Goal: Communication & Community: Answer question/provide support

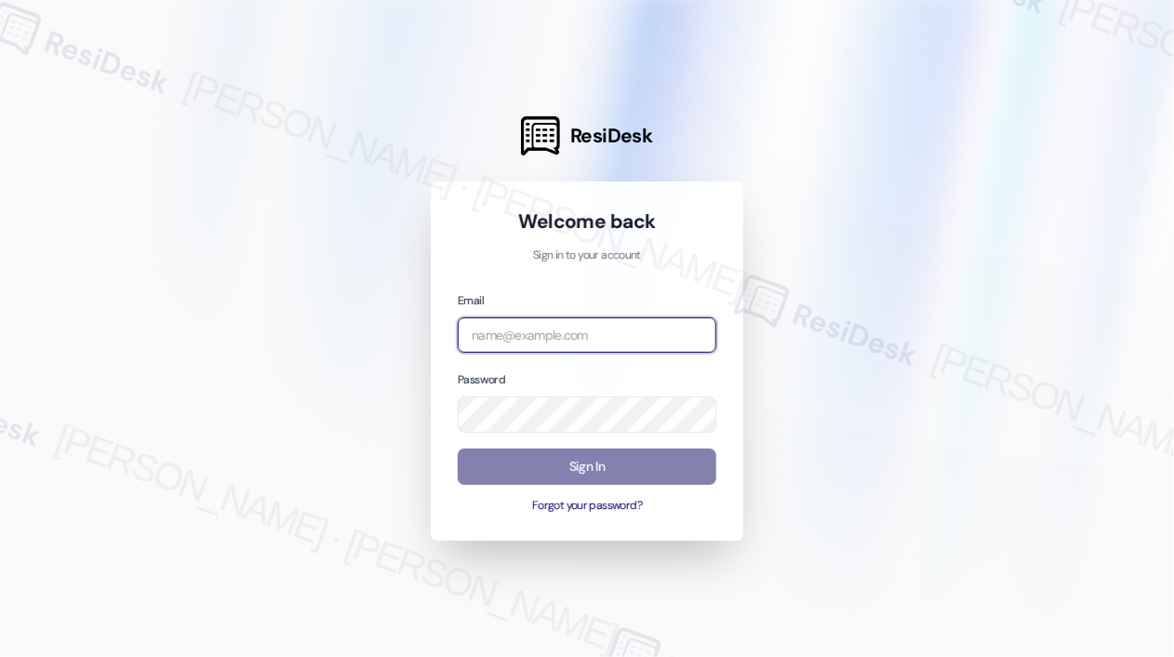
click at [551, 336] on input "email" at bounding box center [587, 335] width 259 height 36
type input "automated-surveys-haven_residential-john-roy.roles@haven_residential.com"
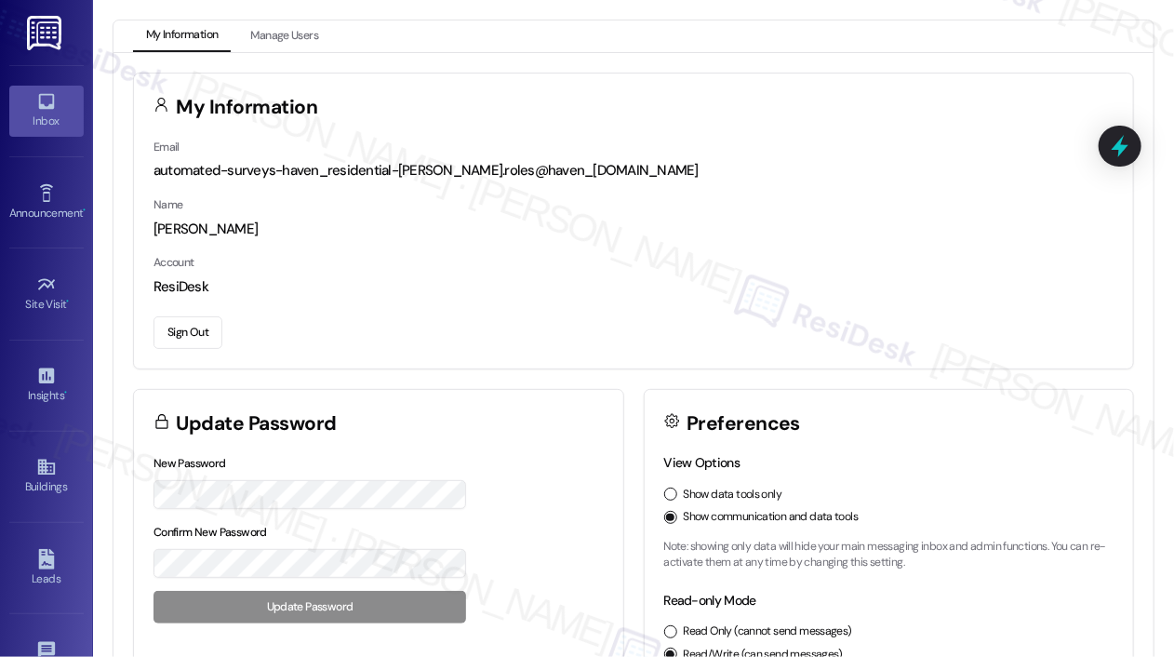
click at [60, 117] on div "Inbox" at bounding box center [46, 121] width 93 height 19
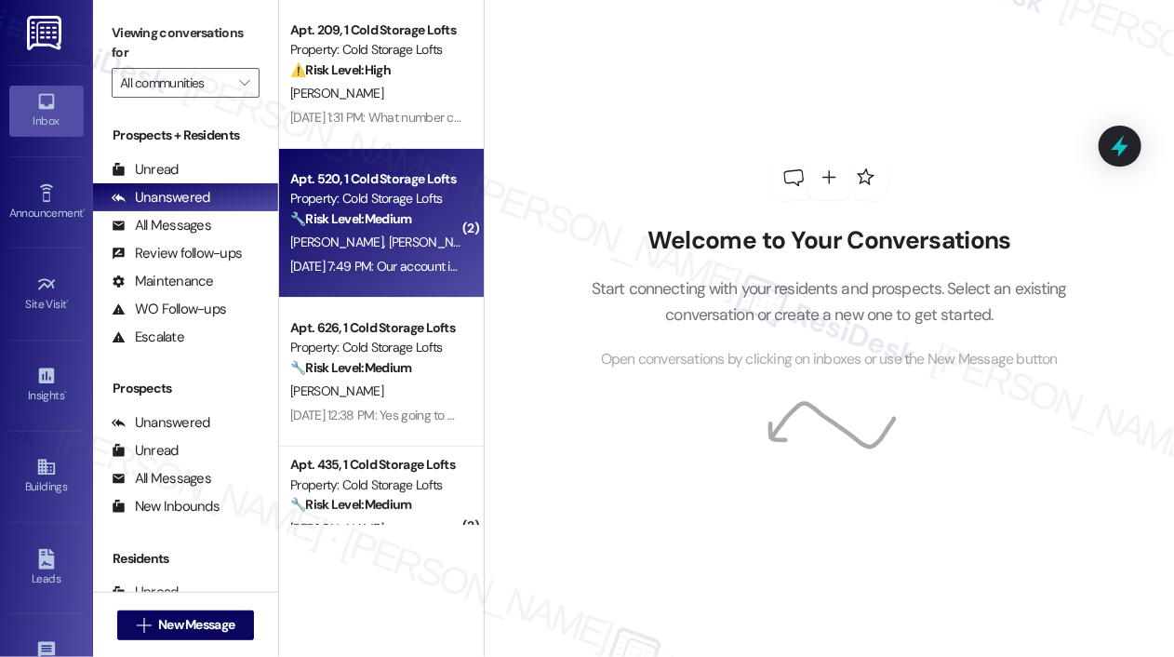
click at [379, 260] on div "Sep 05, 2025 at 7:49 PM: Our account is marked as no balance due. Sep 05, 2025 …" at bounding box center [447, 266] width 315 height 17
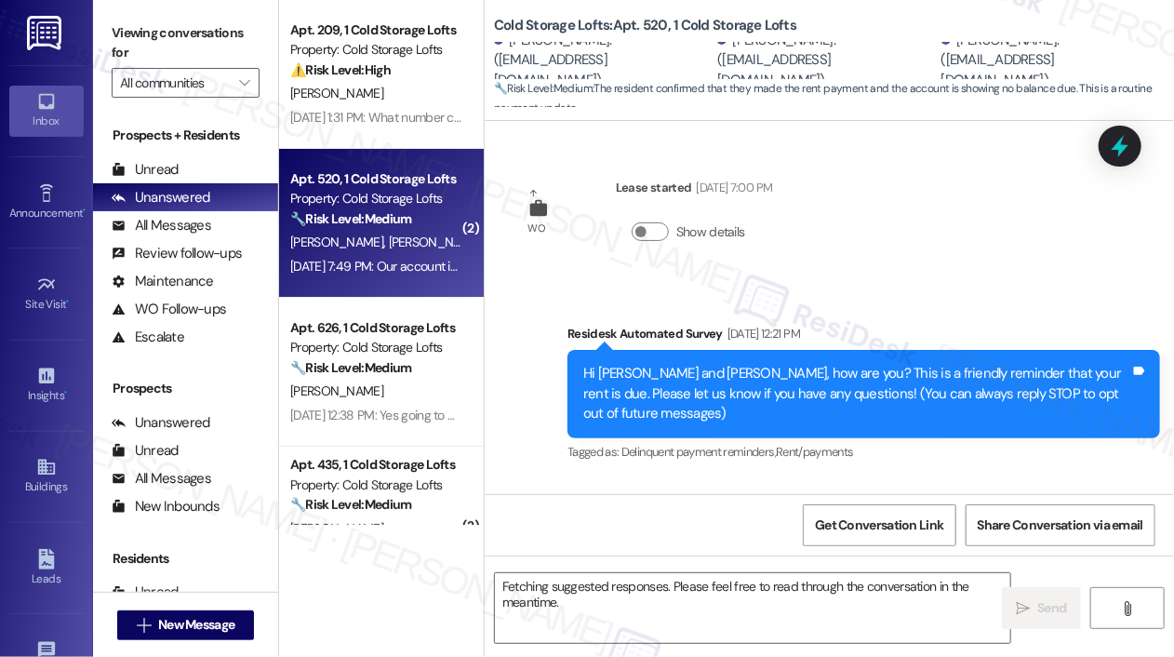
scroll to position [23967, 0]
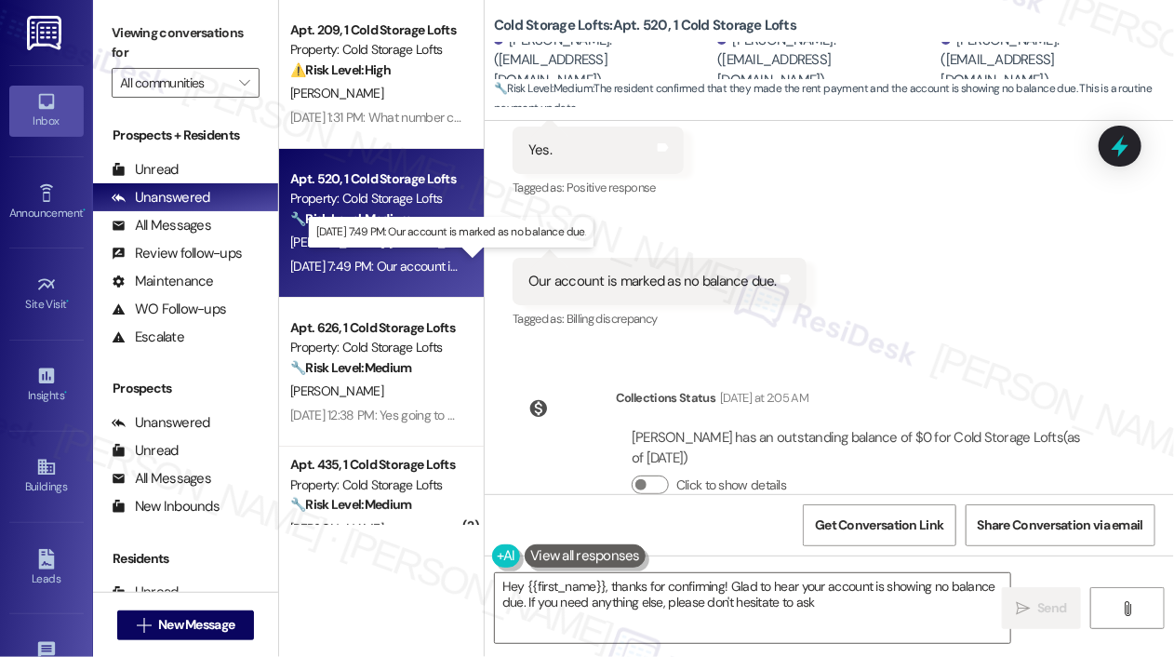
type textarea "Hey {{first_name}}, thanks for confirming! Glad to hear your account is showing…"
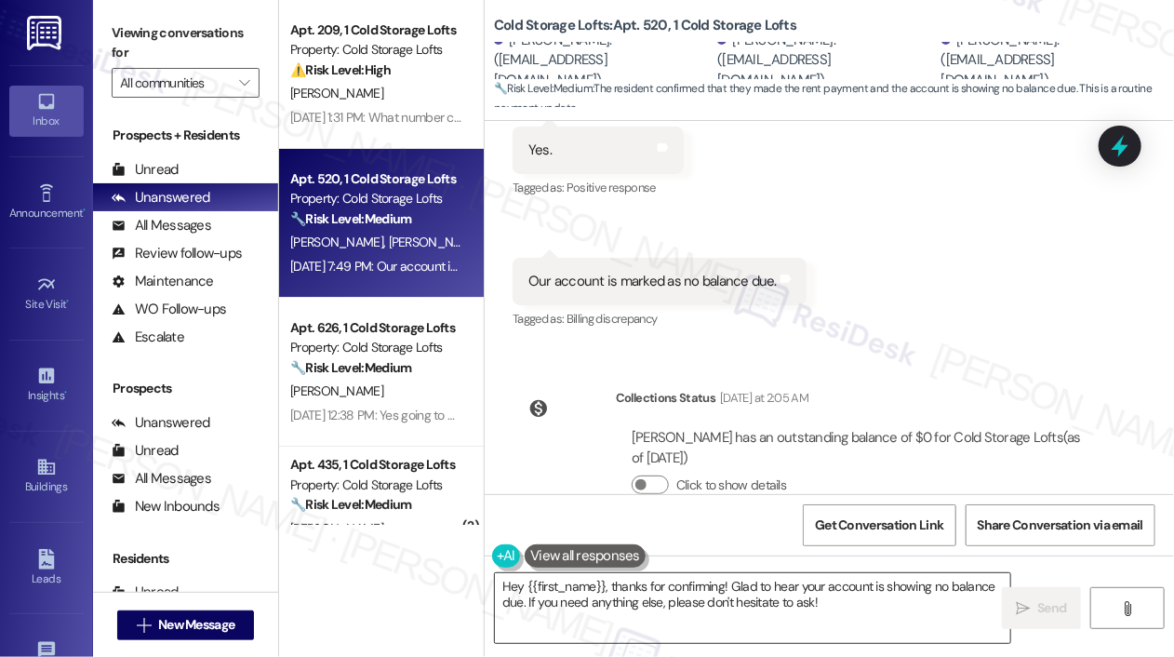
click at [870, 613] on textarea "Hey {{first_name}}, thanks for confirming! Glad to hear your account is showing…" at bounding box center [752, 608] width 515 height 70
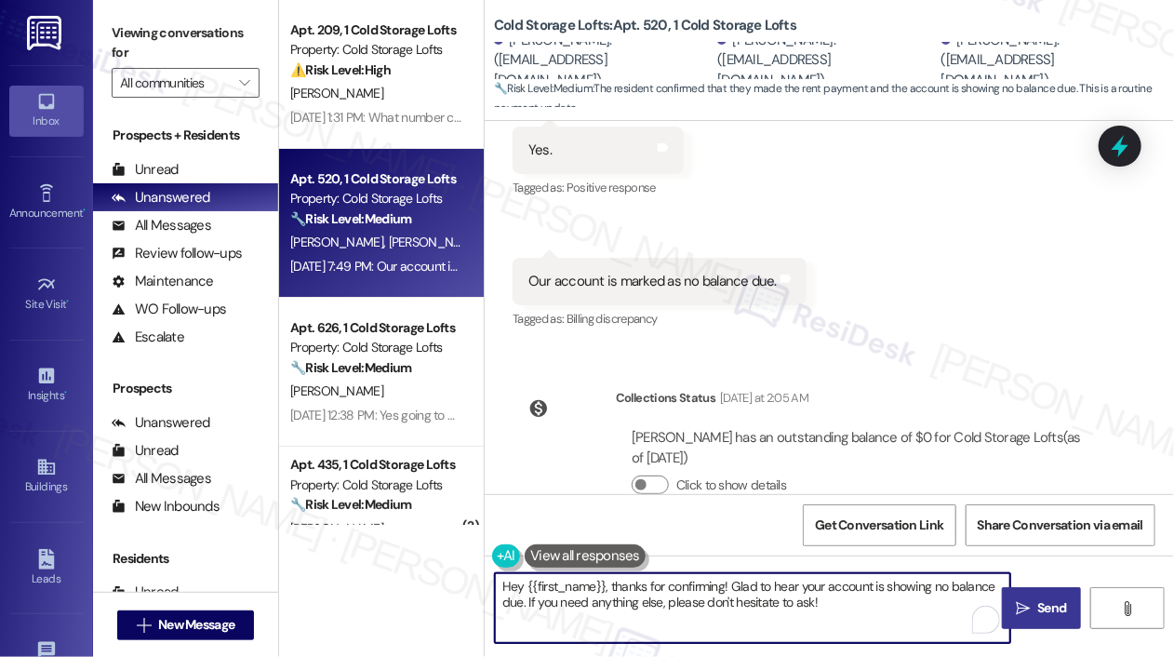
click at [1037, 610] on span "Send" at bounding box center [1051, 608] width 29 height 20
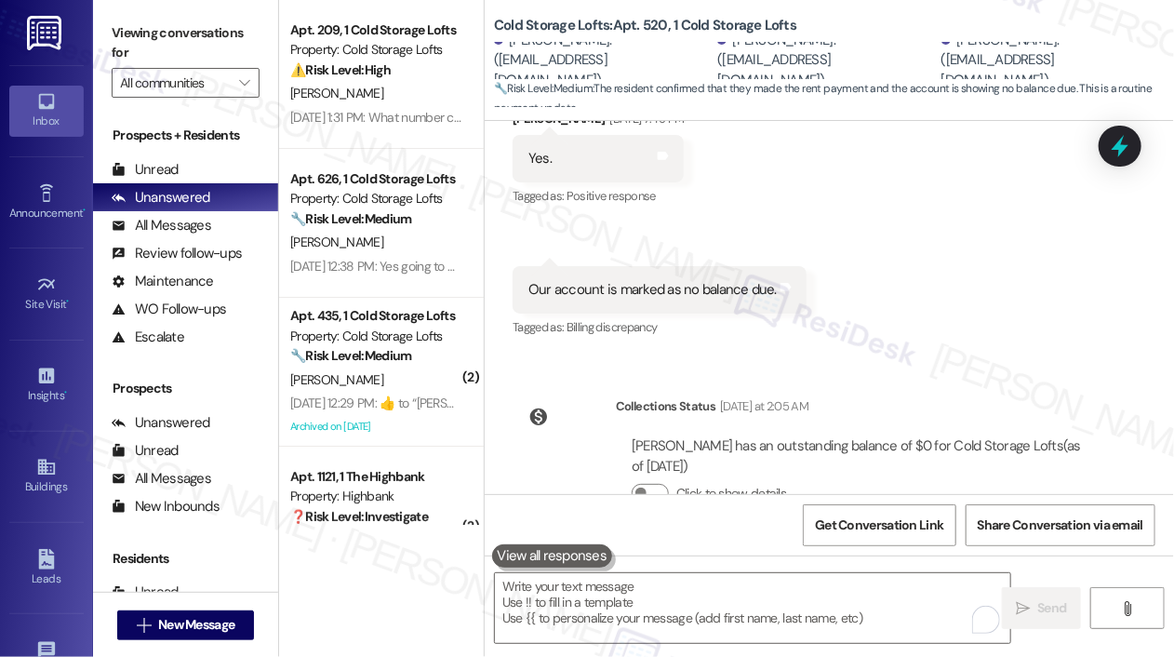
scroll to position [24117, 0]
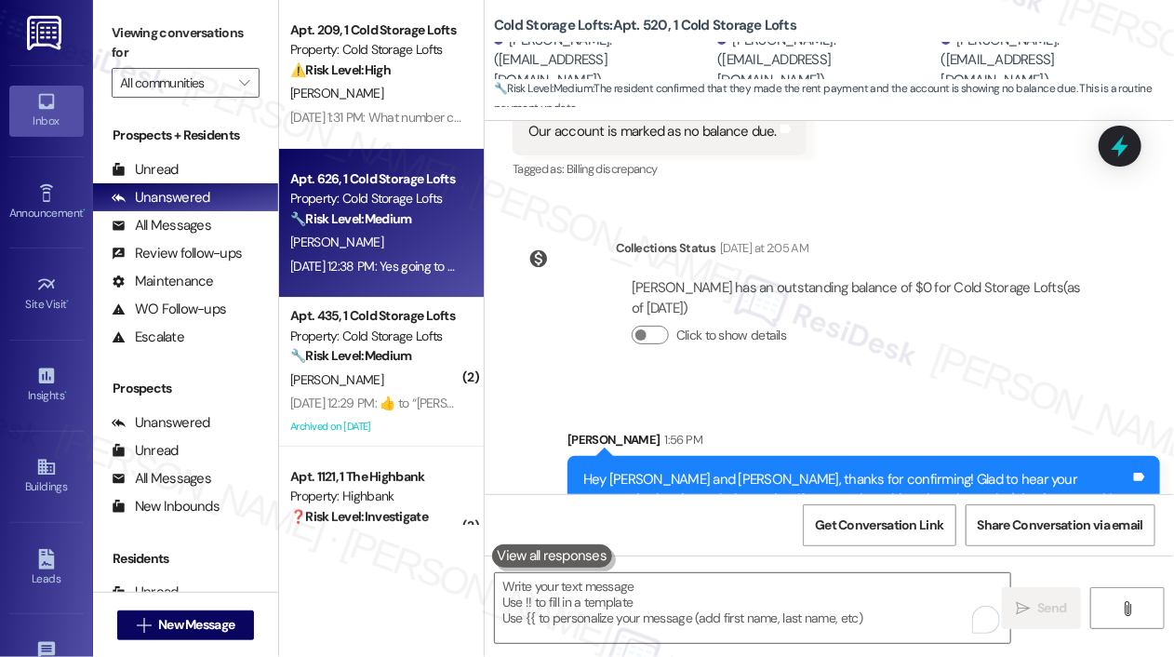
click at [367, 207] on div "Property: Cold Storage Lofts" at bounding box center [376, 199] width 172 height 20
type textarea "Fetching suggested responses. Please feel free to read through the conversation…"
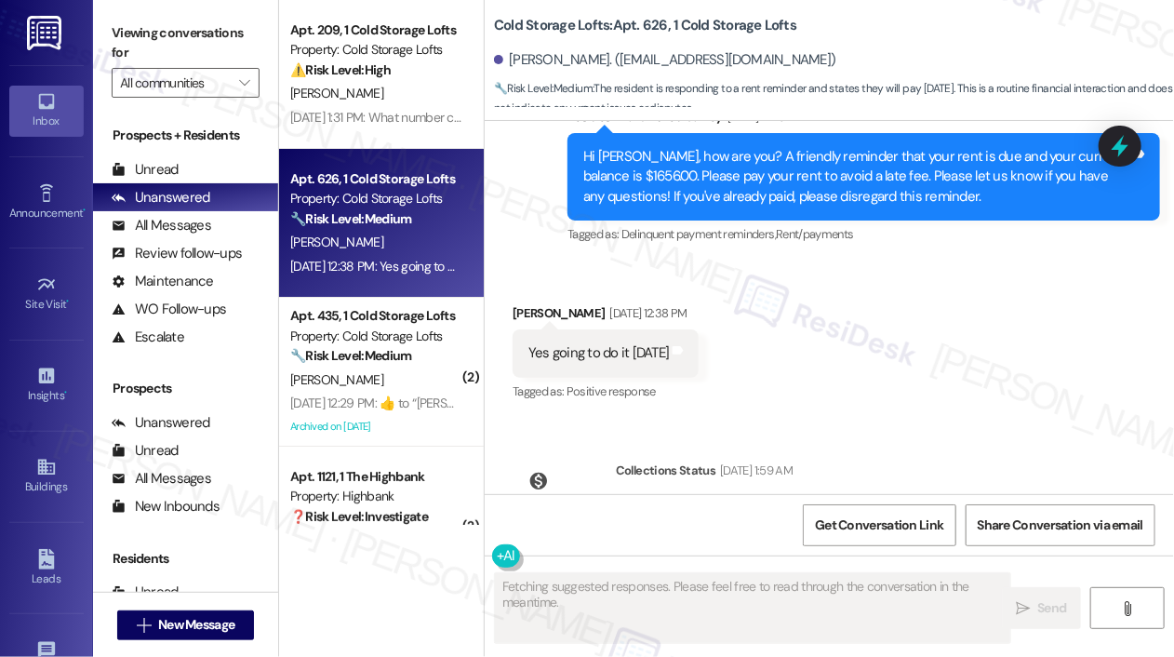
scroll to position [378, 0]
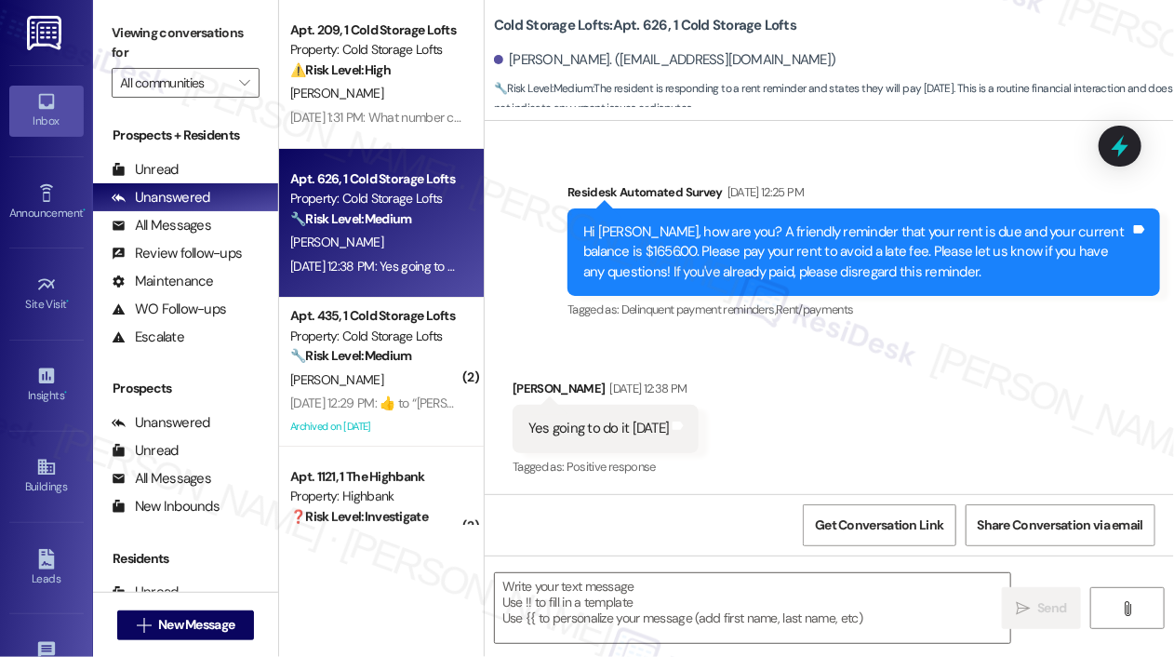
click at [956, 397] on div "Received via SMS Jonah Manning Sep 05, 2025 at 12:38 PM Yes going to do it toda…" at bounding box center [828, 415] width 689 height 157
click at [610, 425] on div "Yes going to do it today" at bounding box center [598, 428] width 140 height 20
copy div "Yes going to do it today Tags and notes"
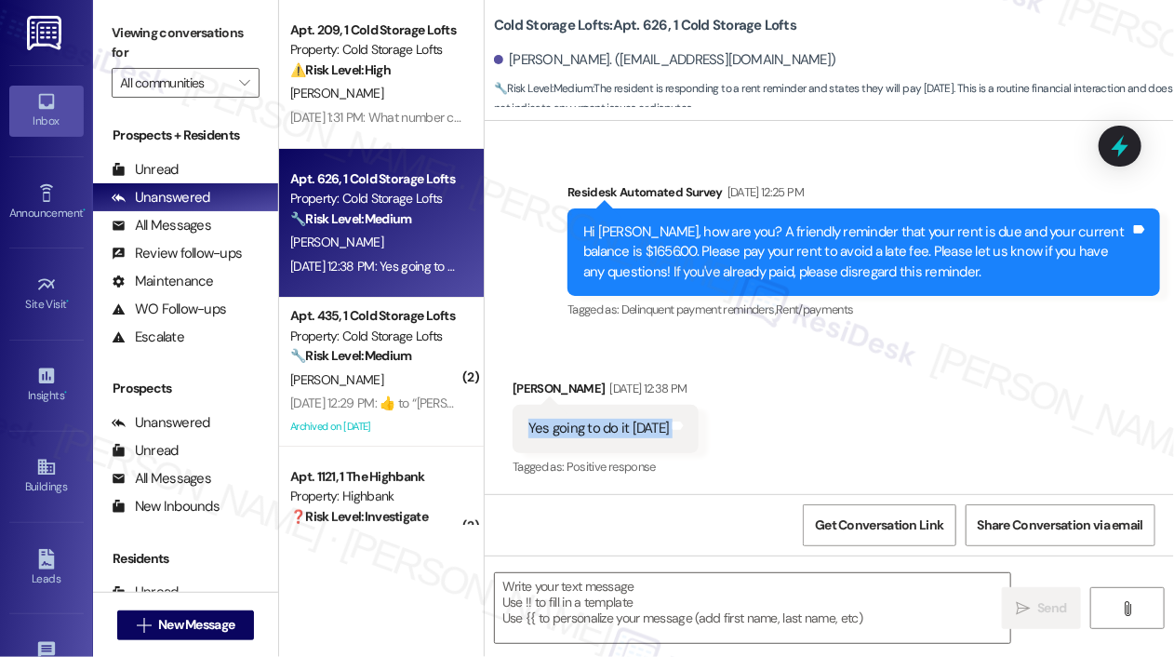
click at [776, 448] on div "Received via SMS Jonah Manning Sep 05, 2025 at 12:38 PM Yes going to do it toda…" at bounding box center [828, 415] width 689 height 157
click at [580, 590] on textarea at bounding box center [752, 608] width 515 height 70
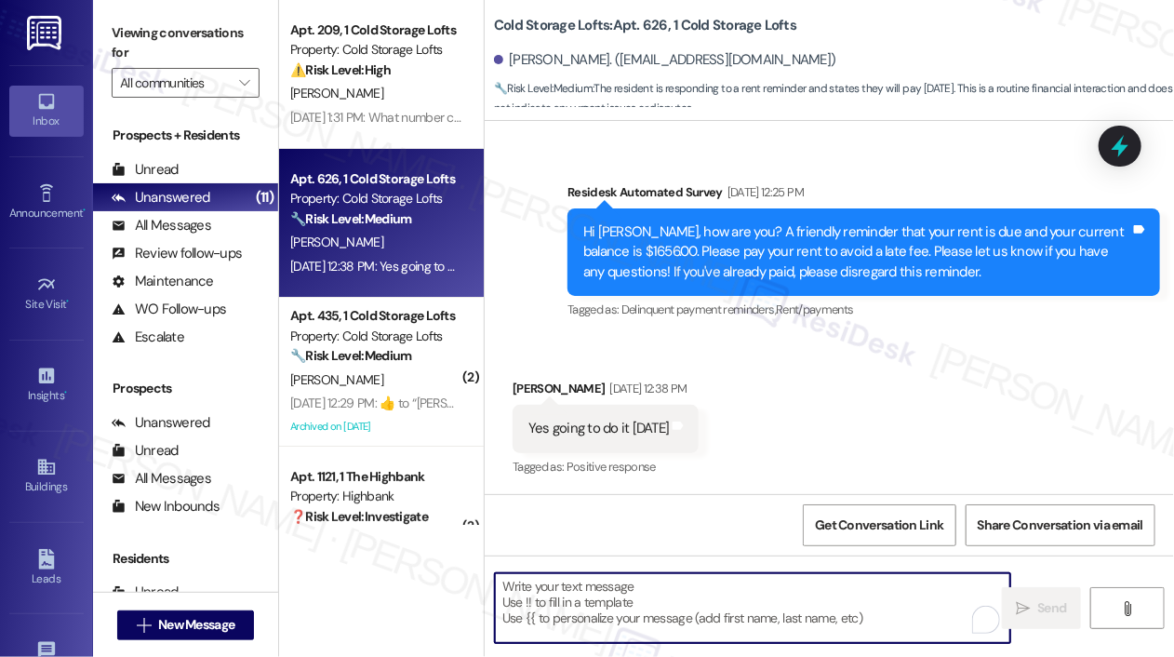
paste textarea "Just checking in—were you able to process the payment last Friday as planned? L…"
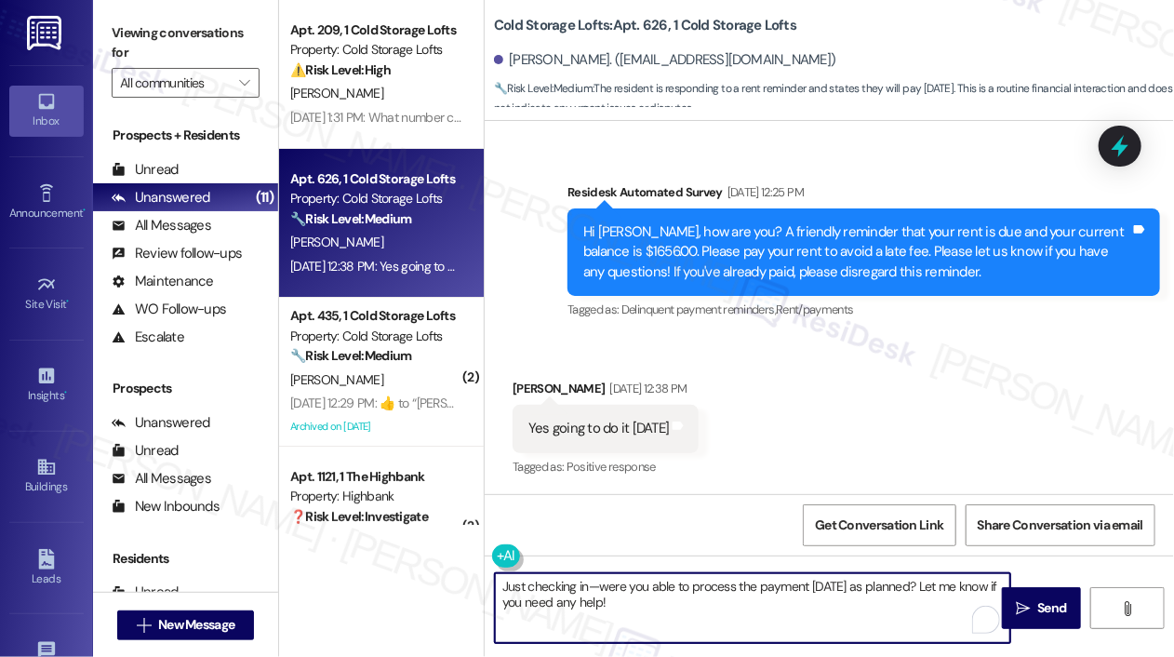
click at [884, 623] on textarea "Just checking in—were you able to process the payment last Friday as planned? L…" at bounding box center [752, 608] width 515 height 70
type textarea "Just checking in—were you able to process the payment last Friday as planned? L…"
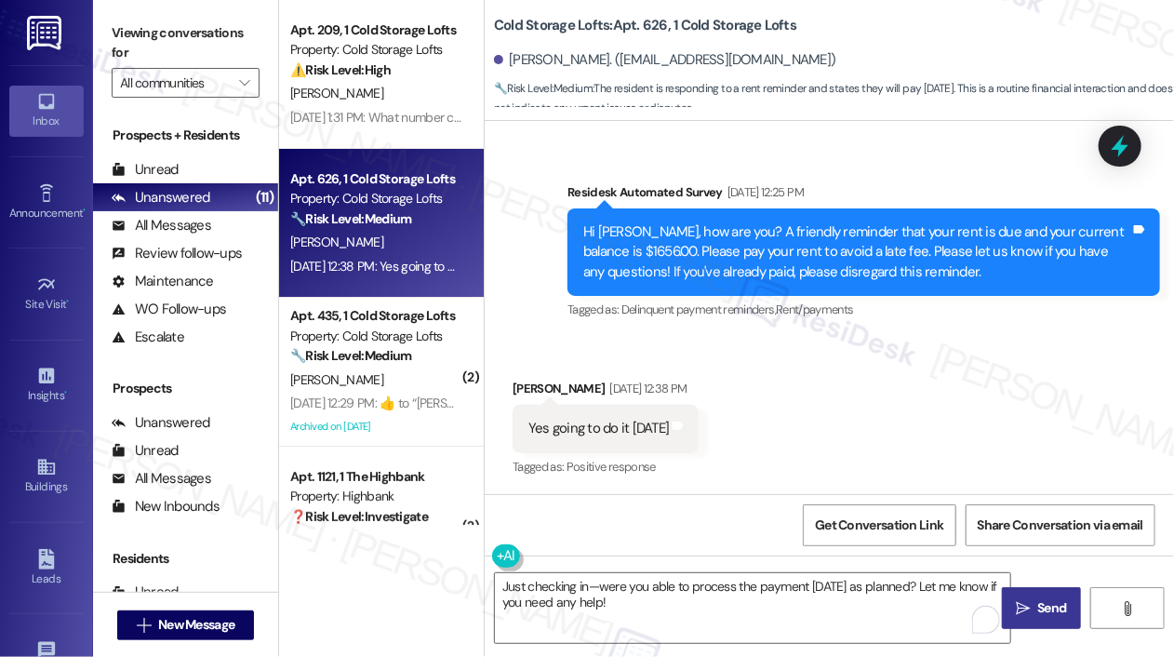
click at [1029, 603] on icon "" at bounding box center [1022, 608] width 14 height 15
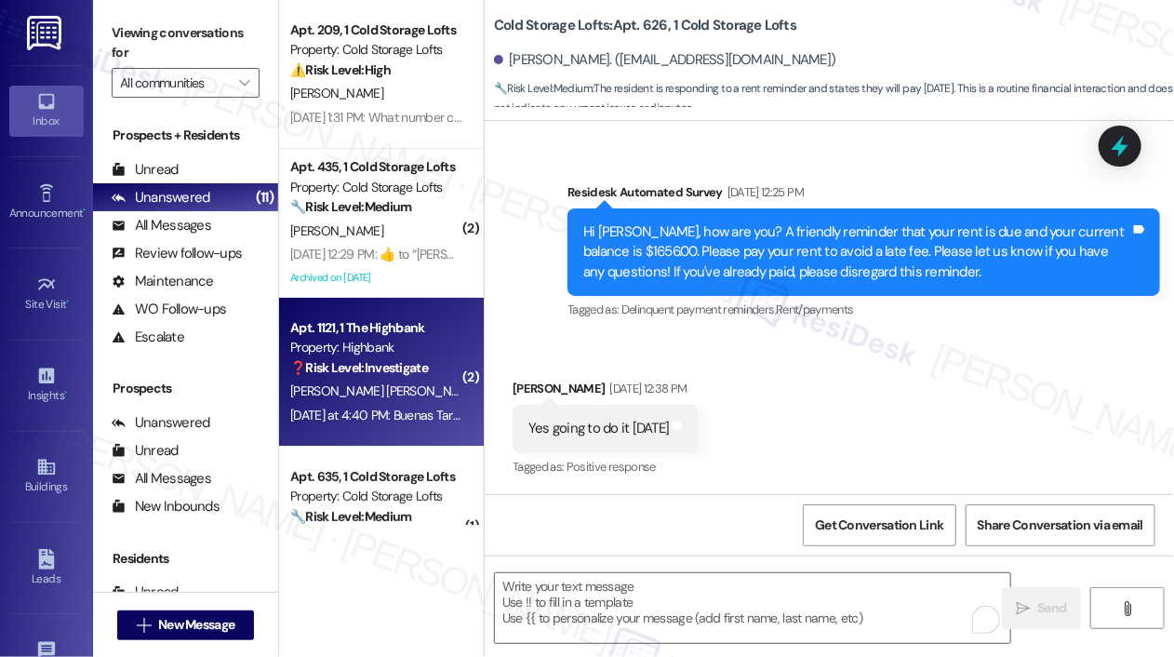
click at [355, 395] on span "[PERSON_NAME] [PERSON_NAME]" at bounding box center [387, 390] width 194 height 17
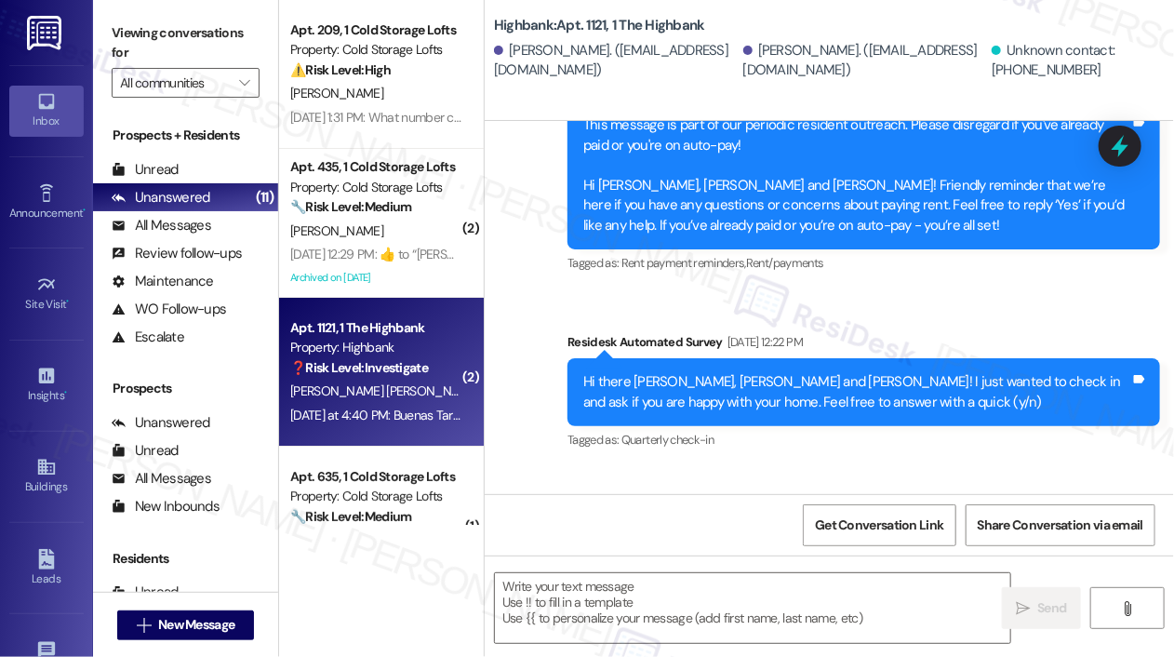
type textarea "Fetching suggested responses. Please feel free to read through the conversation…"
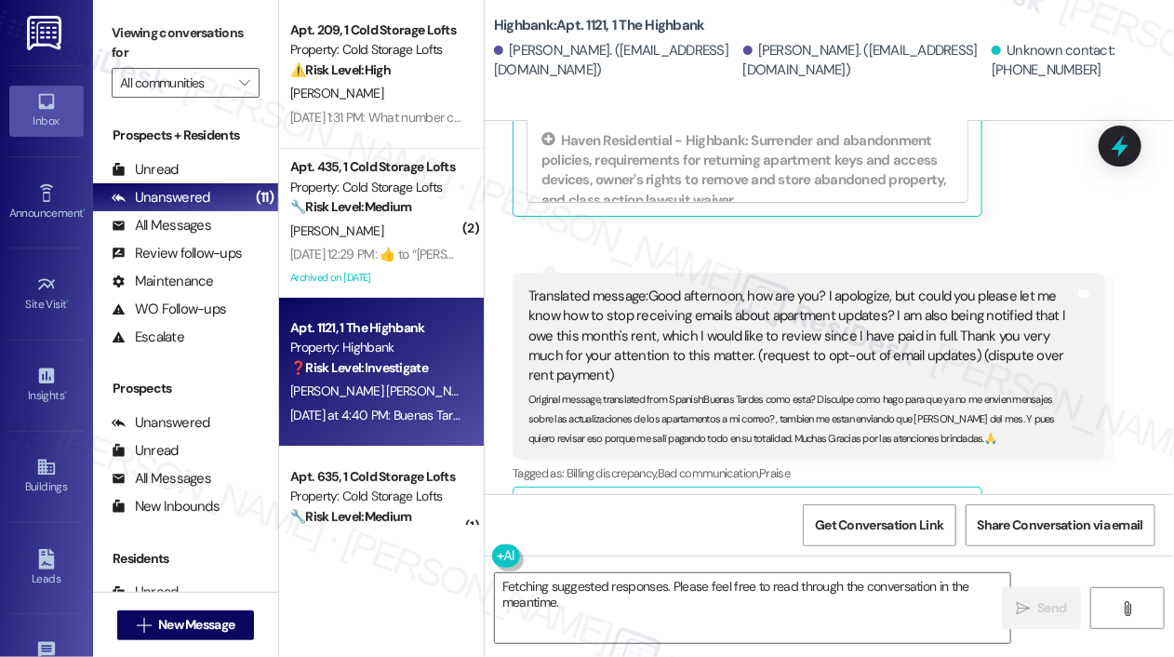
scroll to position [13134, 0]
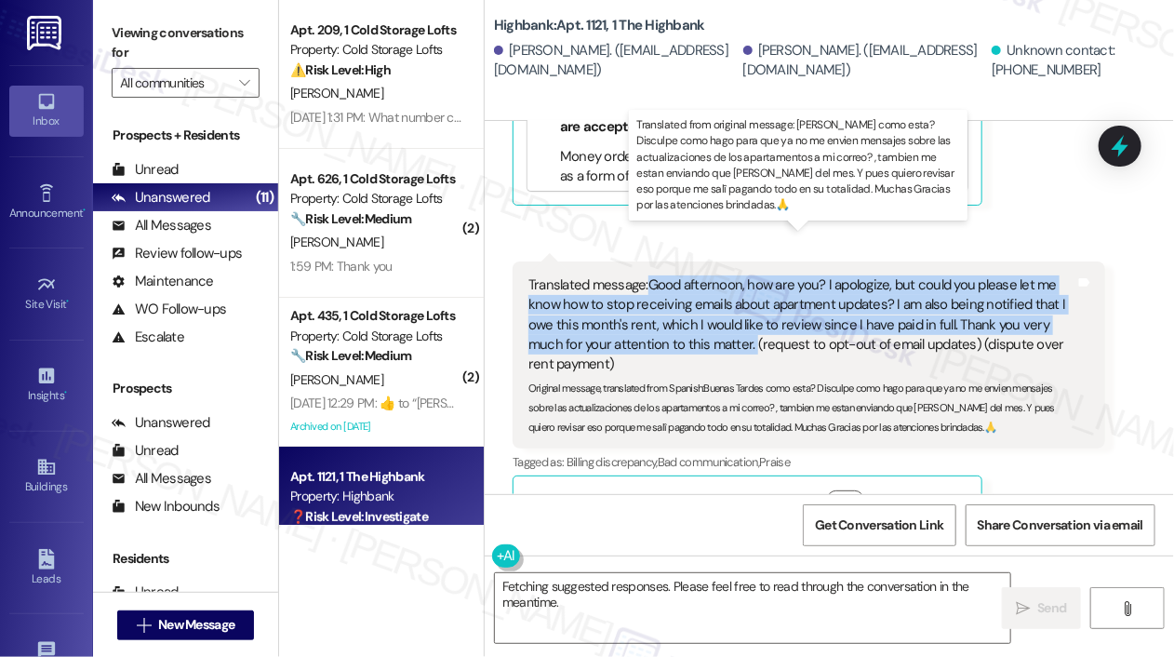
drag, startPoint x: 750, startPoint y: 298, endPoint x: 650, endPoint y: 235, distance: 117.4
click at [650, 275] on div "Translated message: Good afternoon, how are you? I apologize, but could you ple…" at bounding box center [801, 325] width 547 height 100
copy div "Good afternoon, how are you? I apologize, but could you please let me know how …"
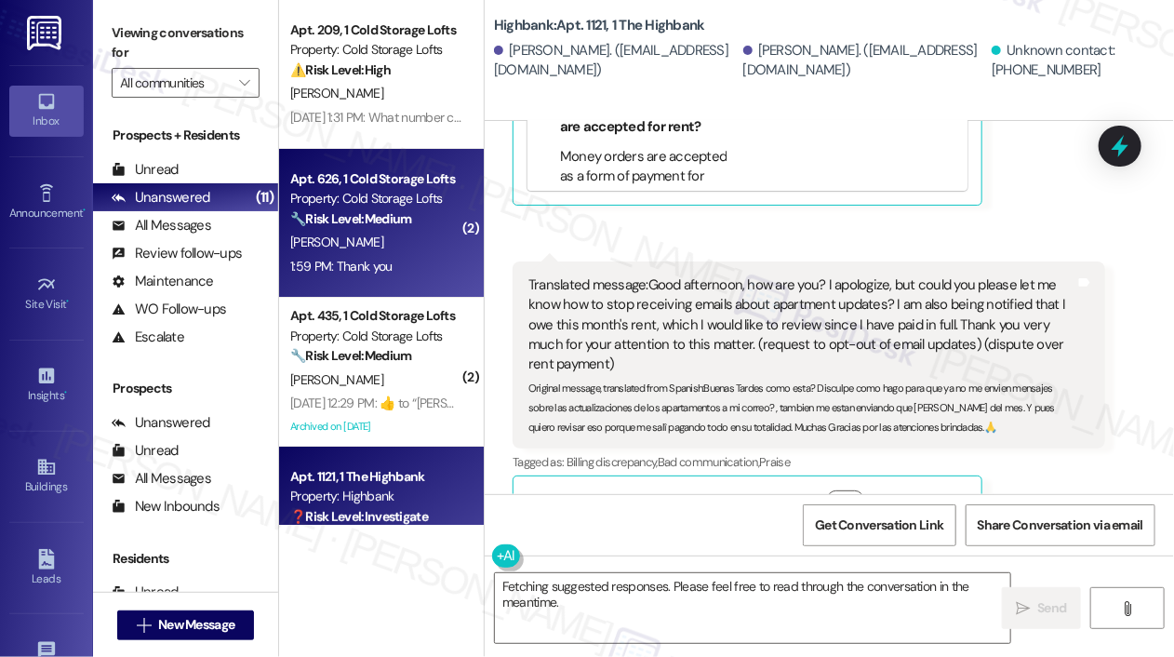
click at [394, 245] on div "J. Manning" at bounding box center [376, 242] width 176 height 23
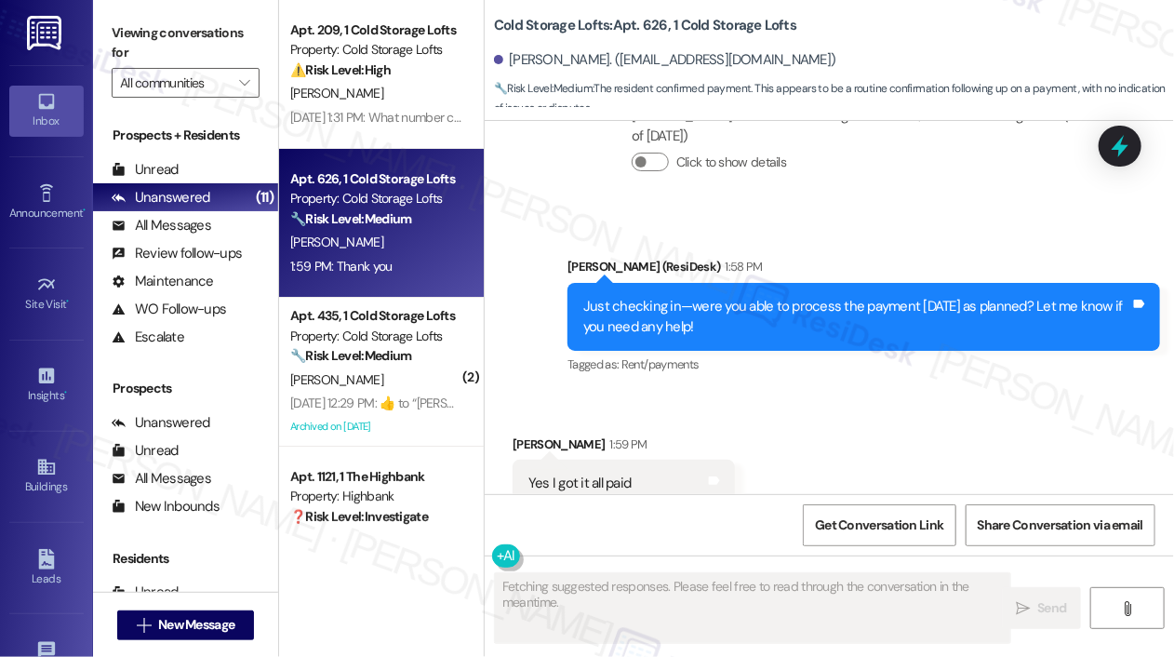
scroll to position [755, 0]
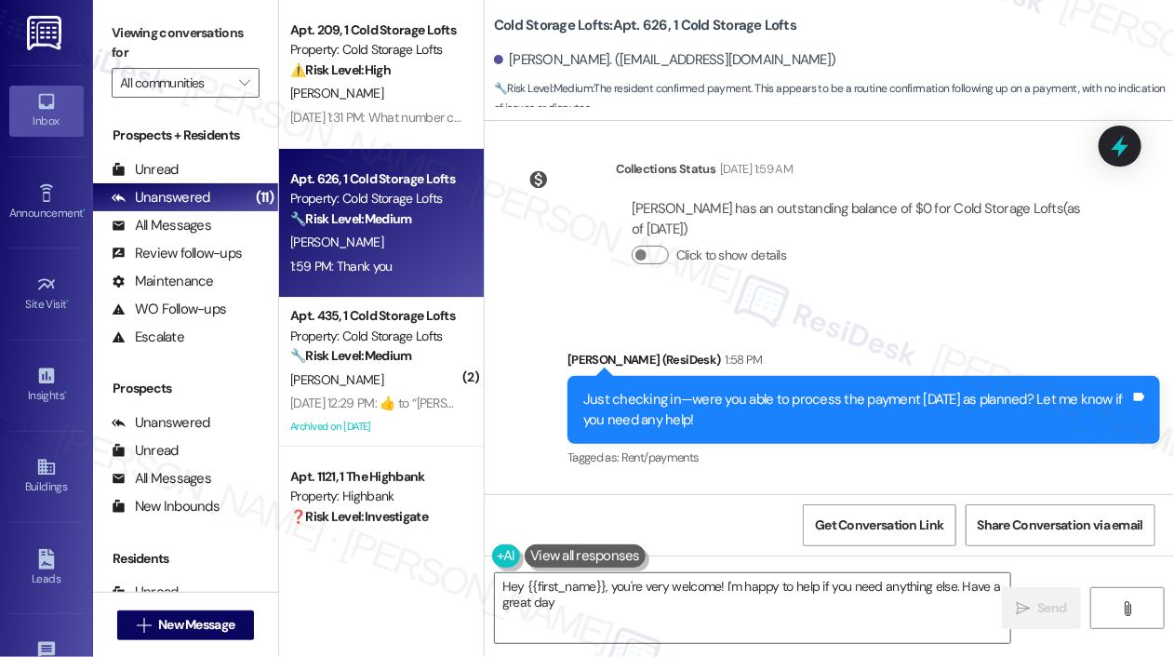
type textarea "Hey {{first_name}}, you're very welcome! I'm happy to help if you need anything…"
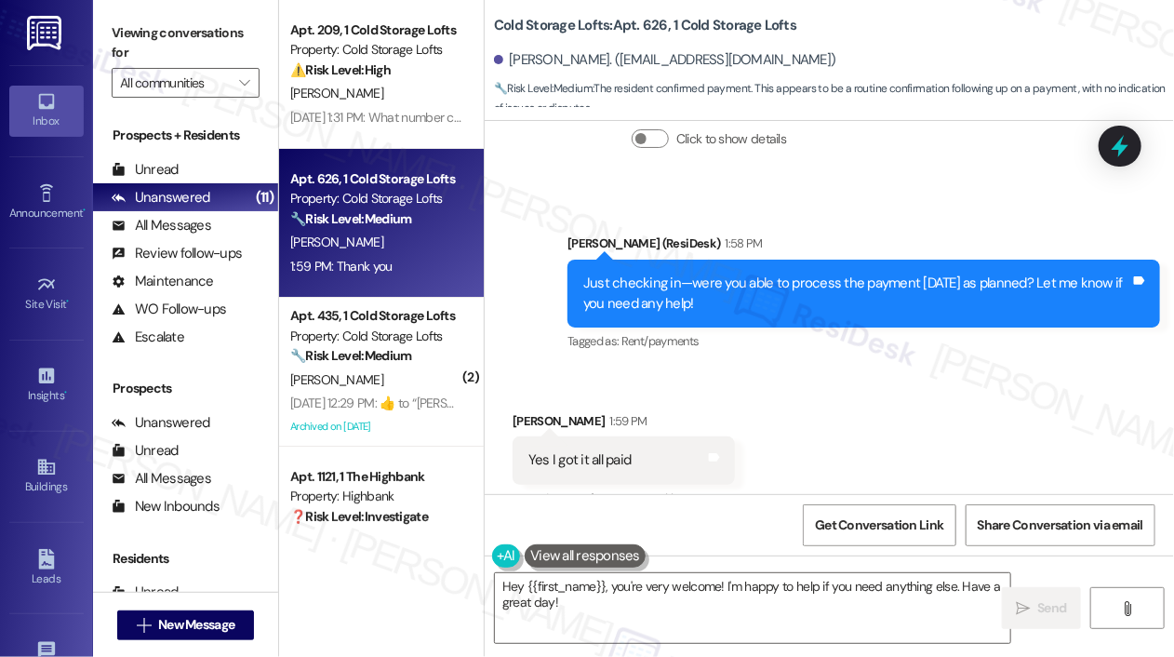
scroll to position [1034, 0]
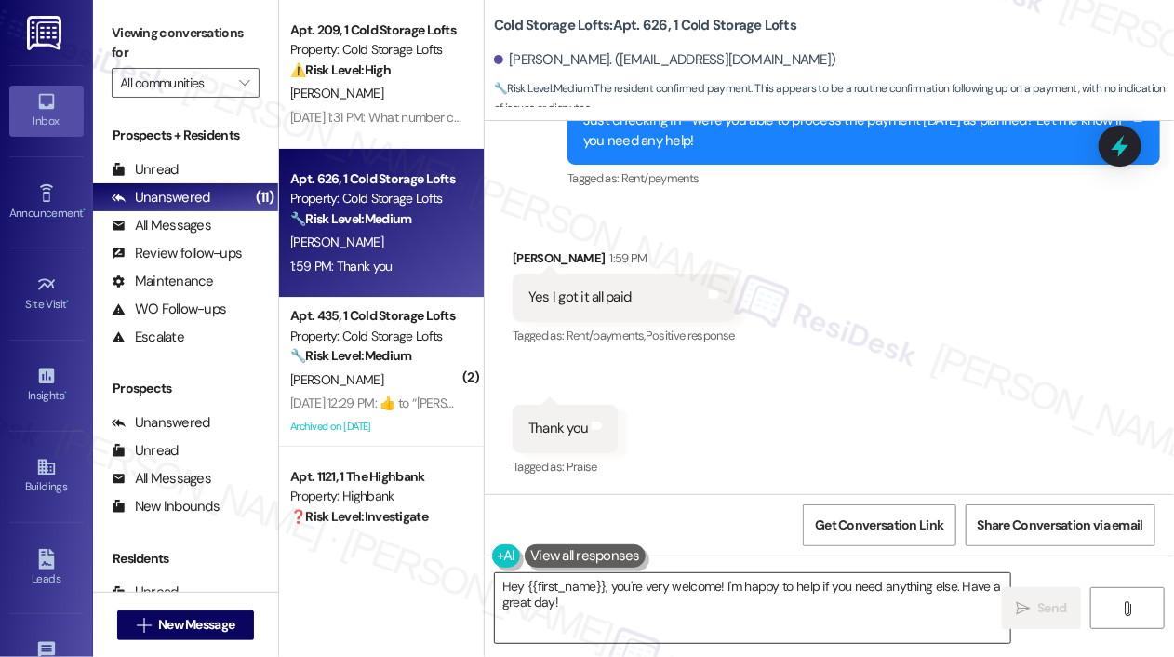
click at [739, 605] on textarea "Hey {{first_name}}, you're very welcome! I'm happy to help if you need anything…" at bounding box center [752, 608] width 515 height 70
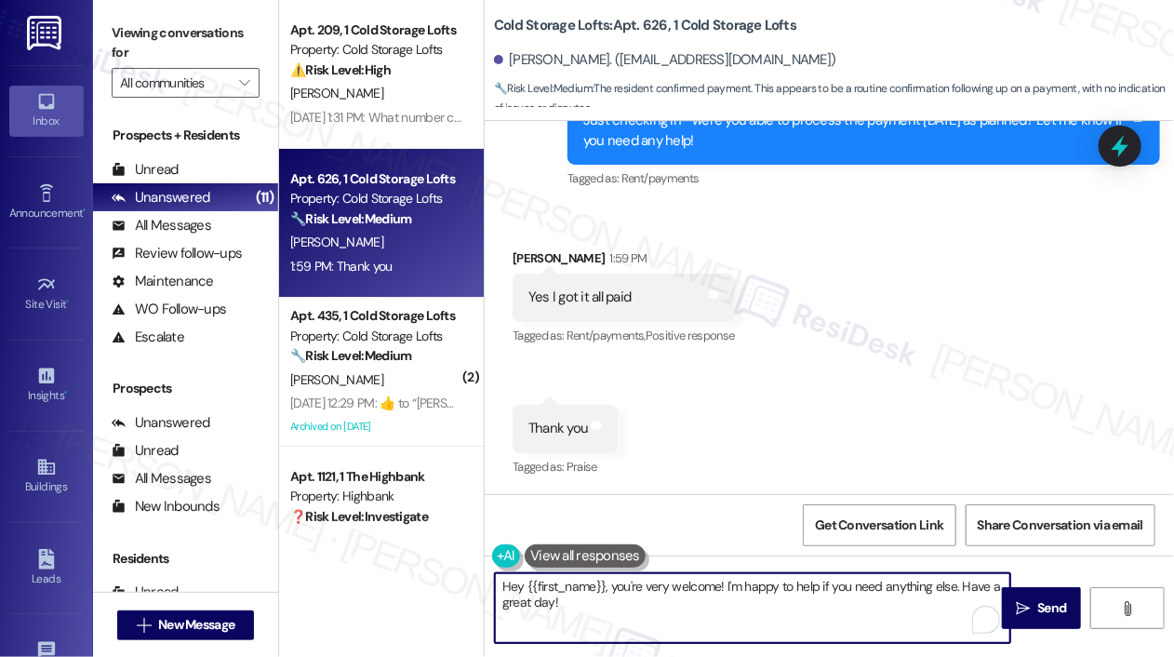
click at [738, 605] on textarea "Hey {{first_name}}, you're very welcome! I'm happy to help if you need anything…" at bounding box center [752, 608] width 515 height 70
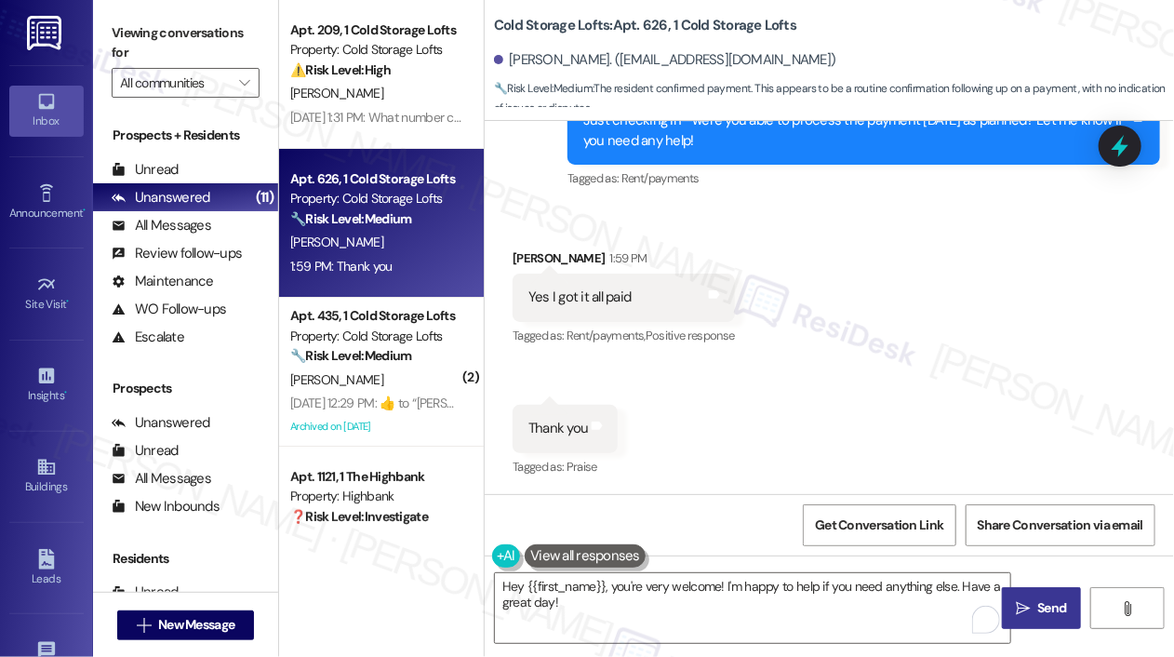
click at [1025, 606] on icon "" at bounding box center [1022, 608] width 14 height 15
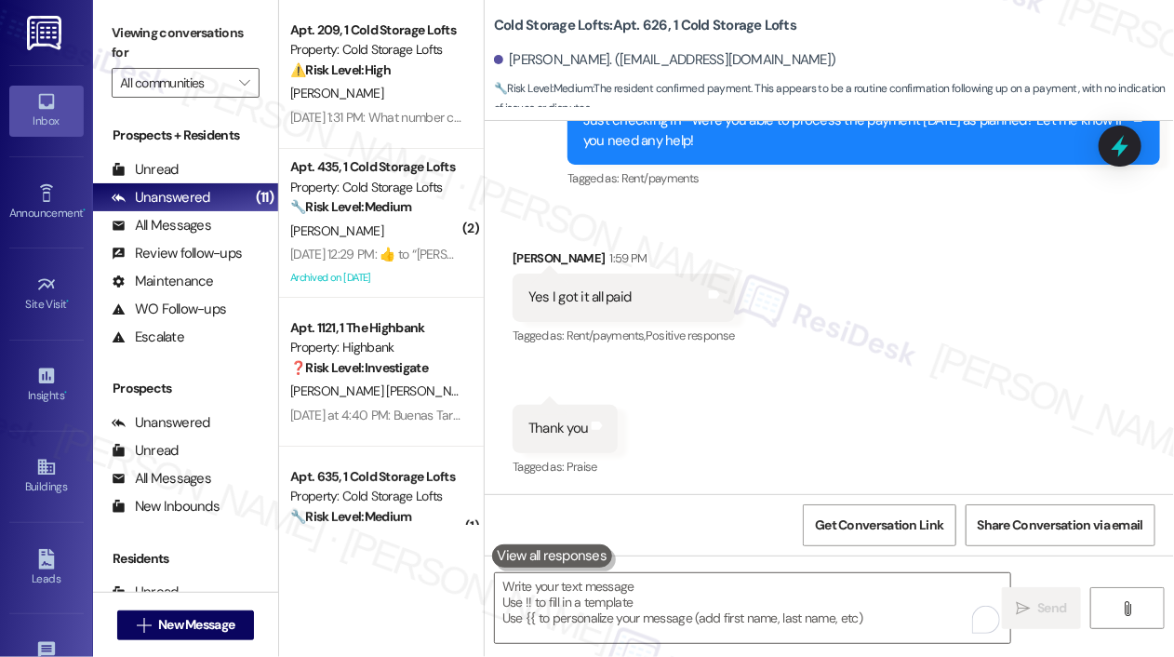
click at [764, 282] on div "Received via SMS Jonah Manning 1:59 PM Yes I got it all paid Tags and notes Tag…" at bounding box center [828, 350] width 689 height 288
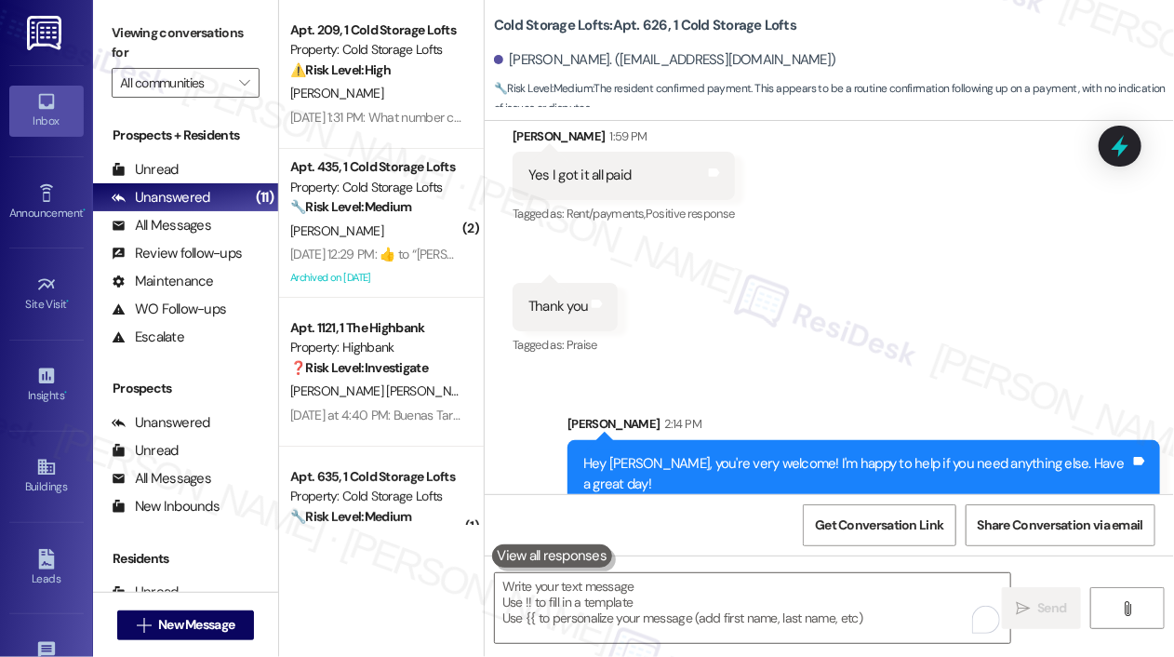
scroll to position [1164, 0]
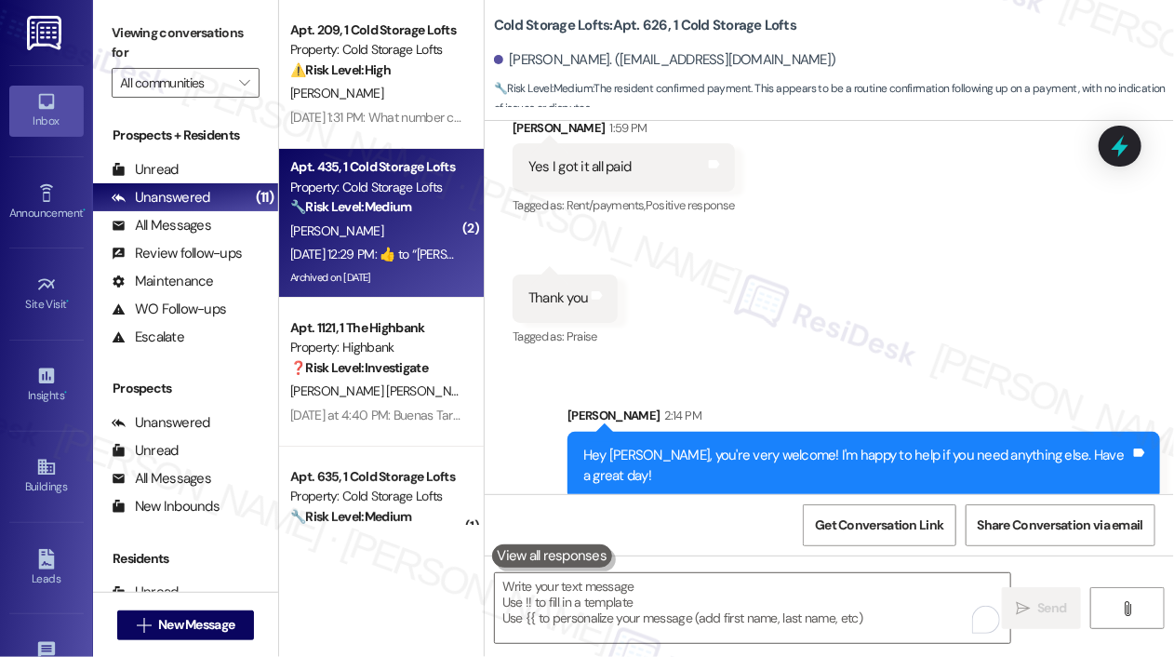
click at [379, 241] on div "D. Vaughn" at bounding box center [376, 230] width 176 height 23
type textarea "Fetching suggested responses. Please feel free to read through the conversation…"
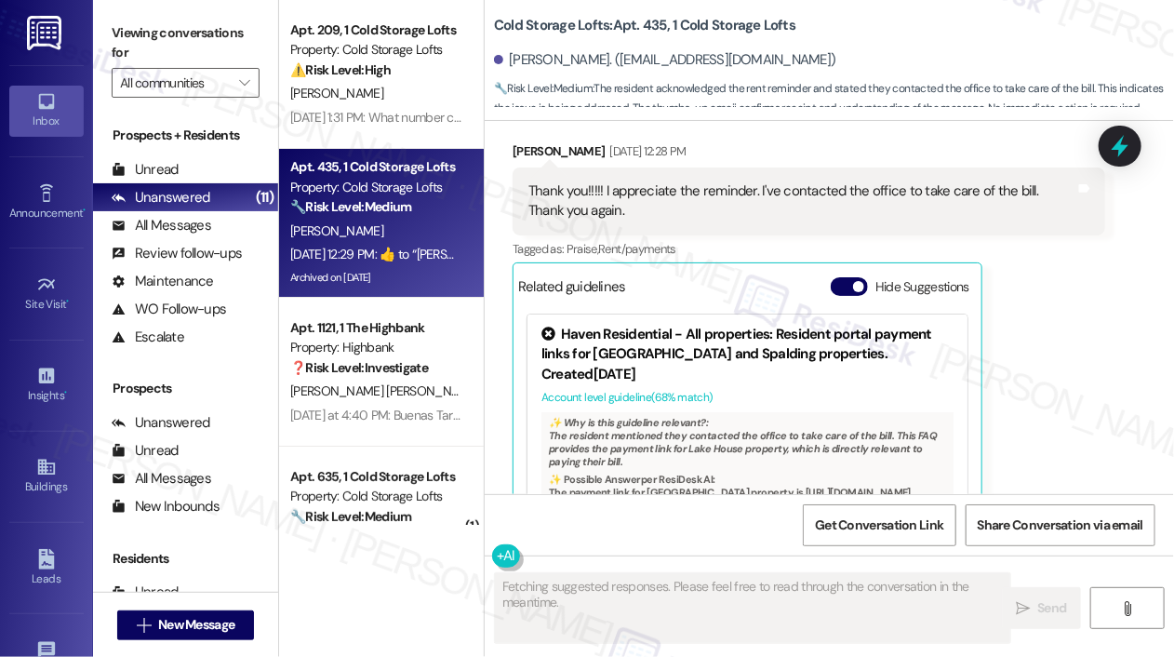
scroll to position [24717, 0]
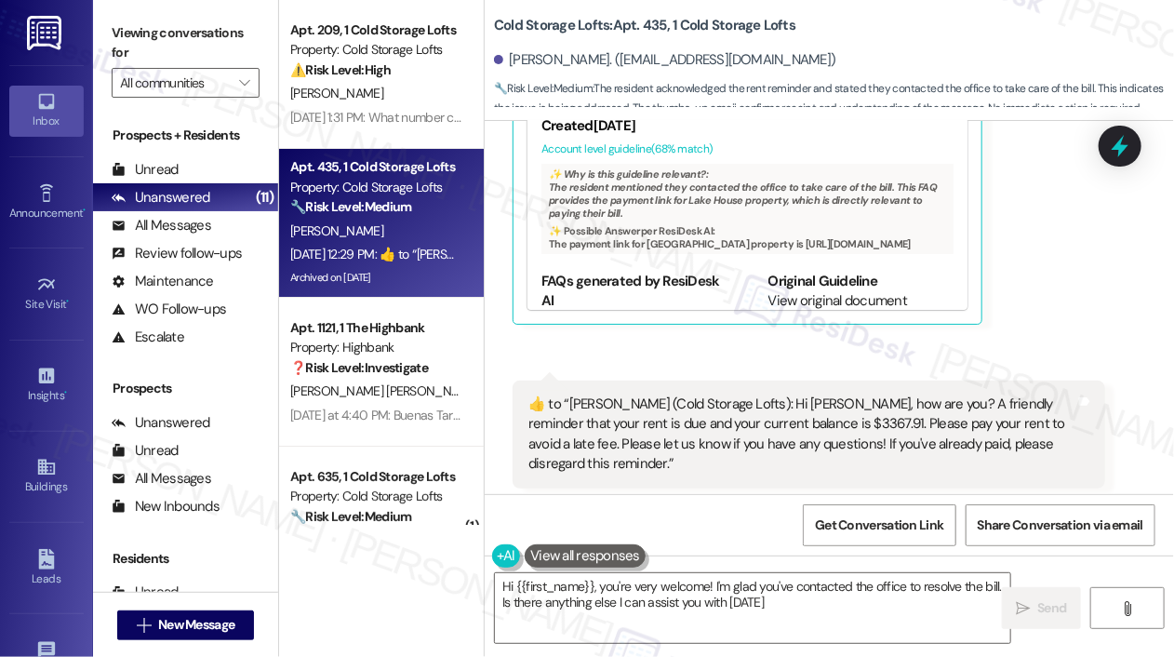
type textarea "Hi {{first_name}}, you're very welcome! I'm glad you've contacted the office to…"
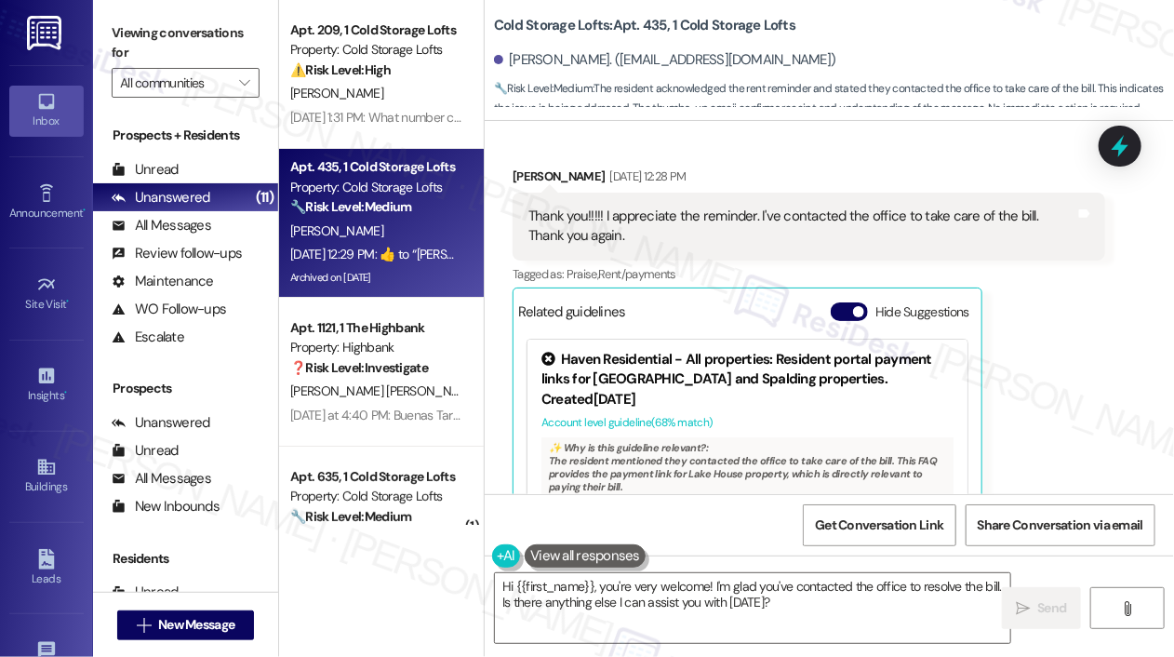
scroll to position [24257, 0]
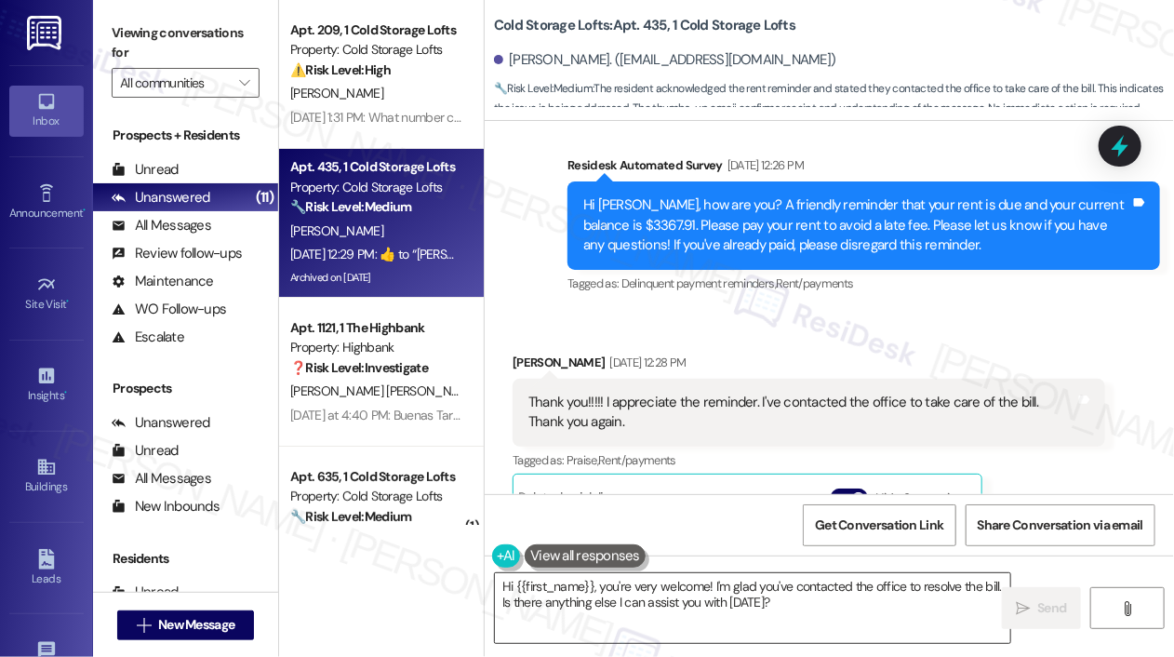
click at [884, 598] on textarea "Hi {{first_name}}, you're very welcome! I'm glad you've contacted the office to…" at bounding box center [752, 608] width 515 height 70
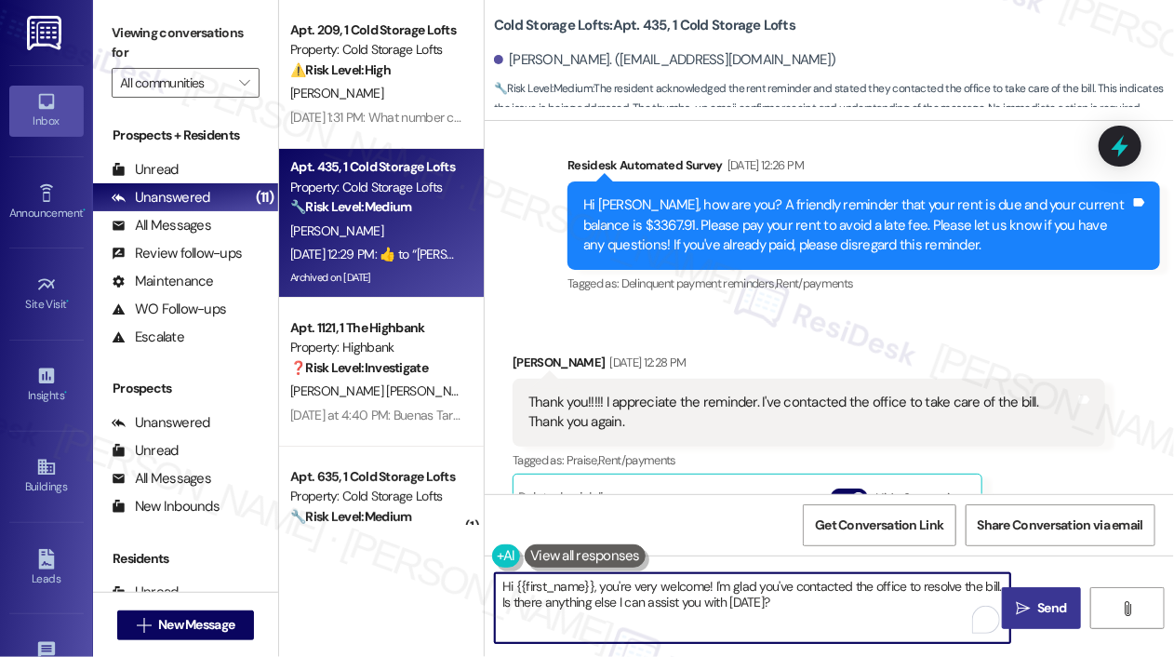
click at [1022, 604] on icon "" at bounding box center [1022, 608] width 14 height 15
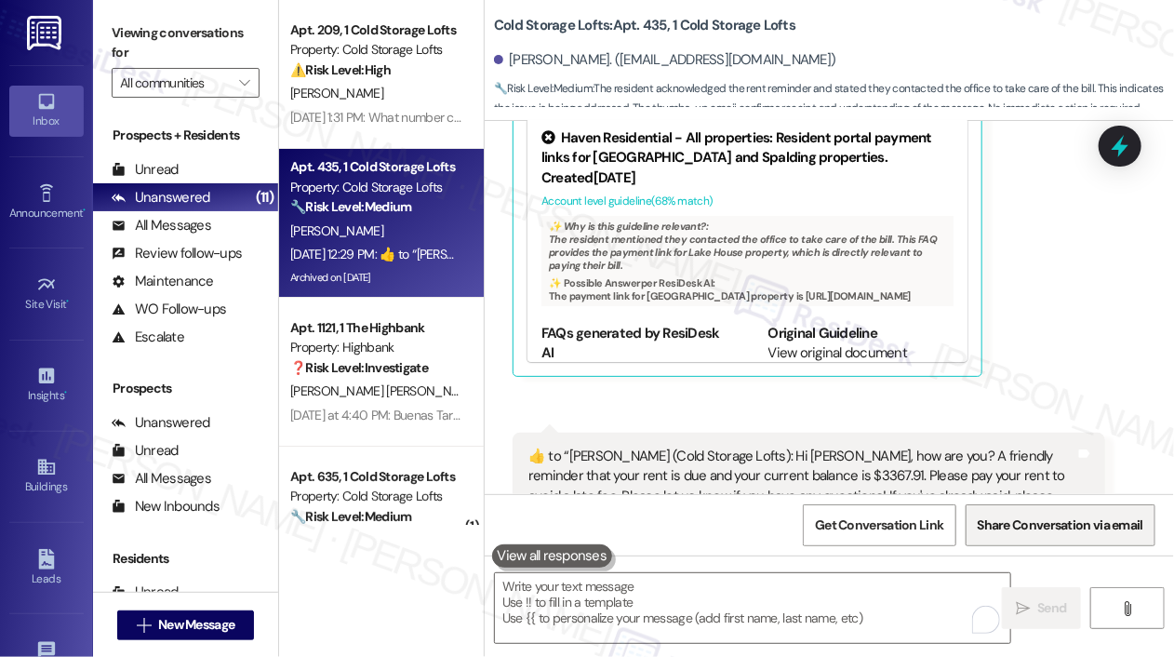
scroll to position [24717, 0]
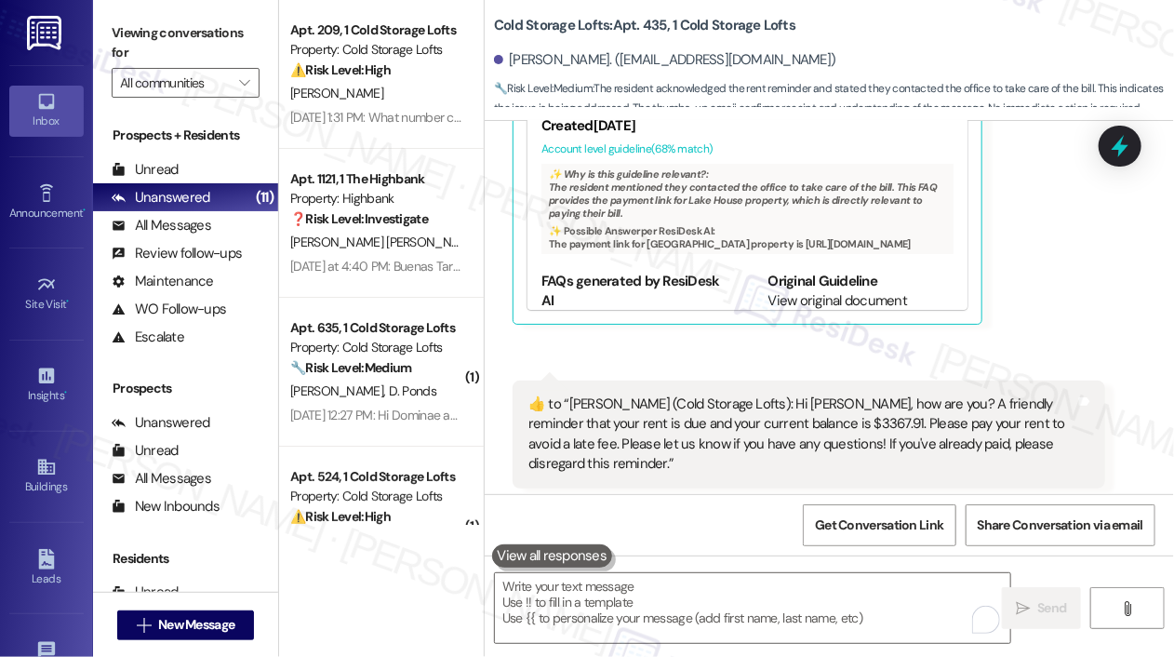
click at [1079, 455] on div "Demarco Vaughn Question Sep 05, 2025 at 12:29 PM  ​👍​ to “ Sarah (Cold Storage …" at bounding box center [808, 471] width 592 height 183
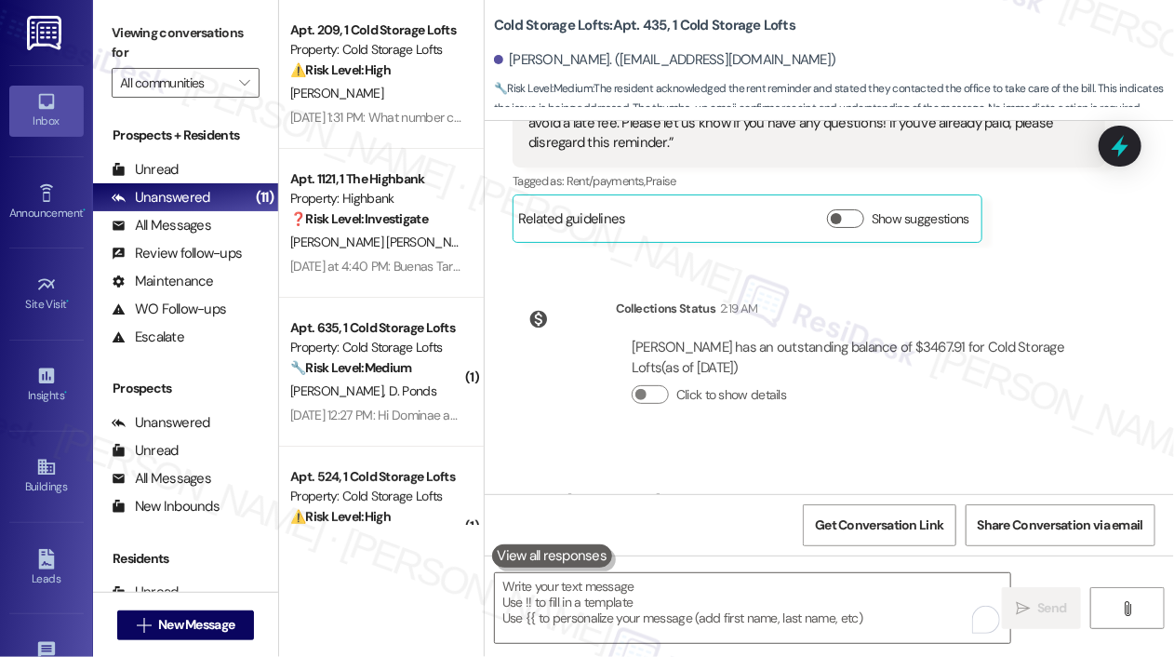
scroll to position [25058, 0]
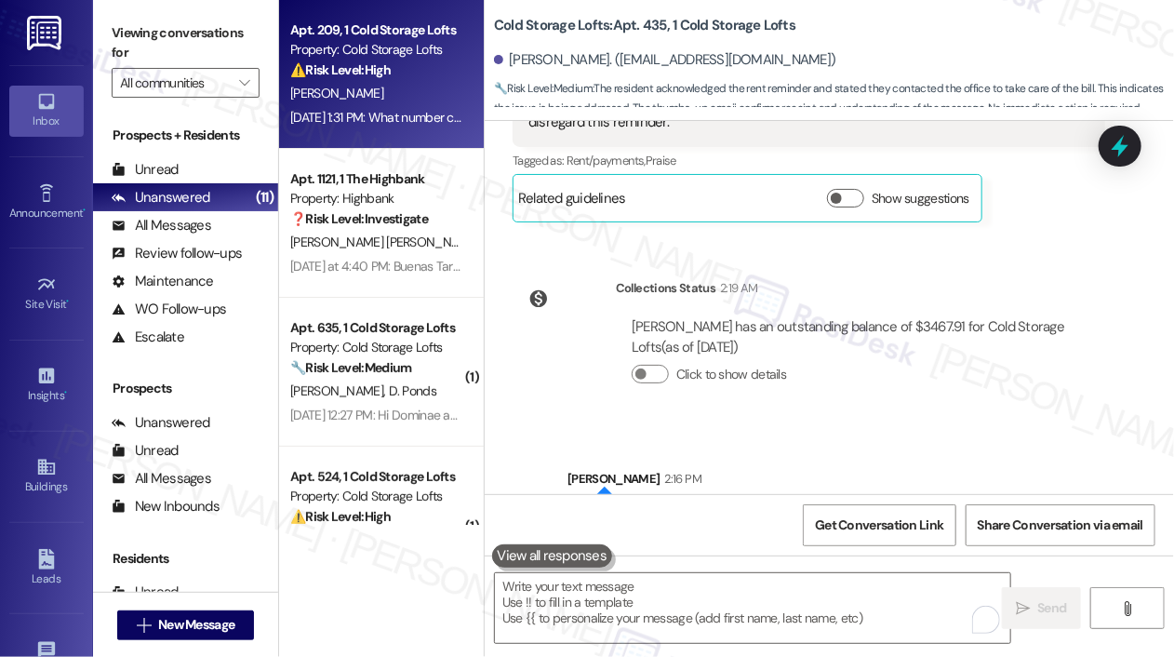
click at [376, 111] on div "Sep 05, 2025 at 1:31 PM: What number can I call to speak to someone in the offi…" at bounding box center [486, 117] width 392 height 17
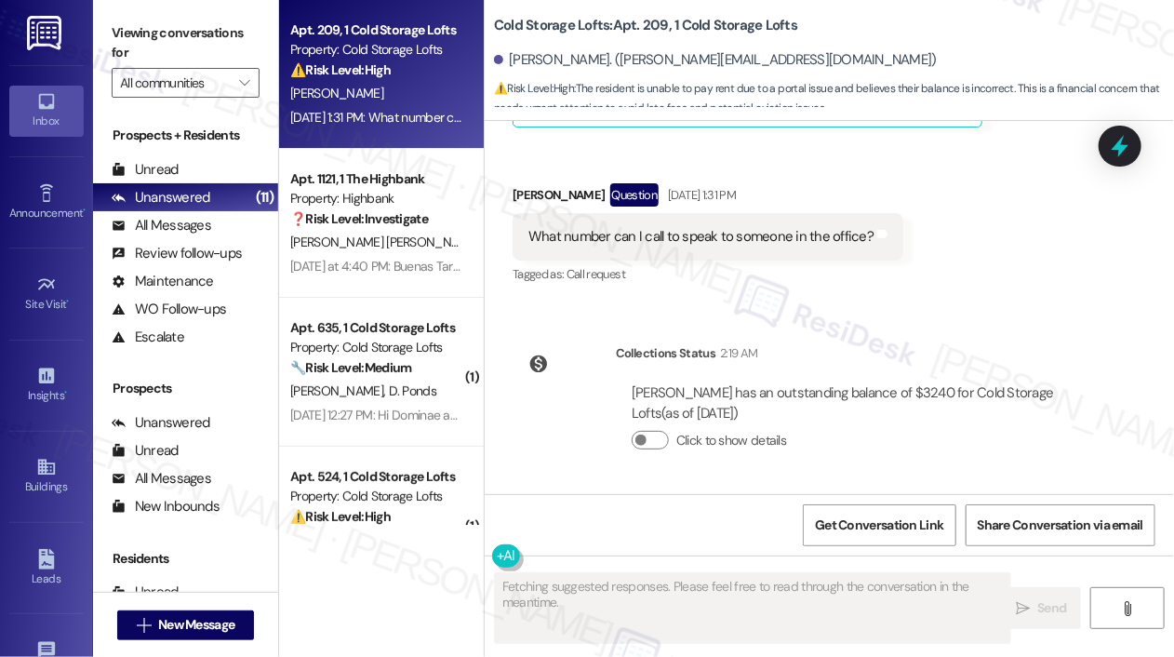
scroll to position [2331, 0]
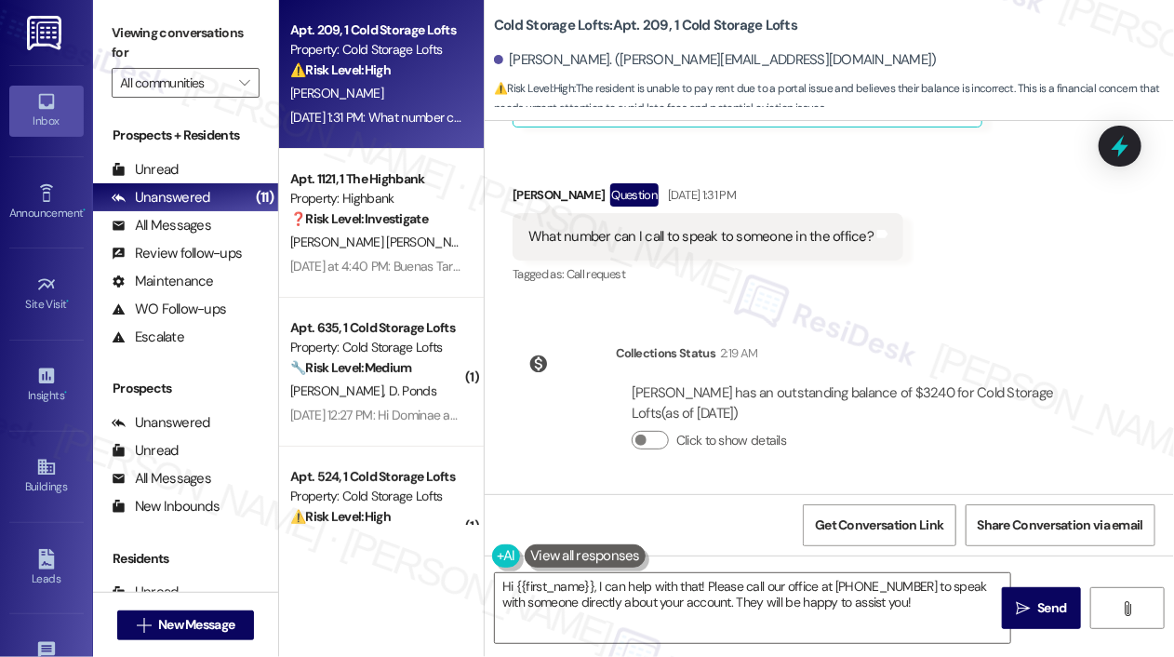
click at [953, 166] on div "Received via SMS Jennifer Simpson Question Neutral Sep 05, 2025 at 12:44 PM I d…" at bounding box center [828, 10] width 689 height 581
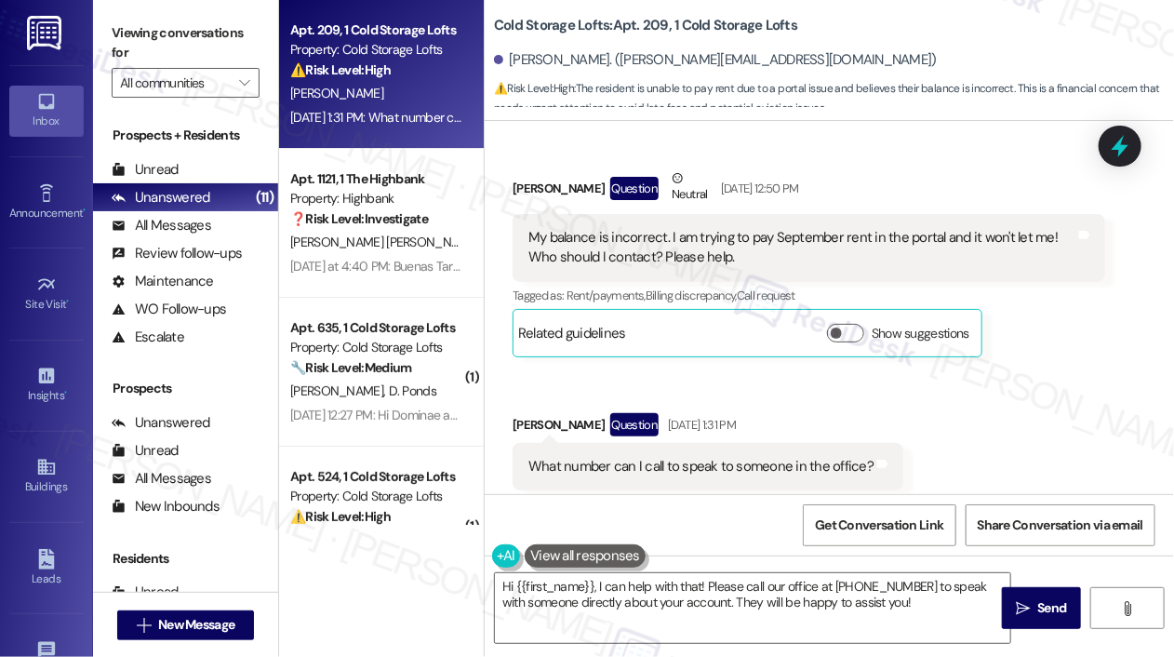
scroll to position [2052, 0]
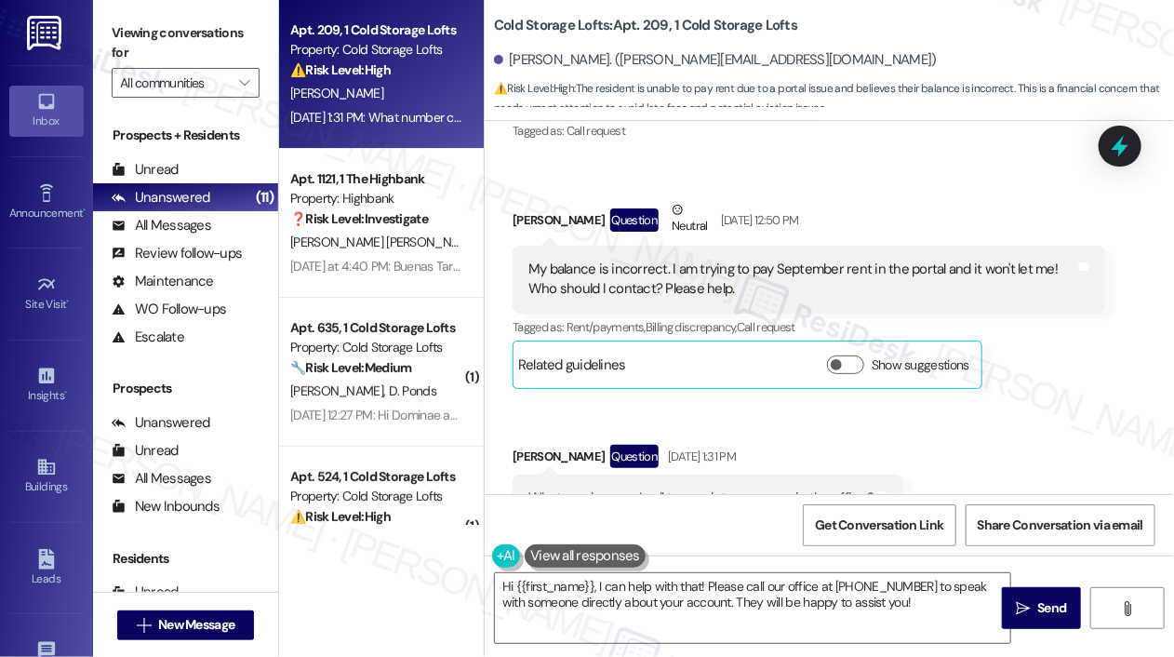
click at [989, 225] on div "Jennifer Simpson Question Neutral Sep 05, 2025 at 12:50 PM" at bounding box center [808, 223] width 592 height 46
drag, startPoint x: 814, startPoint y: 23, endPoint x: 498, endPoint y: 32, distance: 316.3
click at [498, 32] on div "Cold Storage Lofts: Apt. 209, 1 Cold Storage Lofts" at bounding box center [680, 25] width 372 height 23
copy b "Cold Storage Lofts: Apt. 209, 1 Cold Storage Lofts"
click at [789, 299] on div "My balance is incorrect. I am trying to pay September rent in the portal and it…" at bounding box center [801, 279] width 547 height 40
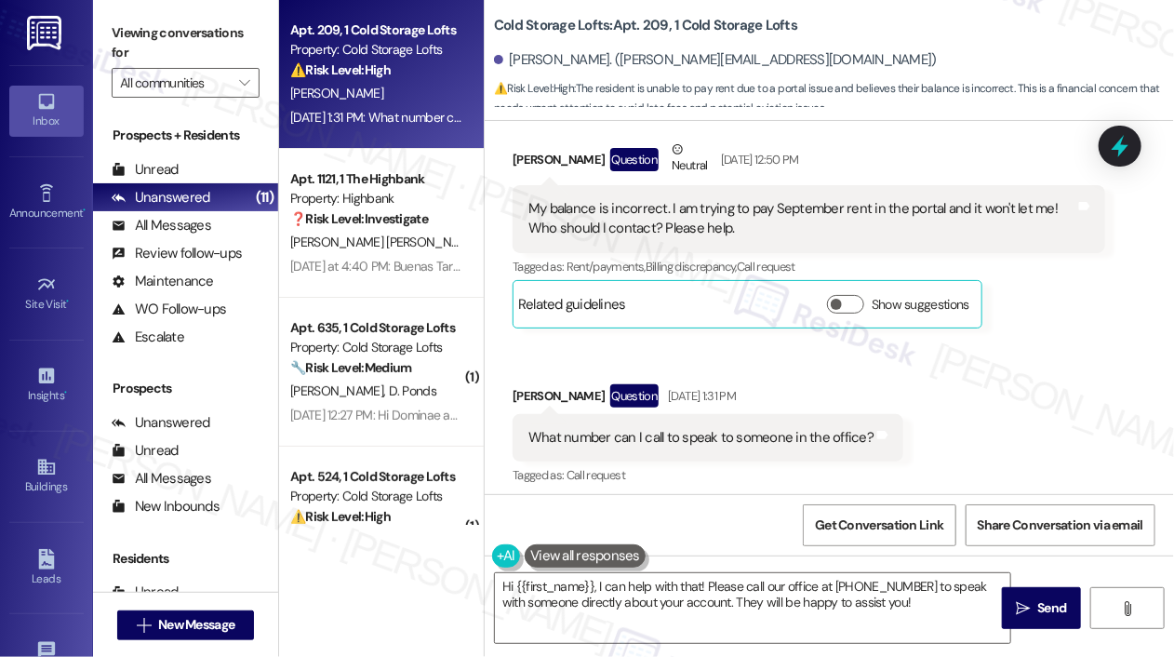
scroll to position [2145, 0]
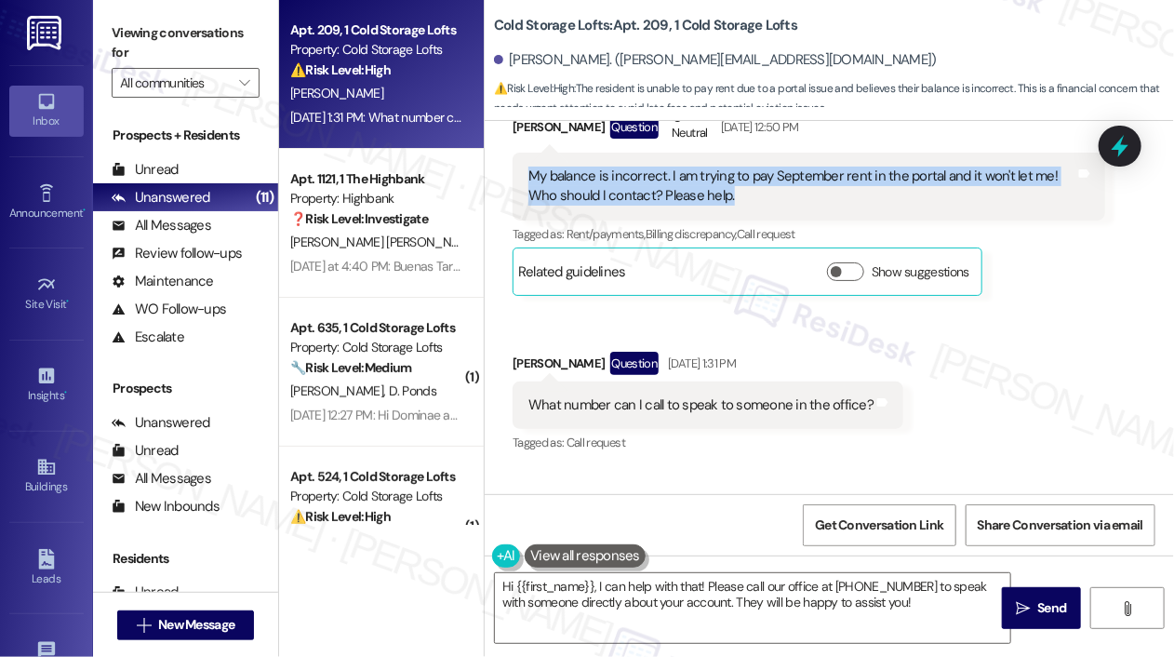
drag, startPoint x: 759, startPoint y: 217, endPoint x: 532, endPoint y: 196, distance: 227.8
click at [532, 196] on div "My balance is incorrect. I am trying to pay September rent in the portal and it…" at bounding box center [801, 186] width 547 height 40
copy div "My balance is incorrect. I am trying to pay September rent in the portal and it…"
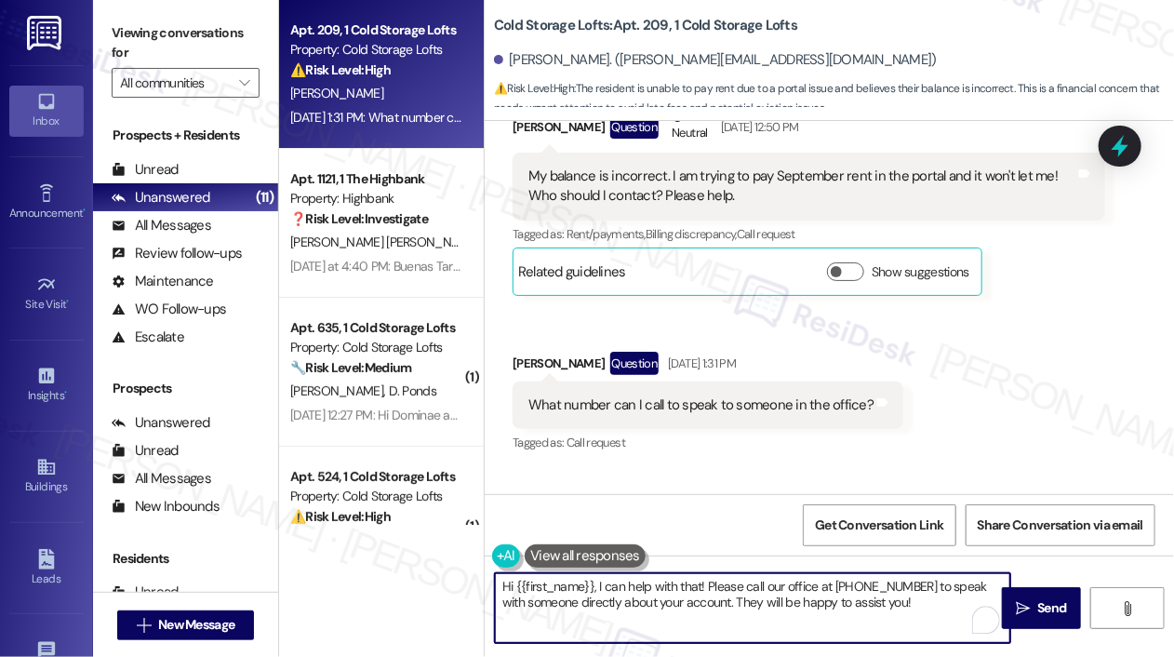
drag, startPoint x: 924, startPoint y: 605, endPoint x: 593, endPoint y: 586, distance: 331.6
click at [593, 586] on textarea "Hi {{first_name}}, I can help with that! Please call our office at 816-643-2217…" at bounding box center [752, 608] width 515 height 70
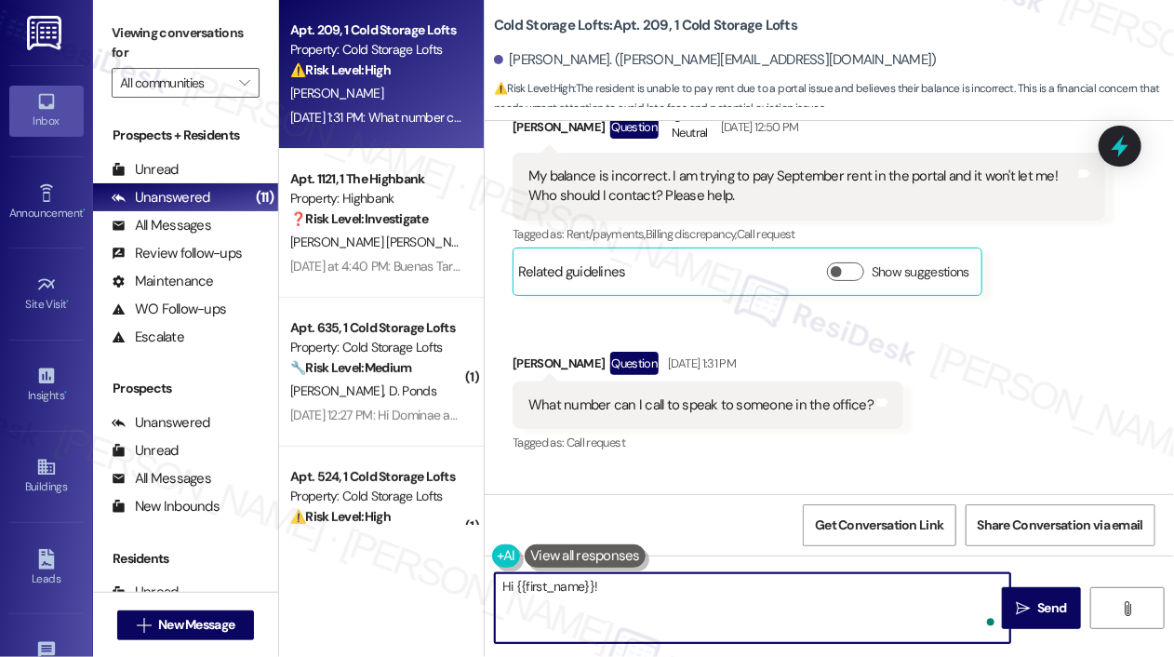
paste textarea "Thanks for reaching out! The office phone number is (816) 631-9627 if you'd lik…"
type textarea "Hi {{first_name}}! Thanks for reaching out! The office phone number is (816) 63…"
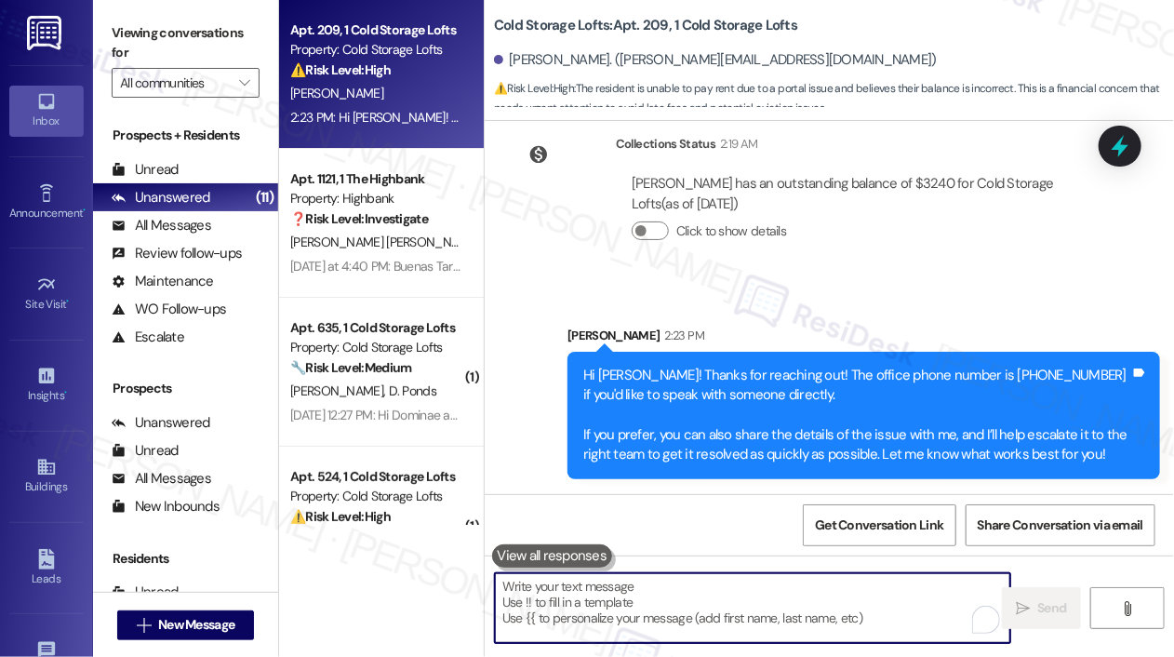
scroll to position [2541, 0]
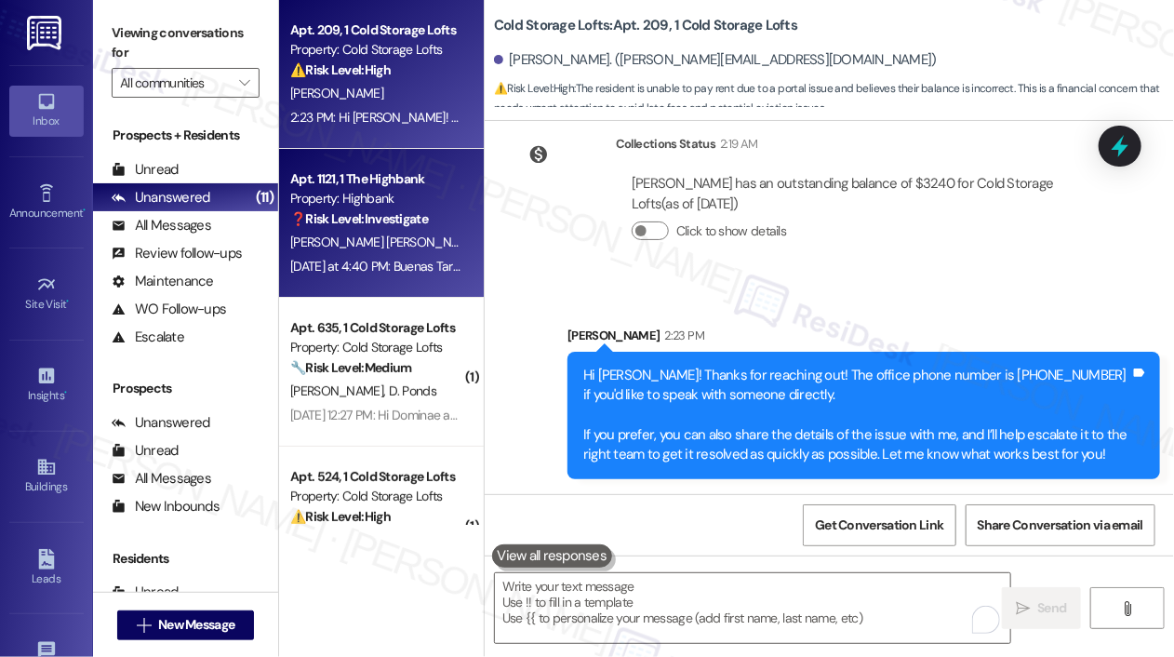
click at [426, 246] on div "J. Ruiz Perez N. Toledo" at bounding box center [376, 242] width 176 height 23
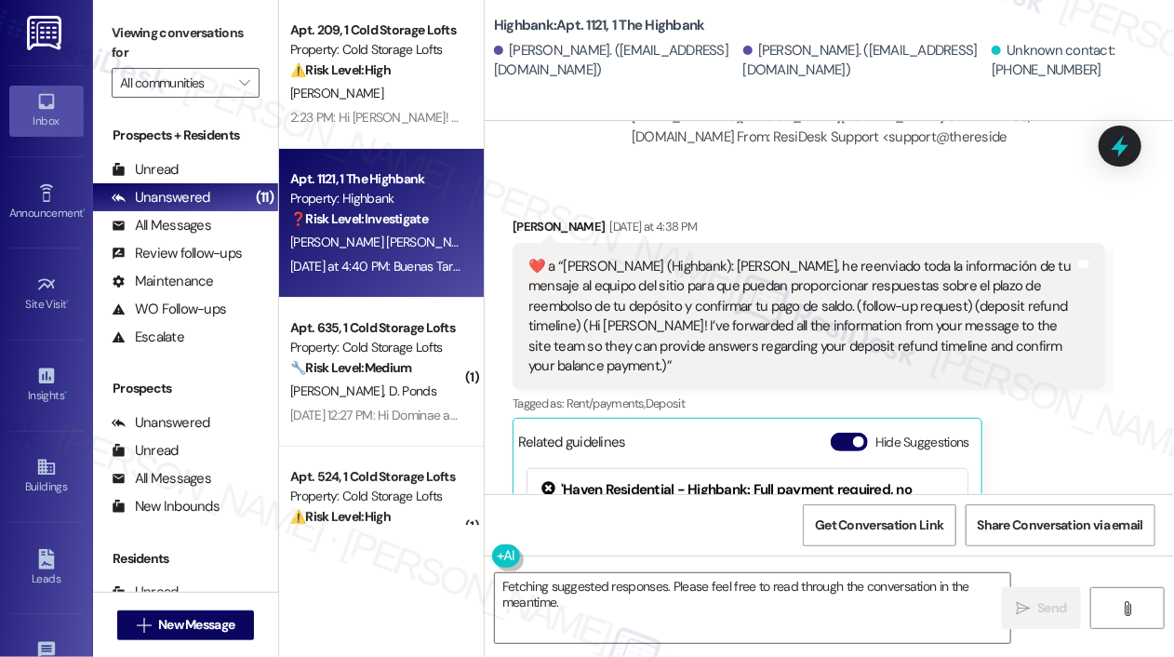
scroll to position [12855, 0]
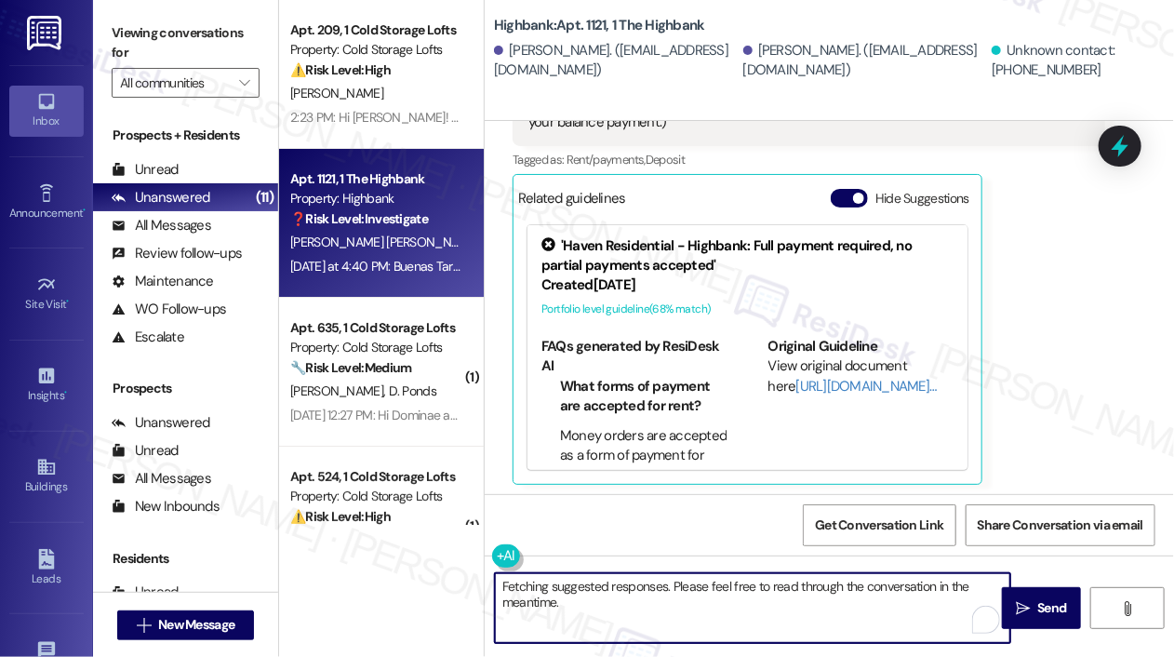
click at [710, 604] on textarea "Fetching suggested responses. Please feel free to read through the conversation…" at bounding box center [752, 608] width 515 height 70
paste textarea "Thanks for reaching out! Just to clarify—are you referring to email notificatio…"
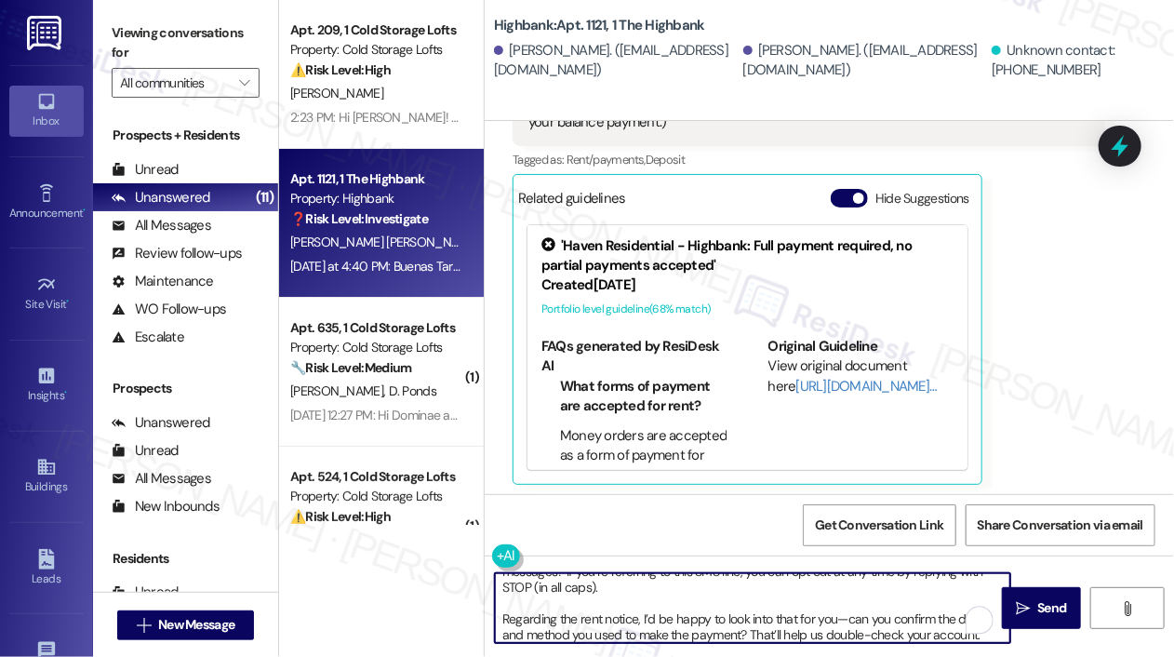
scroll to position [0, 0]
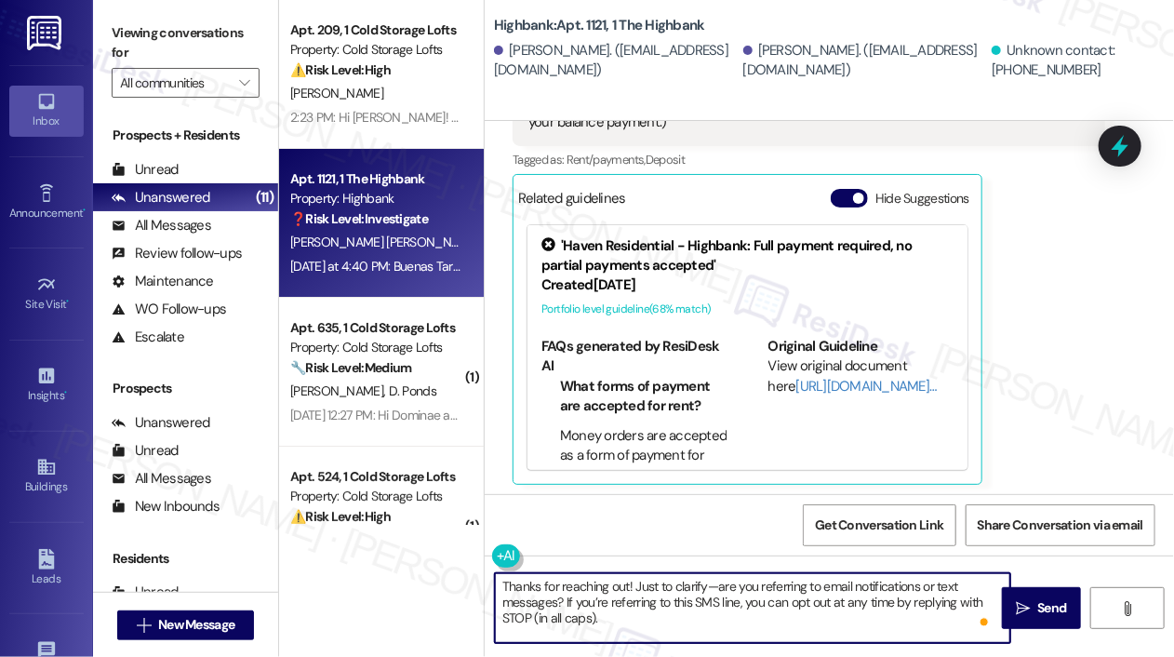
type textarea "Thanks for reaching out! Just to clarify—are you referring to email notificatio…"
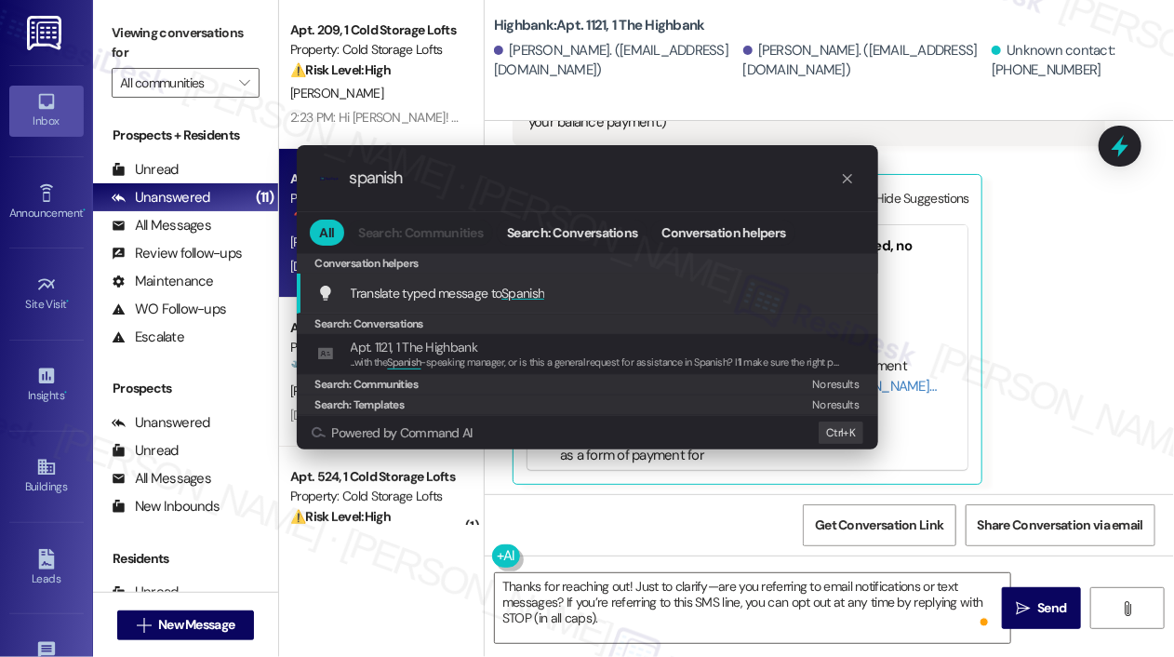
type input "spanish"
click at [569, 293] on div "Translate typed message to Spanish Add shortcut" at bounding box center [589, 293] width 544 height 20
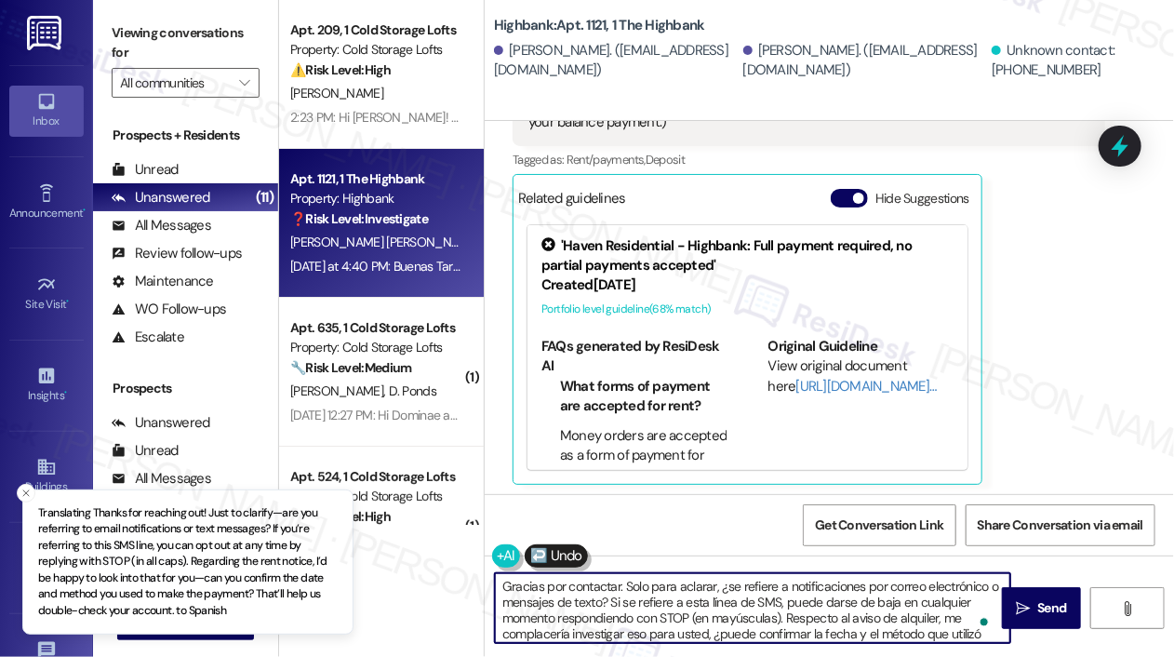
type textarea "Gracias por contactar. Solo para aclarar, ¿se refiere a notificaciones por corr…"
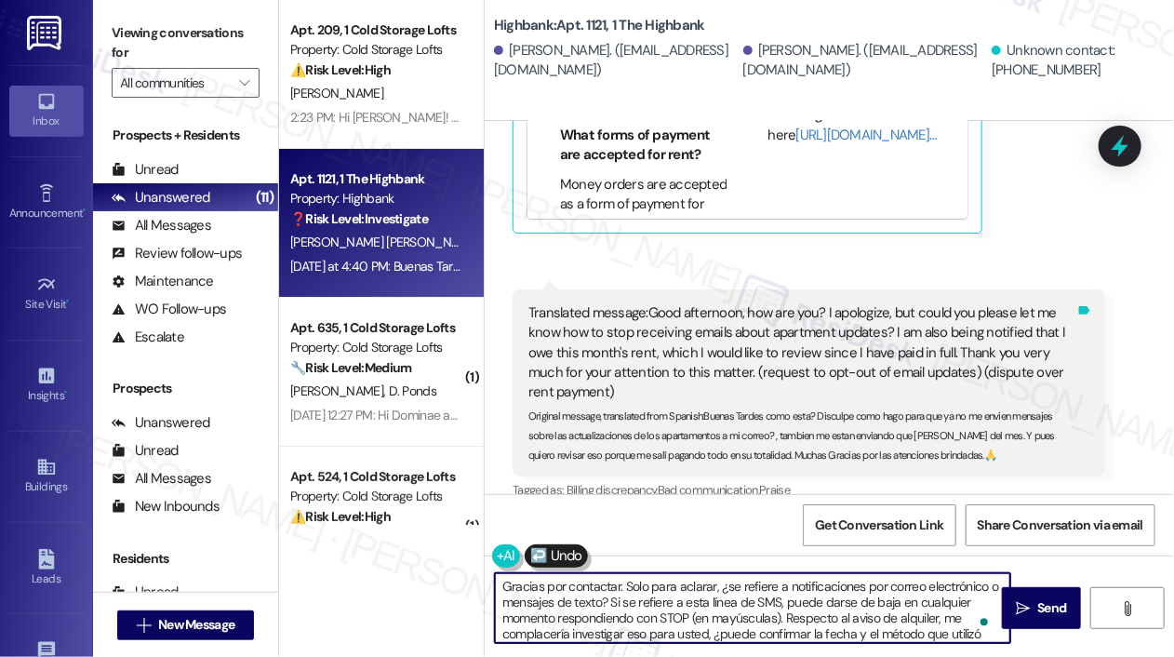
scroll to position [13134, 0]
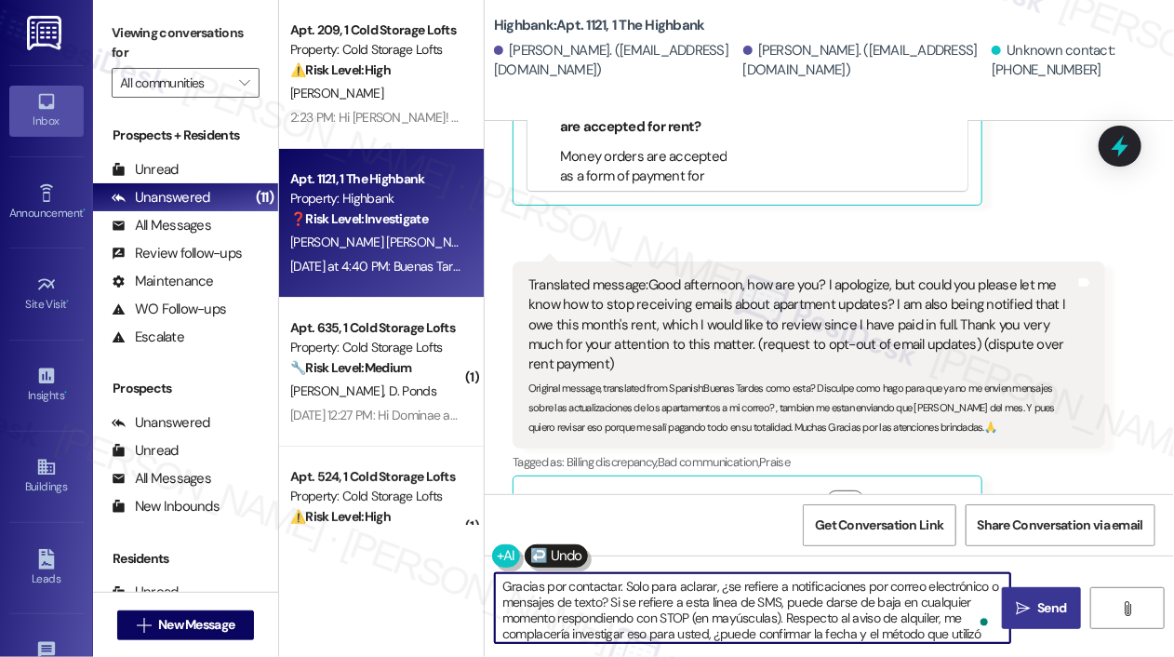
click at [1053, 604] on span "Send" at bounding box center [1051, 608] width 29 height 20
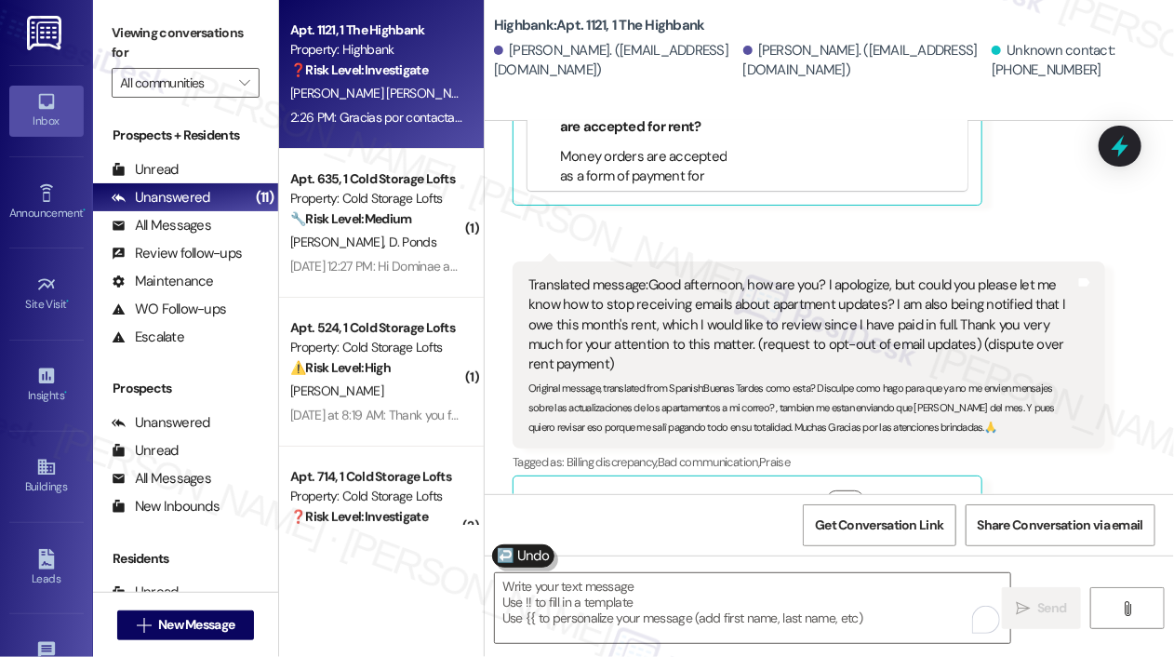
scroll to position [13463, 0]
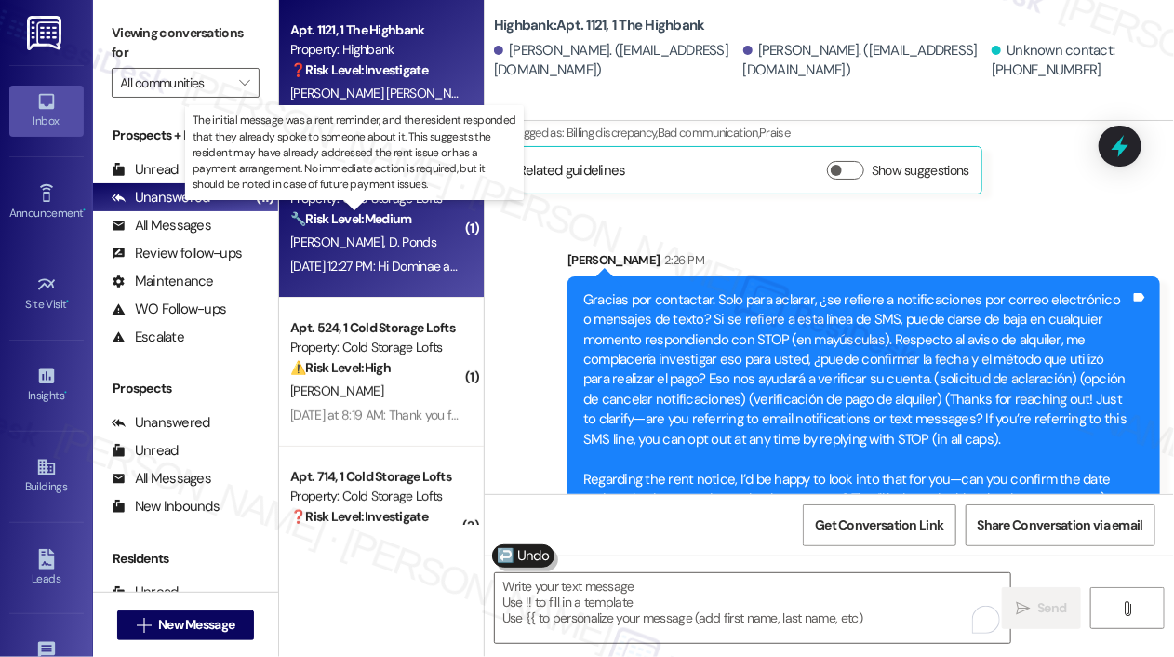
click at [354, 218] on strong "🔧 Risk Level: Medium" at bounding box center [350, 218] width 121 height 17
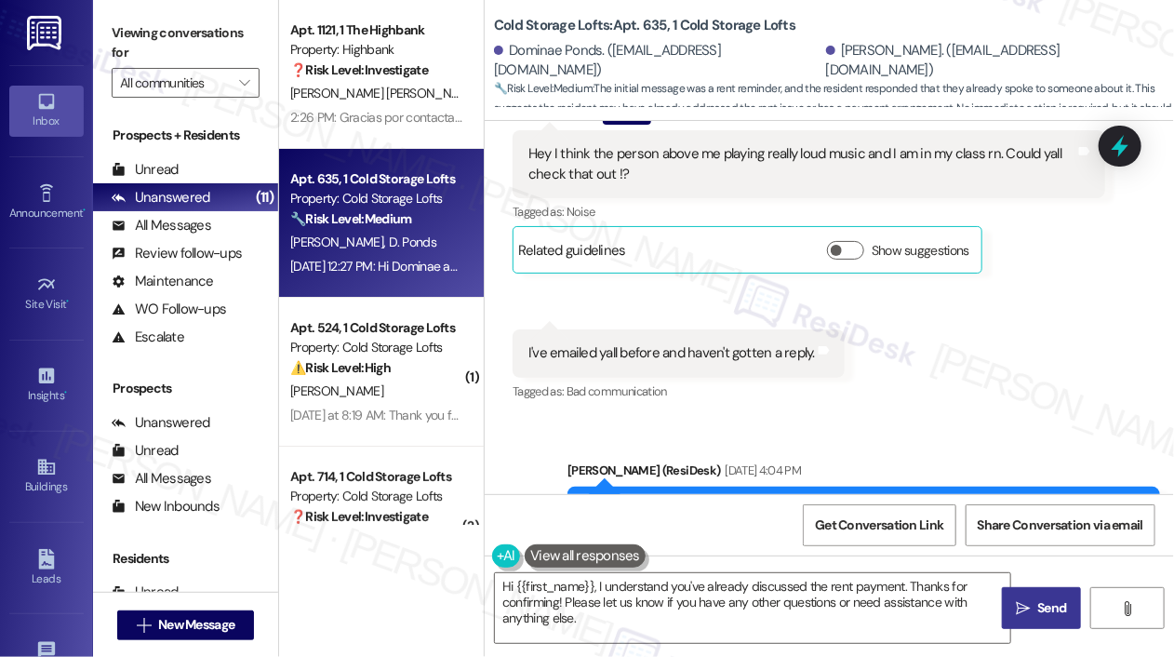
scroll to position [990, 0]
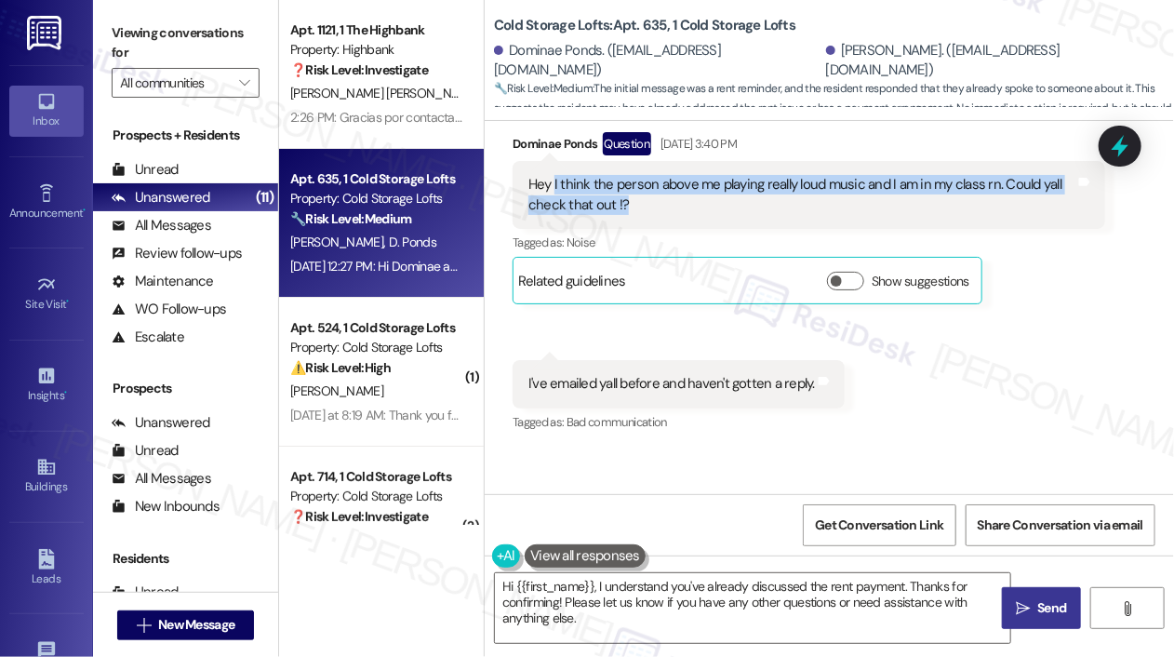
drag, startPoint x: 683, startPoint y: 203, endPoint x: 552, endPoint y: 180, distance: 133.0
click at [552, 180] on div "Hey I think the person above me playing really loud music and I am in my class …" at bounding box center [801, 195] width 547 height 40
copy div "I think the person above me playing really loud music and I am in my class rn. …"
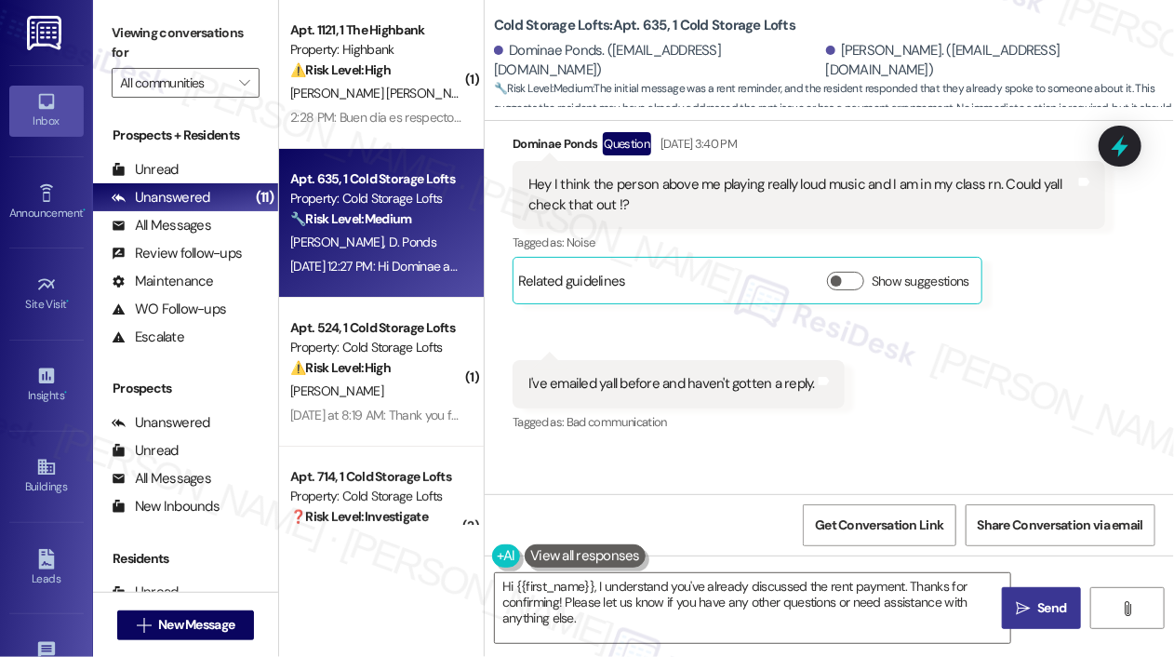
click at [678, 382] on div "I've emailed yall before and haven't gotten a reply." at bounding box center [671, 384] width 286 height 20
click at [679, 382] on div "I've emailed yall before and haven't gotten a reply." at bounding box center [671, 384] width 286 height 20
copy div "I've emailed yall before and haven't gotten a reply. Tags and notes"
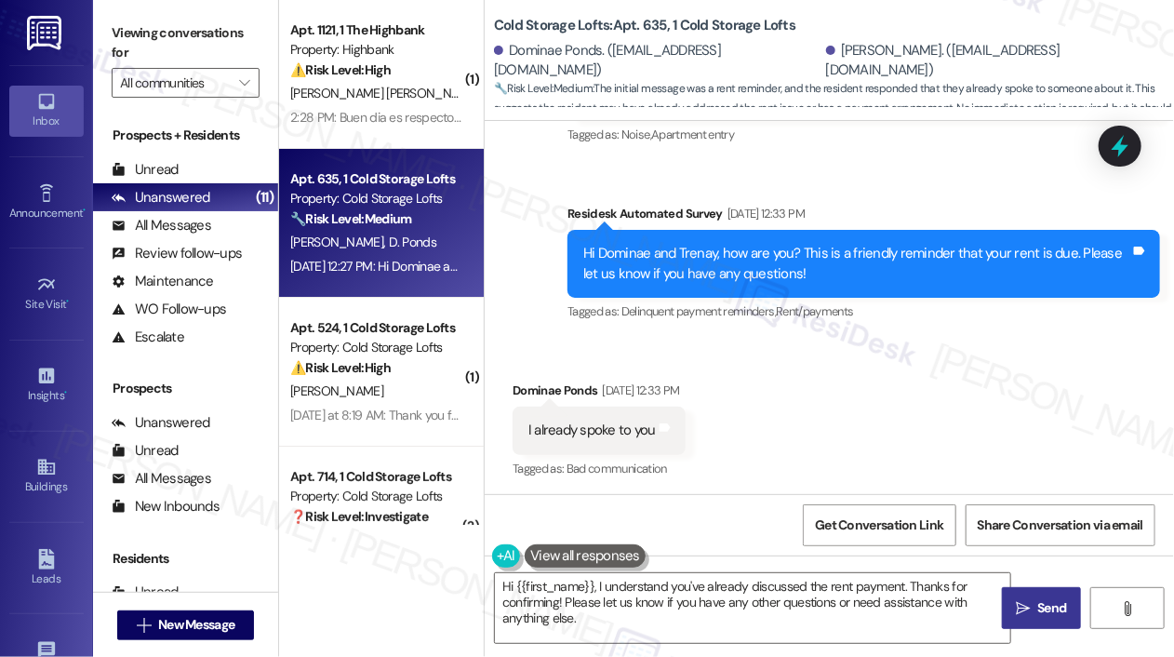
scroll to position [1548, 0]
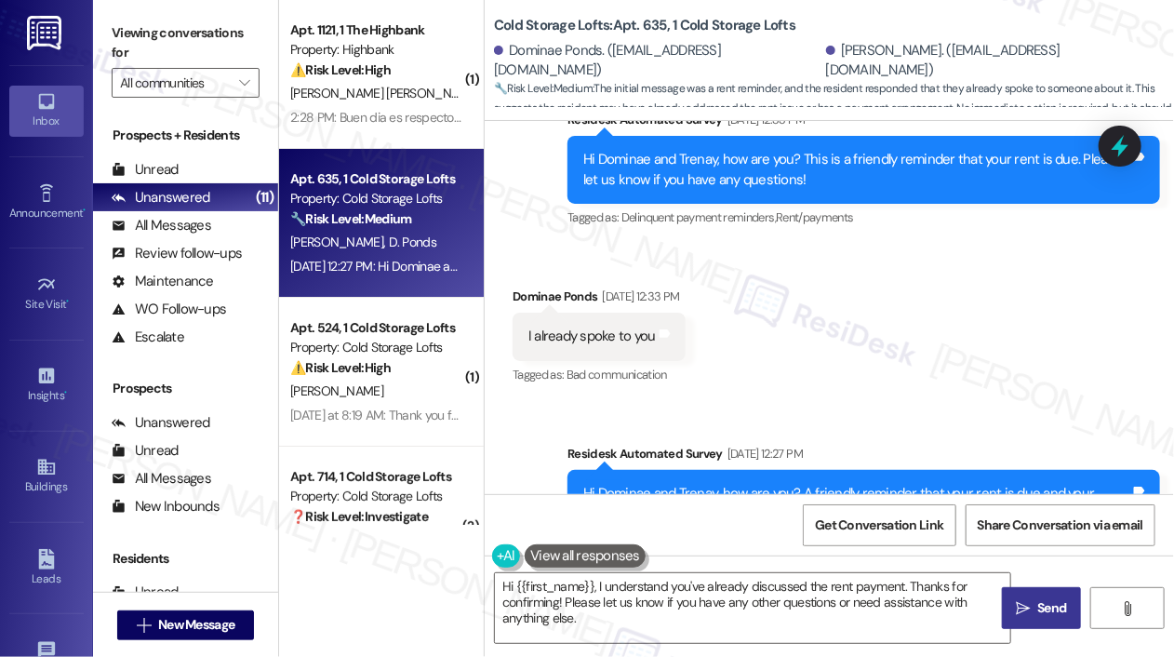
click at [614, 336] on div "I already spoke to you" at bounding box center [591, 336] width 127 height 20
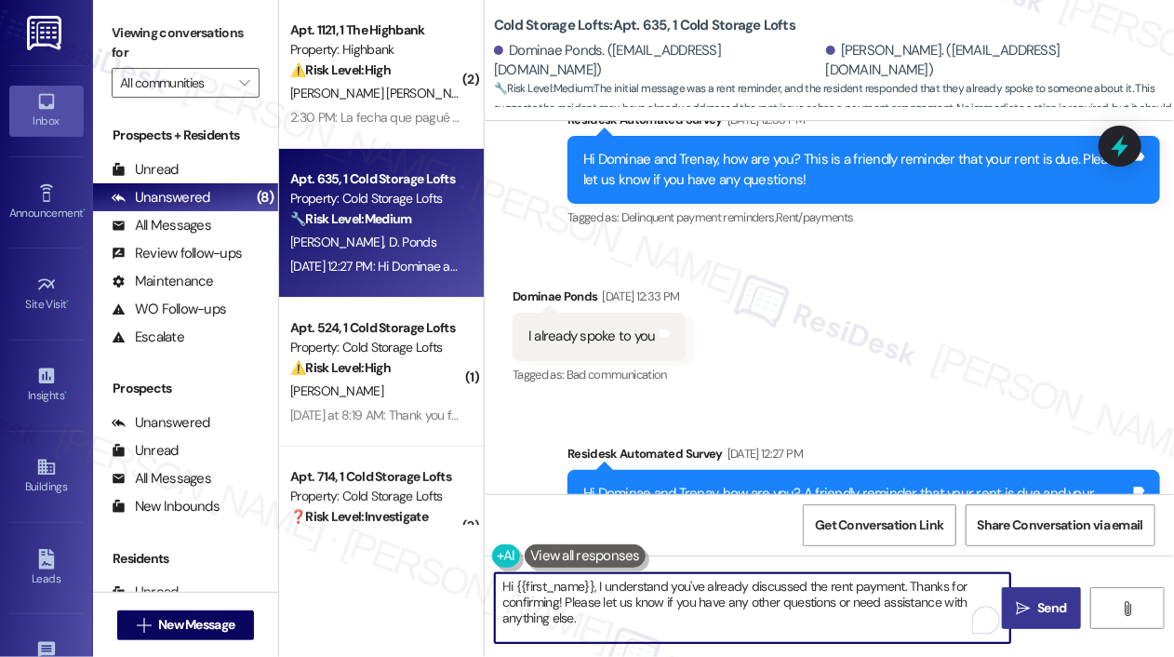
drag, startPoint x: 644, startPoint y: 626, endPoint x: 592, endPoint y: 591, distance: 61.6
click at [592, 591] on textarea "Hi {{first_name}}, I understand you've already discussed the rent payment. Than…" at bounding box center [752, 608] width 515 height 70
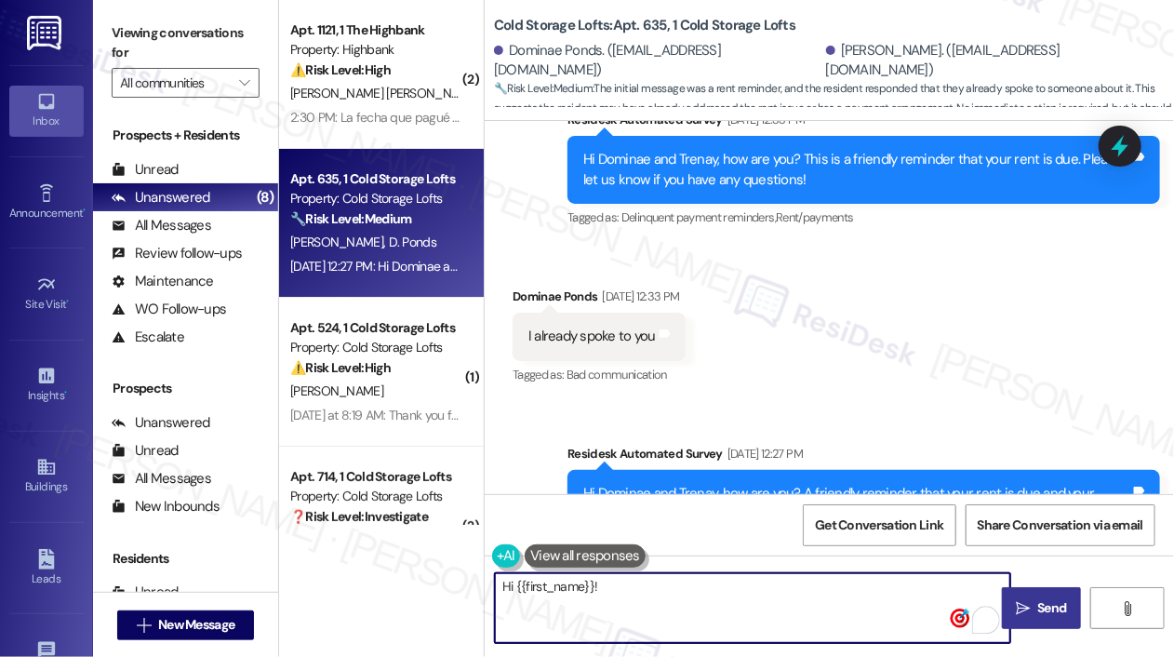
paste textarea "Thanks for letting us know—I’m sorry you’re dealing with that, especially durin…"
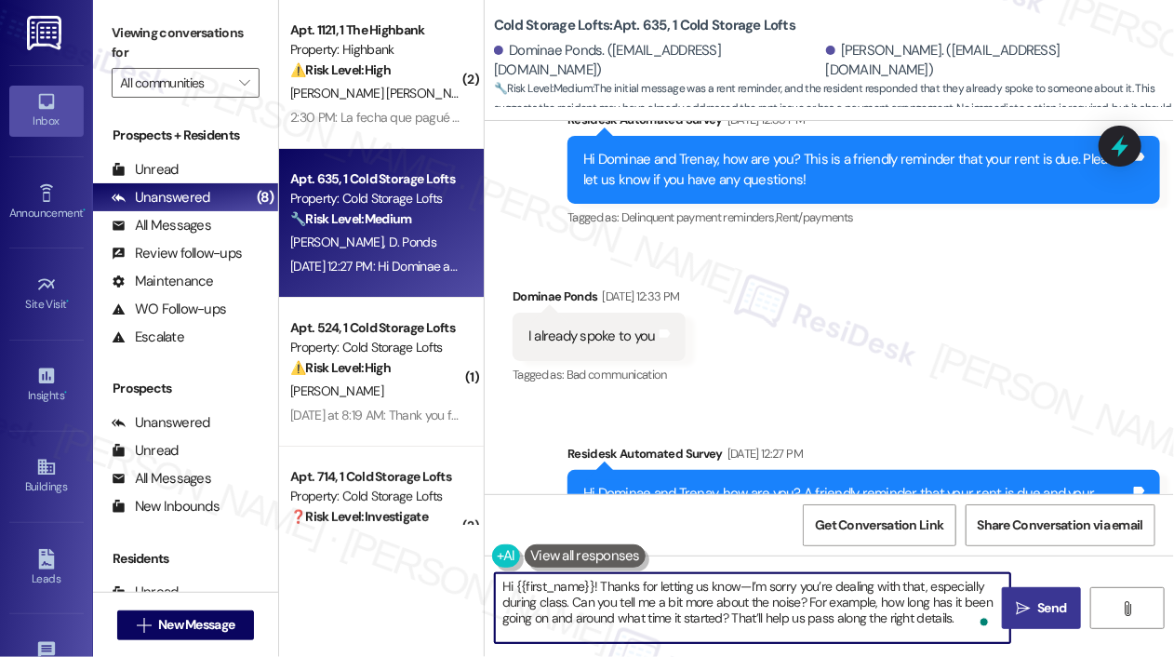
scroll to position [46, 0]
type textarea "Hi {{first_name}}! Thanks for letting us know—I’m sorry you’re dealing with tha…"
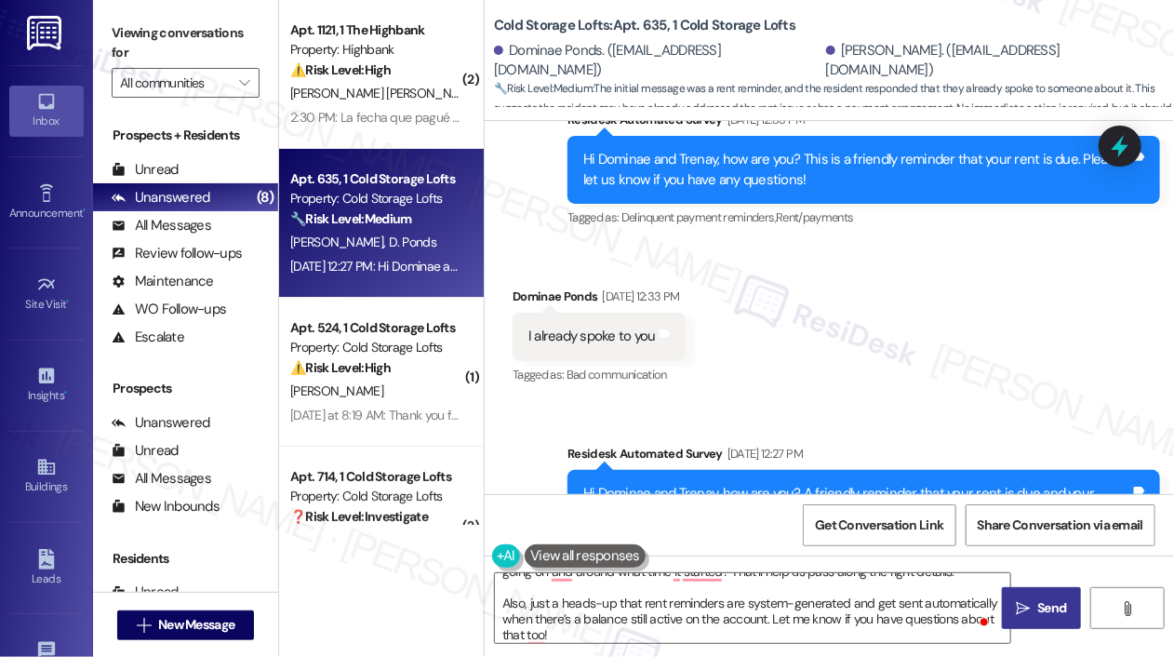
click at [904, 383] on div "Received via SMS Dominae Ponds Sep 03, 2025 at 12:33 PM I already spoke to you …" at bounding box center [828, 323] width 689 height 157
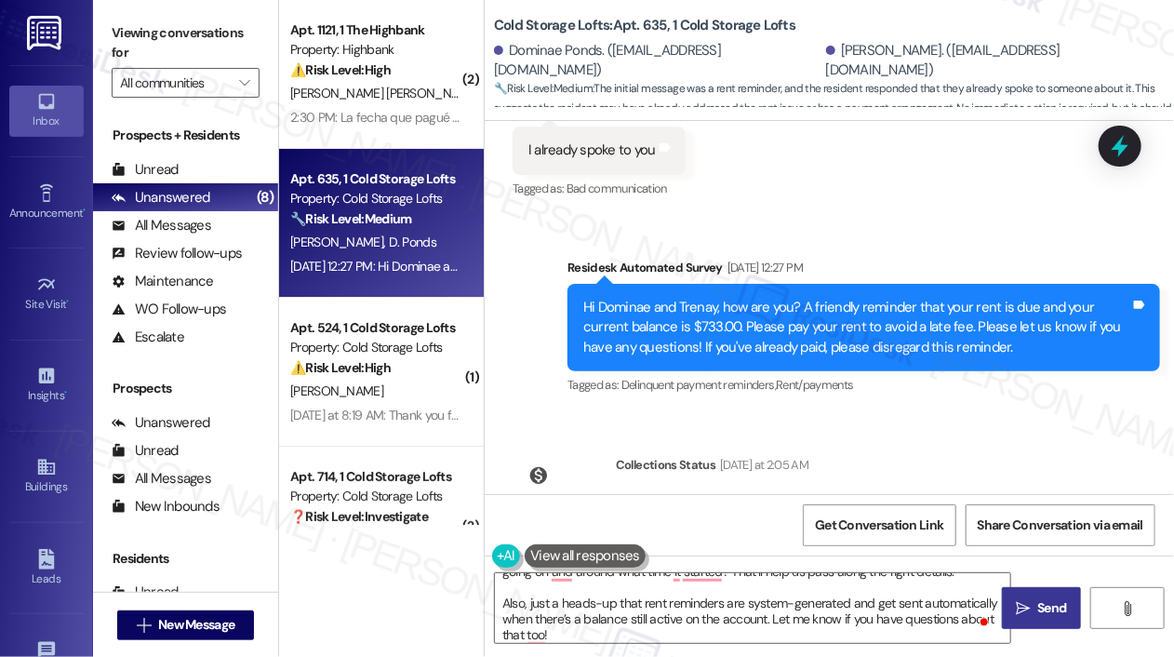
click at [948, 431] on div "Lease started May 22, 2025 at 8:00 PM Announcement, sent via SMS Sarah (ResiDes…" at bounding box center [828, 307] width 689 height 373
click at [1019, 222] on div "Survey, sent via SMS Residesk Automated Survey Sep 05, 2025 at 12:27 PM Hi Domi…" at bounding box center [828, 314] width 689 height 197
click at [781, 423] on div "Lease started May 22, 2025 at 8:00 PM Announcement, sent via SMS Sarah (ResiDes…" at bounding box center [828, 307] width 689 height 373
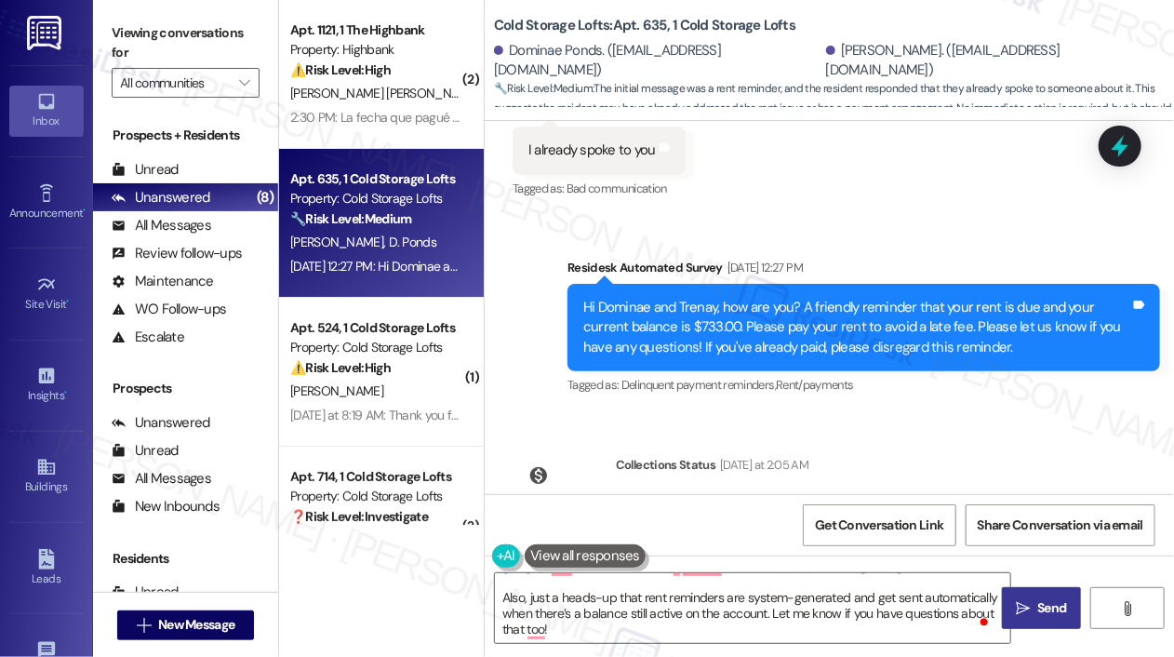
click at [740, 399] on div "Survey, sent via SMS Residesk Automated Survey Sep 05, 2025 at 12:27 PM Hi Domi…" at bounding box center [863, 328] width 620 height 169
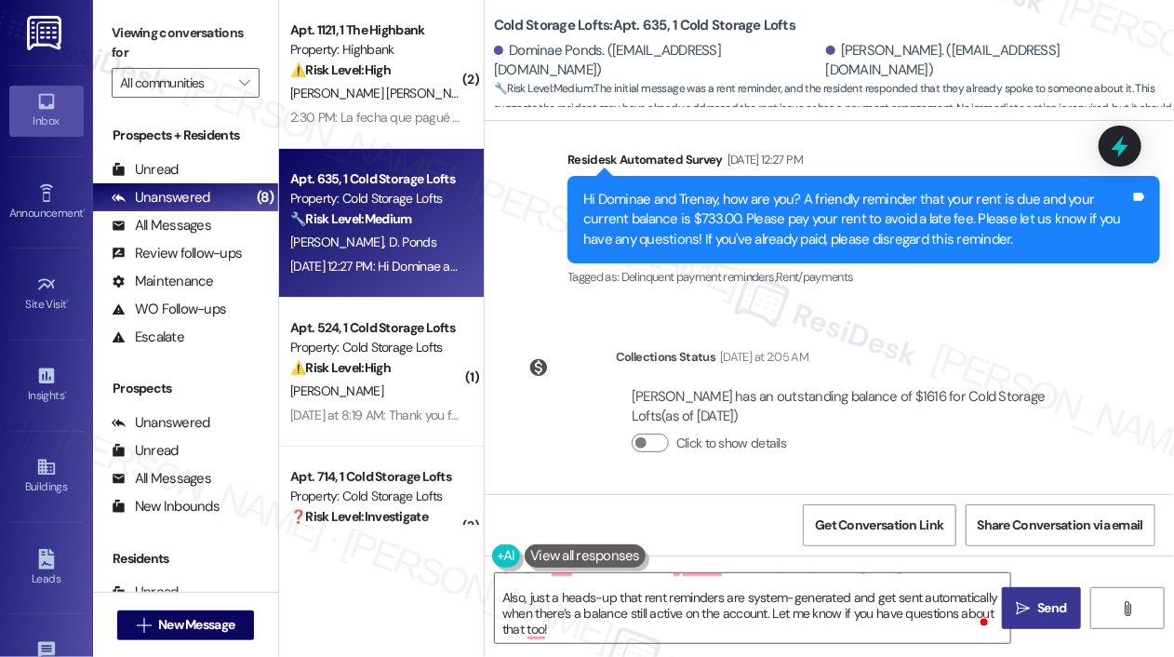
scroll to position [1844, 0]
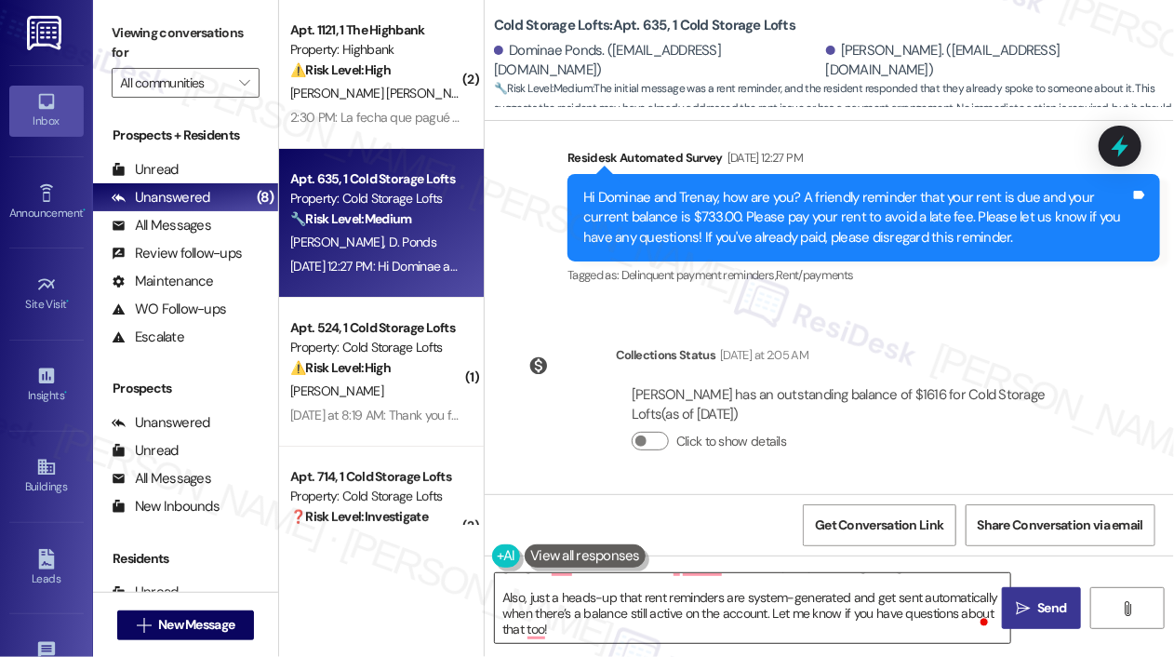
click at [904, 633] on textarea "Hi {{first_name}}! Thanks for letting us know—I’m sorry you’re dealing with tha…" at bounding box center [752, 608] width 515 height 70
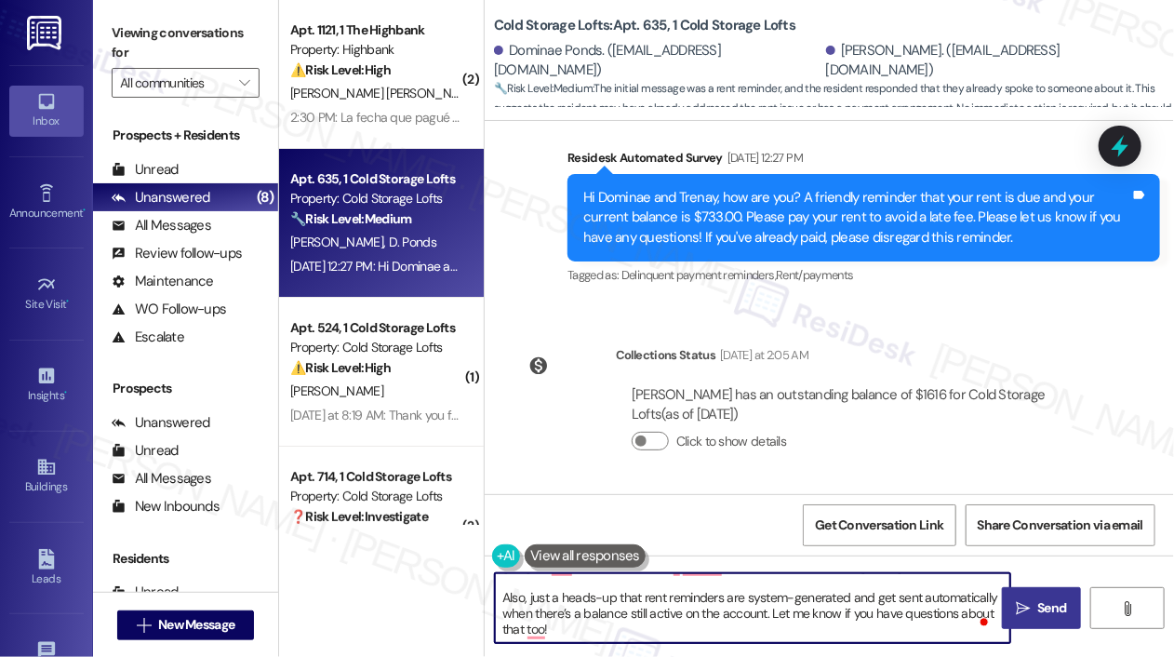
click at [1051, 616] on span "Send" at bounding box center [1051, 608] width 29 height 20
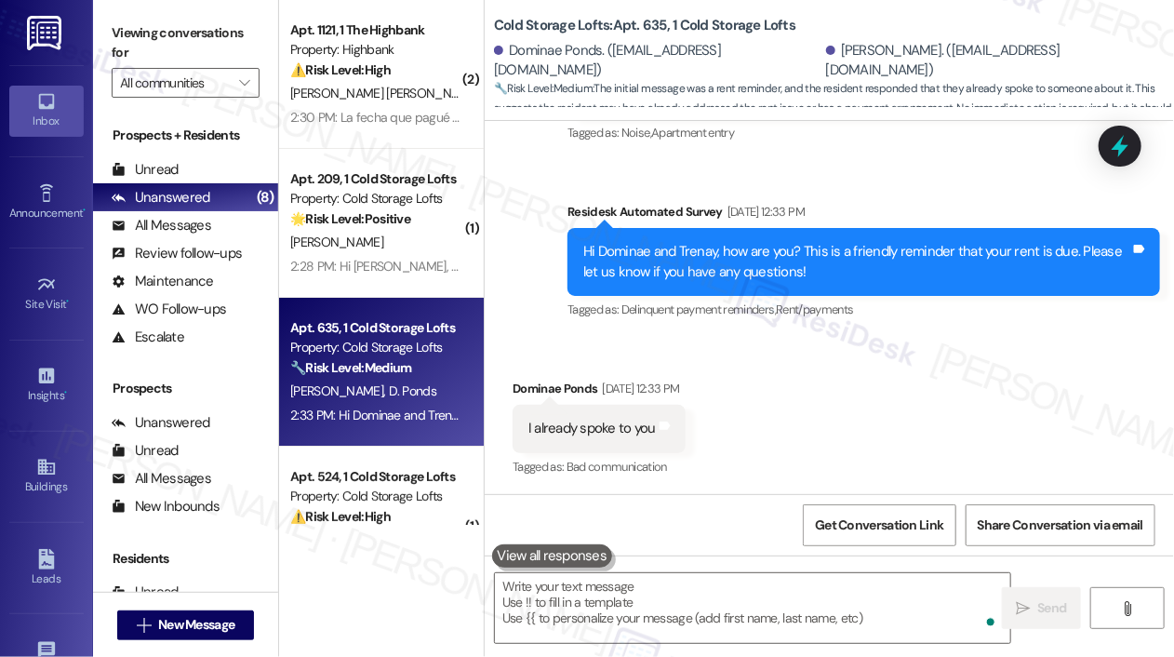
scroll to position [1455, 0]
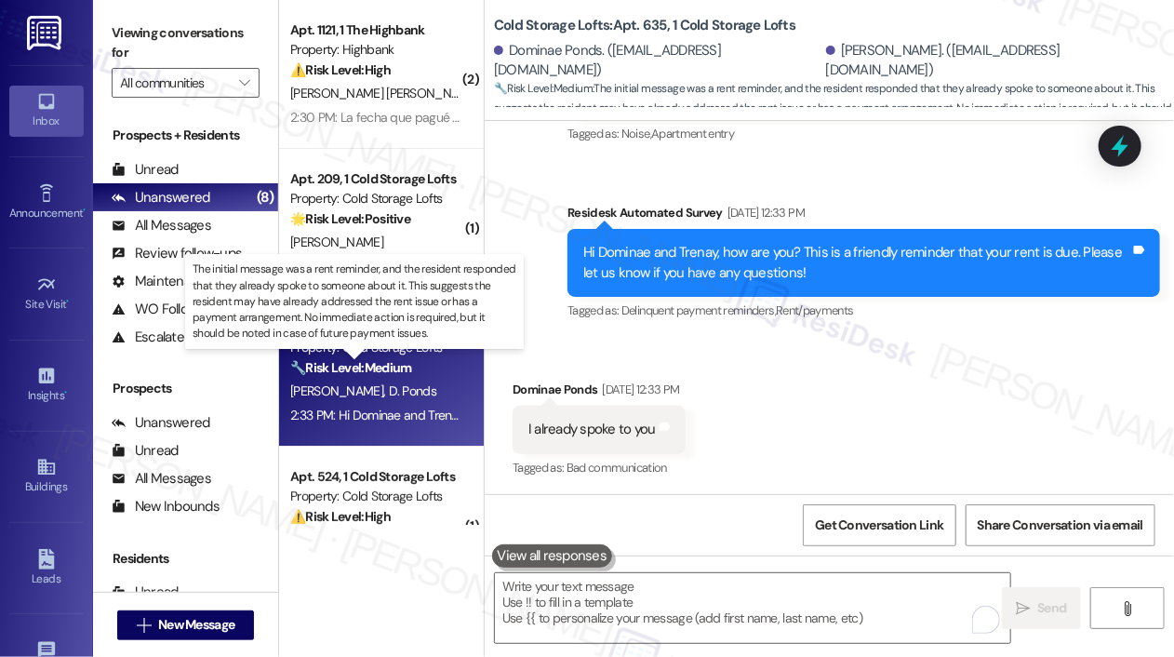
click at [379, 375] on strong "🔧 Risk Level: Medium" at bounding box center [350, 367] width 121 height 17
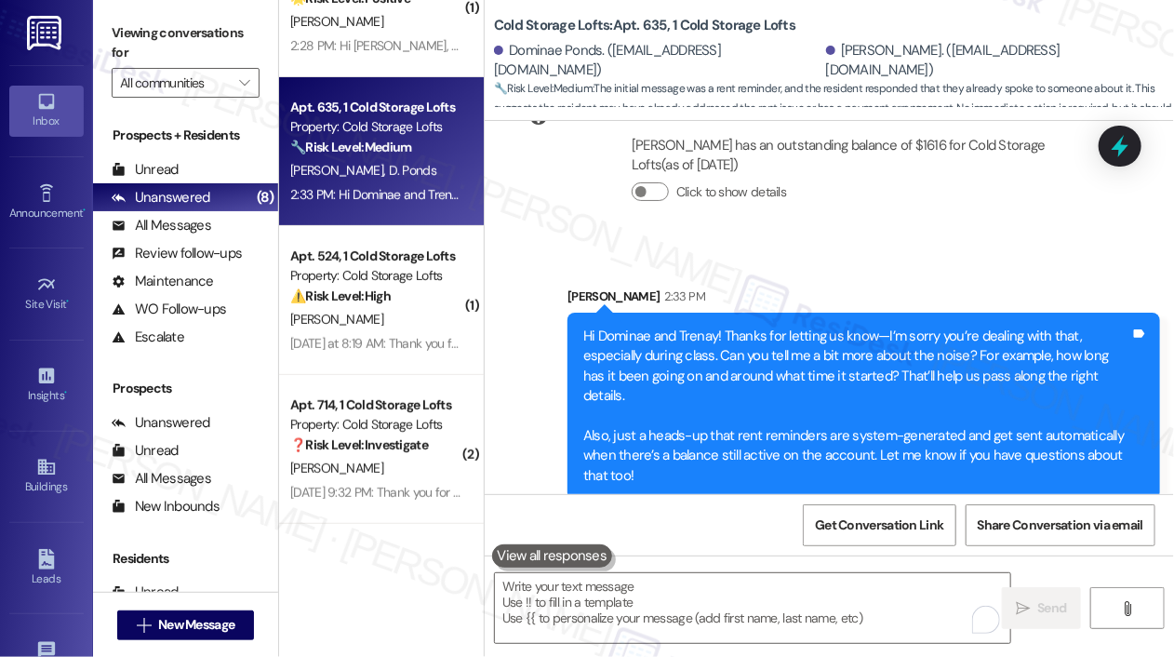
scroll to position [279, 0]
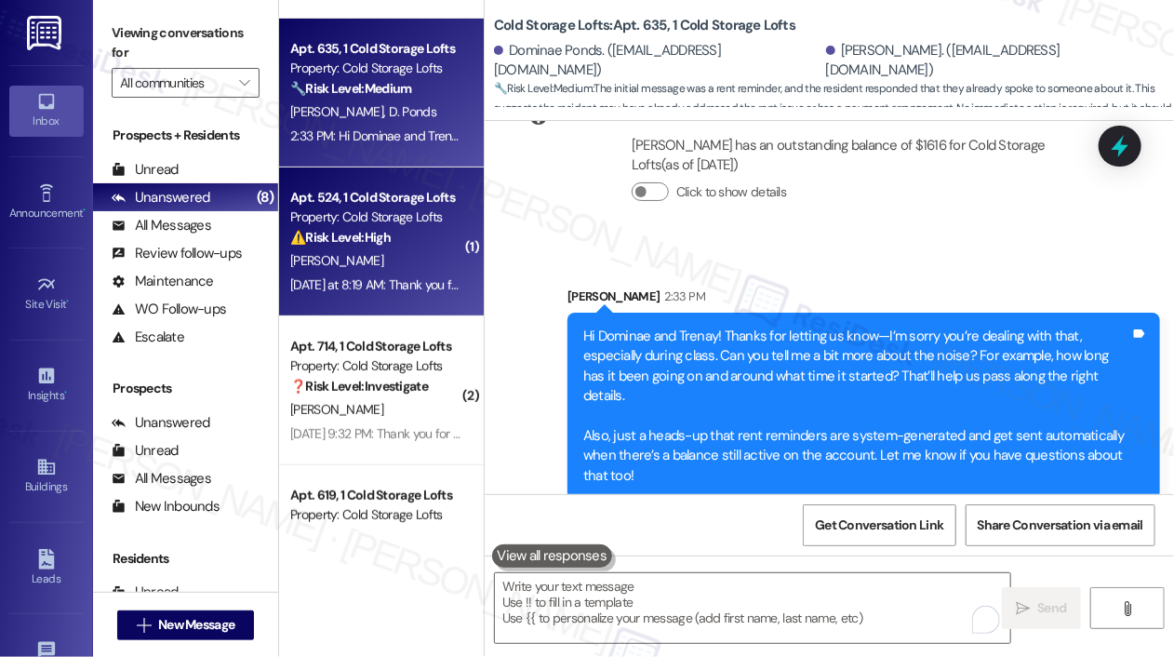
click at [418, 292] on div "Yesterday at 8:19 AM: Thank you for your message. Our offices are currently clo…" at bounding box center [859, 284] width 1138 height 17
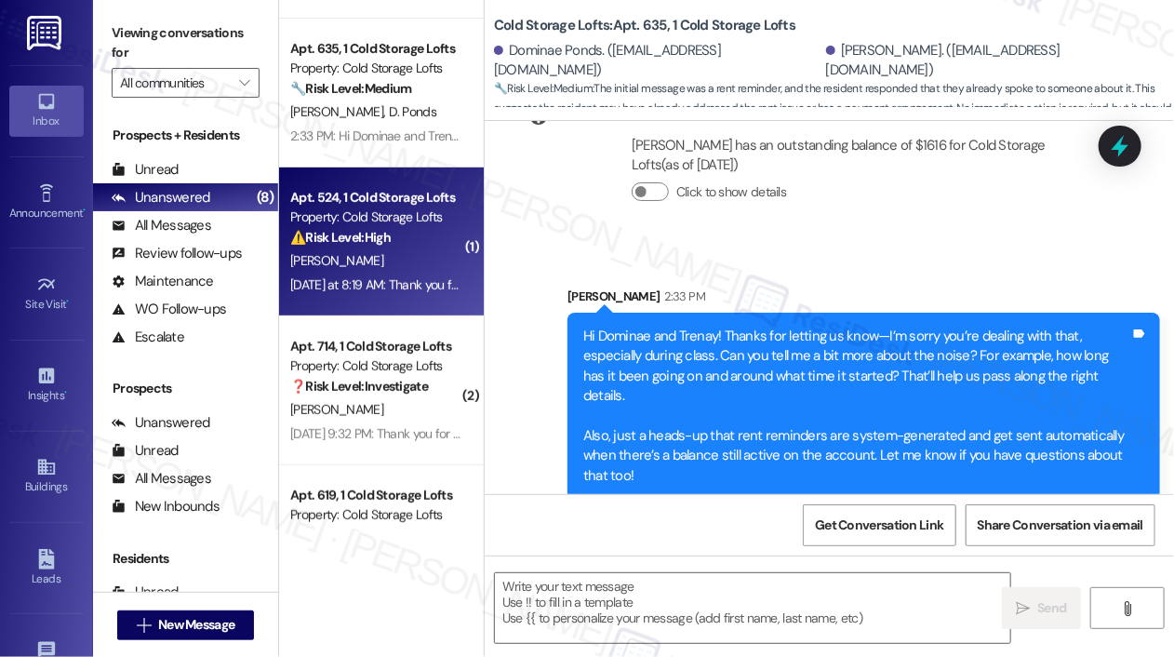
type textarea "Fetching suggested responses. Please feel free to read through the conversation…"
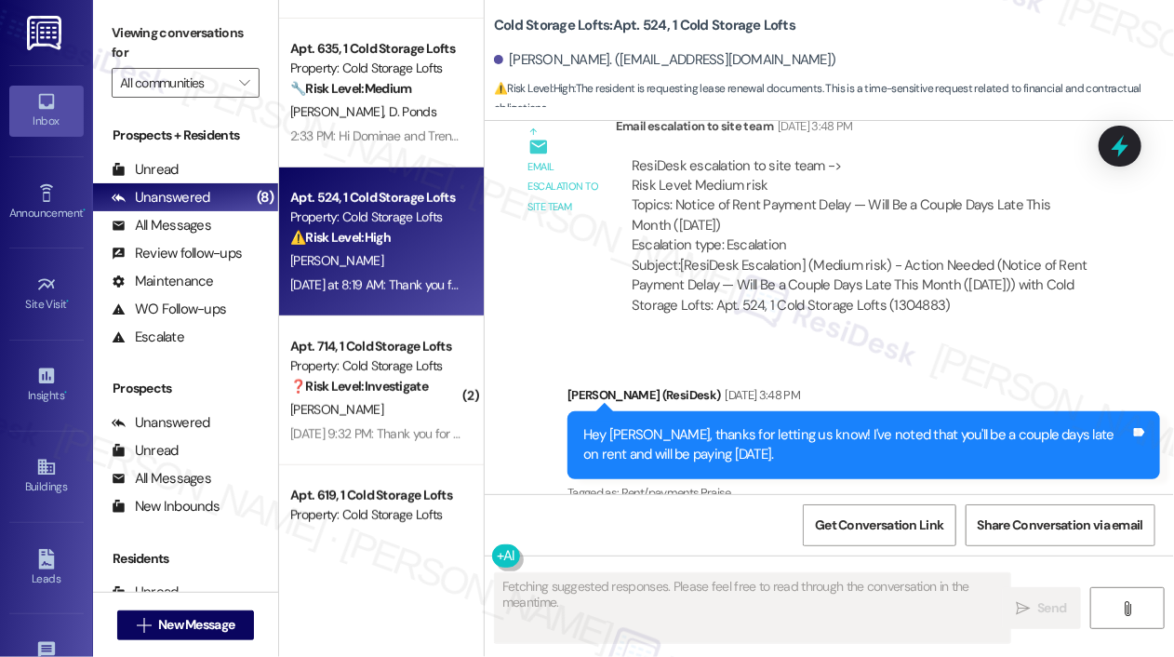
scroll to position [27574, 0]
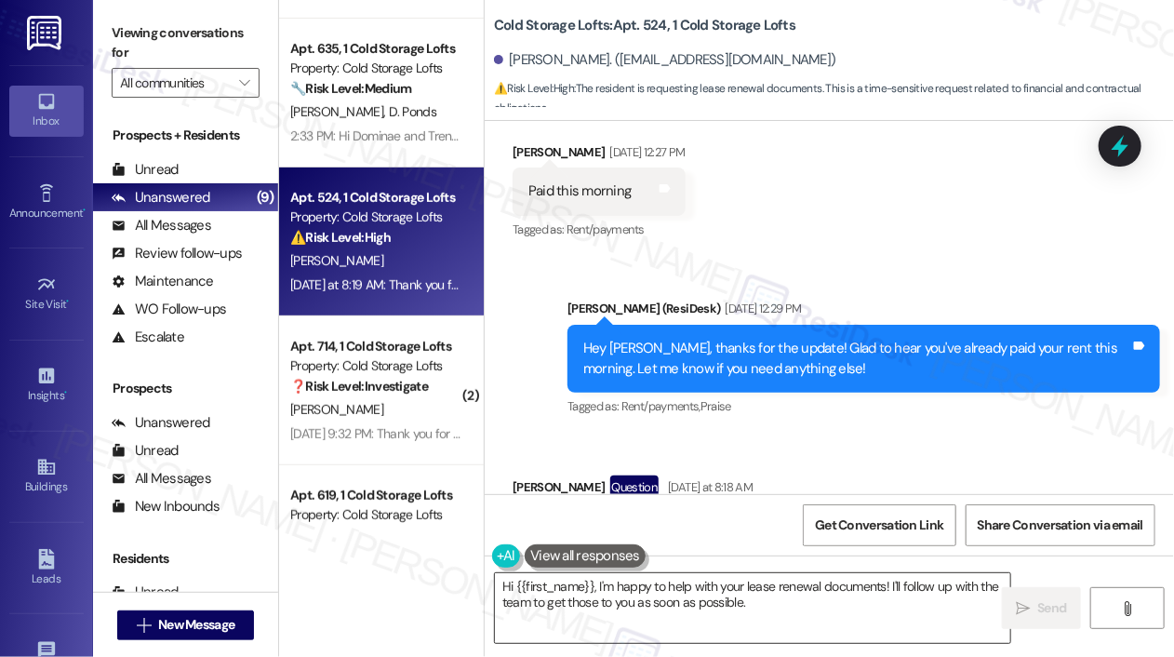
click at [799, 626] on textarea "Hi {{first_name}}, I'm happy to help with your lease renewal documents! I'll fo…" at bounding box center [752, 608] width 515 height 70
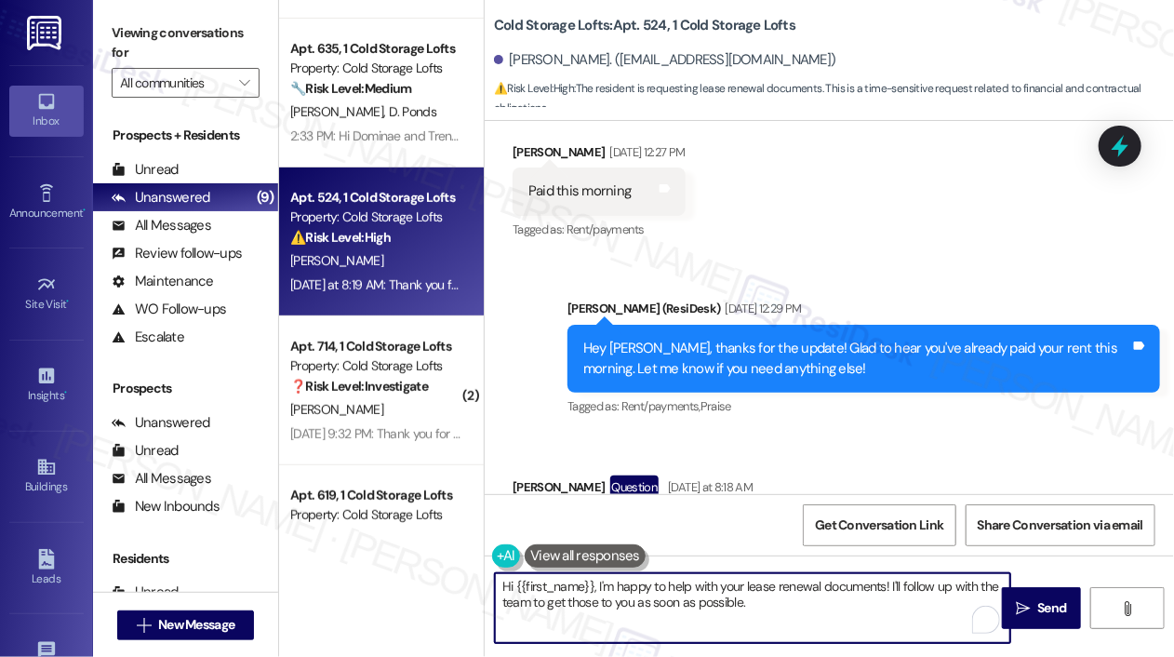
click at [799, 622] on textarea "Hi {{first_name}}, I'm happy to help with your lease renewal documents! I'll fo…" at bounding box center [752, 608] width 515 height 70
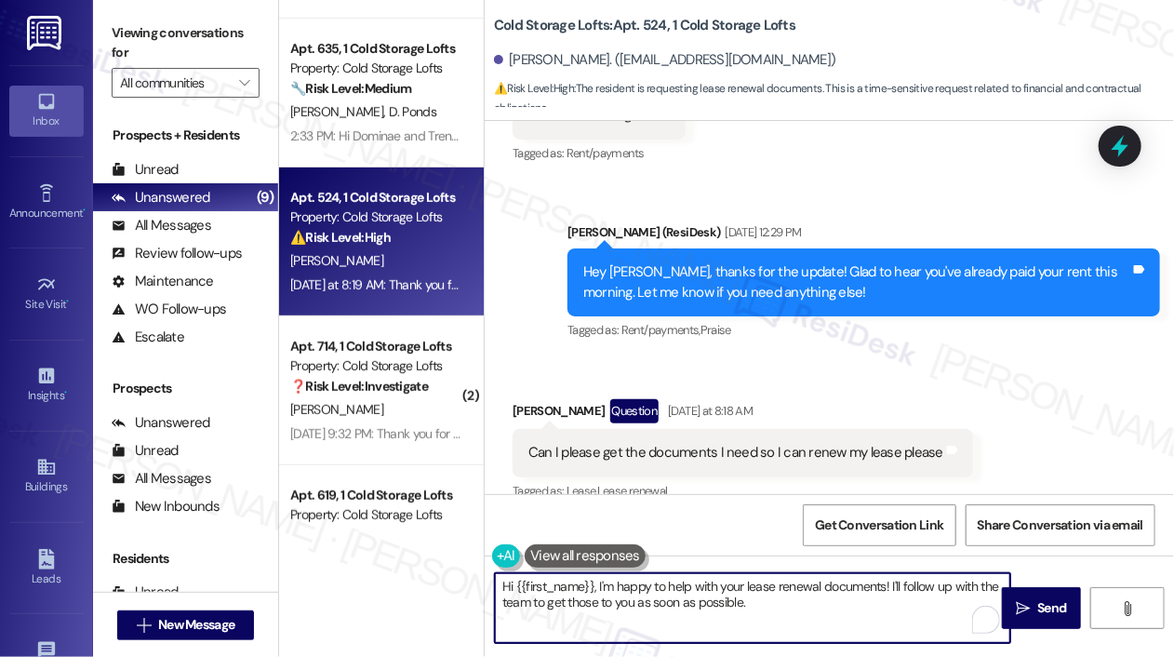
scroll to position [27590, 0]
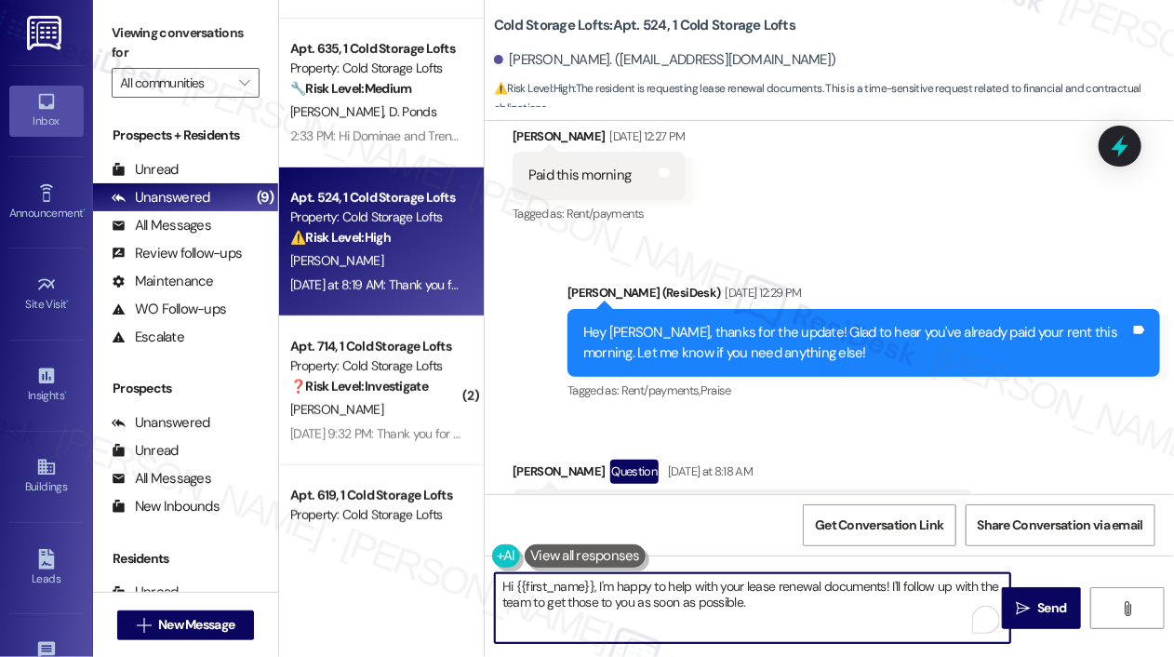
click at [817, 503] on div "Can I please get the documents I need so I can renew my lease please" at bounding box center [735, 513] width 415 height 20
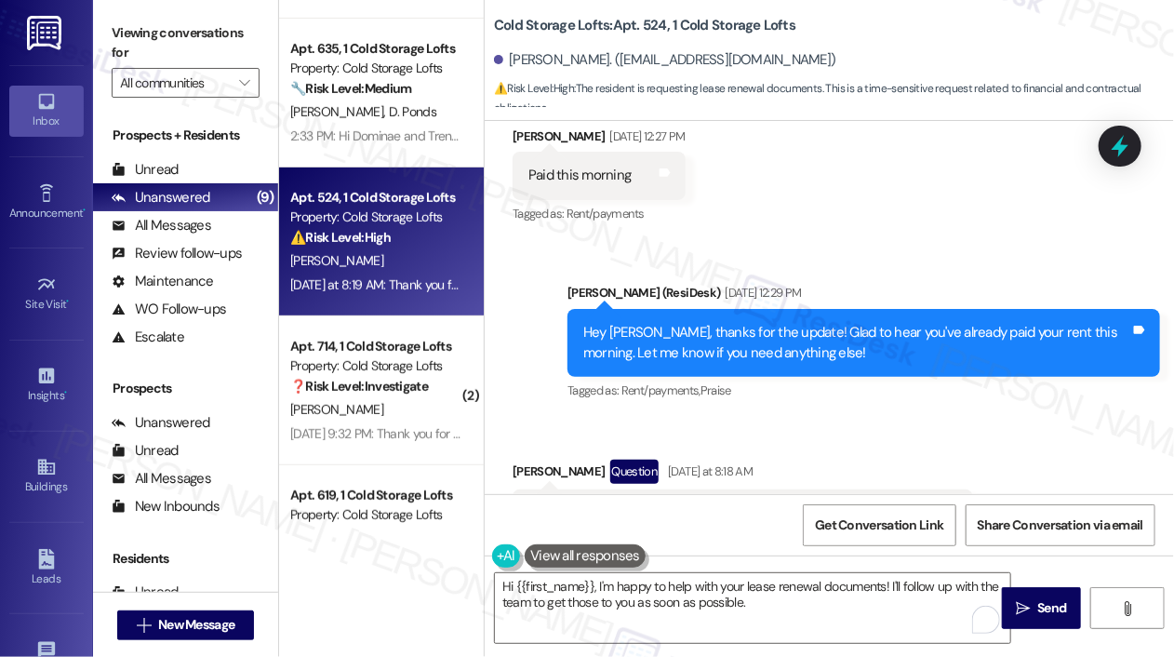
click at [817, 503] on div "Can I please get the documents I need so I can renew my lease please" at bounding box center [735, 513] width 415 height 20
copy div "Can I please get the documents I need so I can renew my lease please Tags and n…"
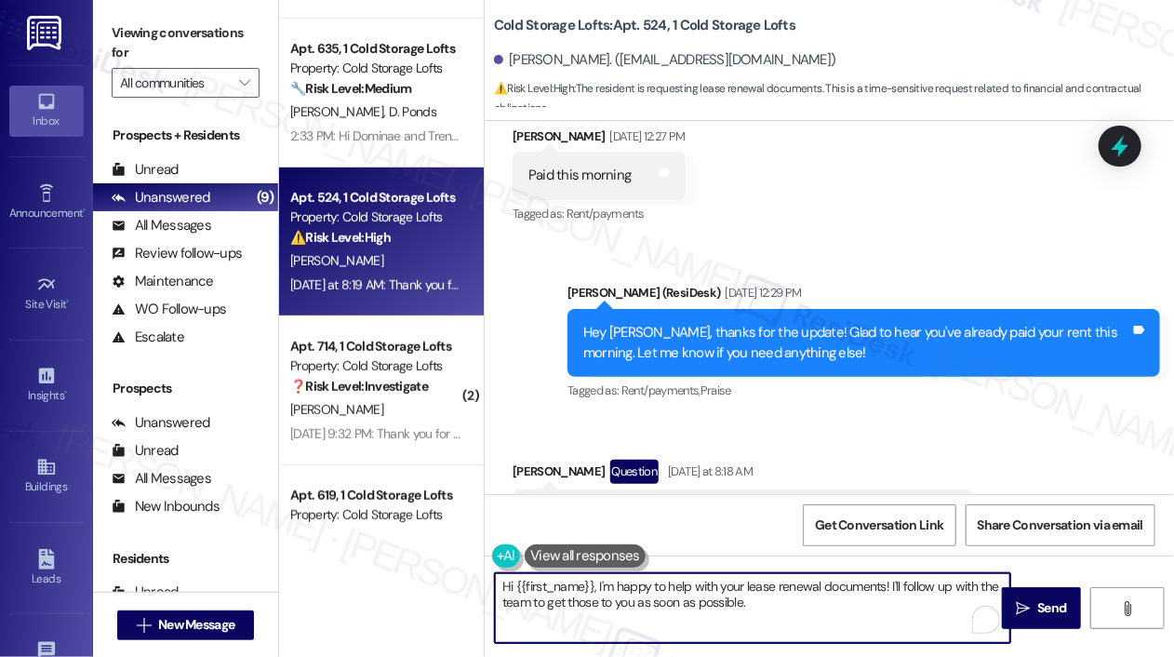
drag, startPoint x: 777, startPoint y: 617, endPoint x: 597, endPoint y: 584, distance: 183.3
click at [597, 584] on textarea "Hi {{first_name}}, I'm happy to help with your lease renewal documents! I'll fo…" at bounding box center [752, 608] width 515 height 70
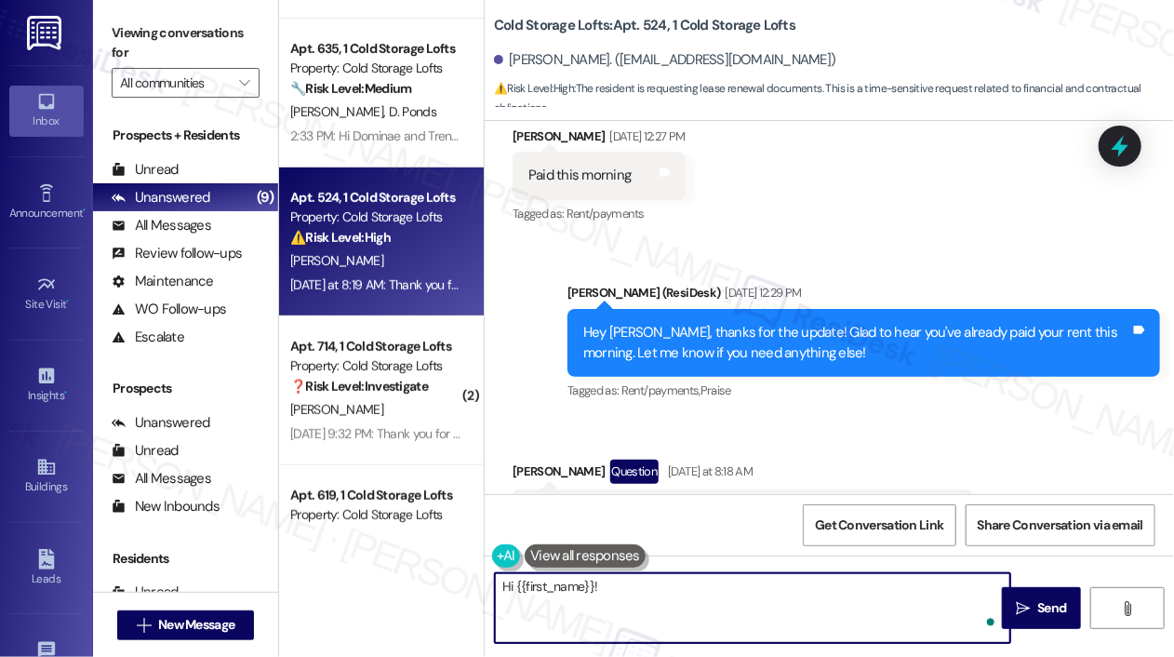
paste textarea "Thanks for reaching out! I’d be happy to help. Just to clarify—are you referrin…"
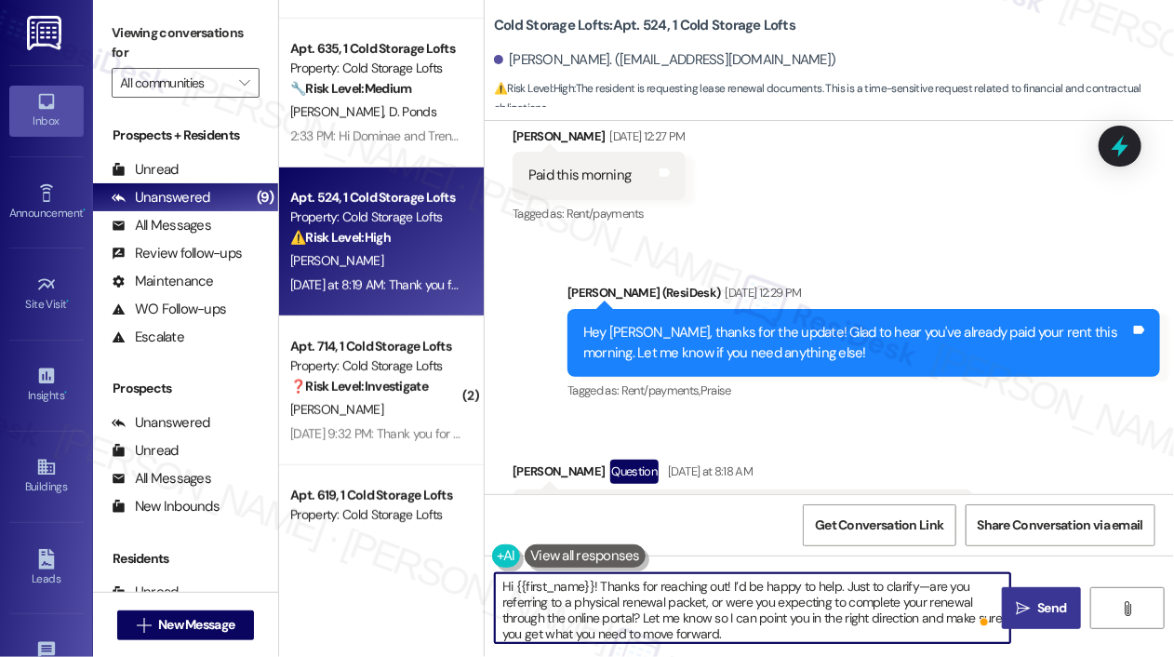
type textarea "Hi {{first_name}}! Thanks for reaching out! I’d be happy to help. Just to clari…"
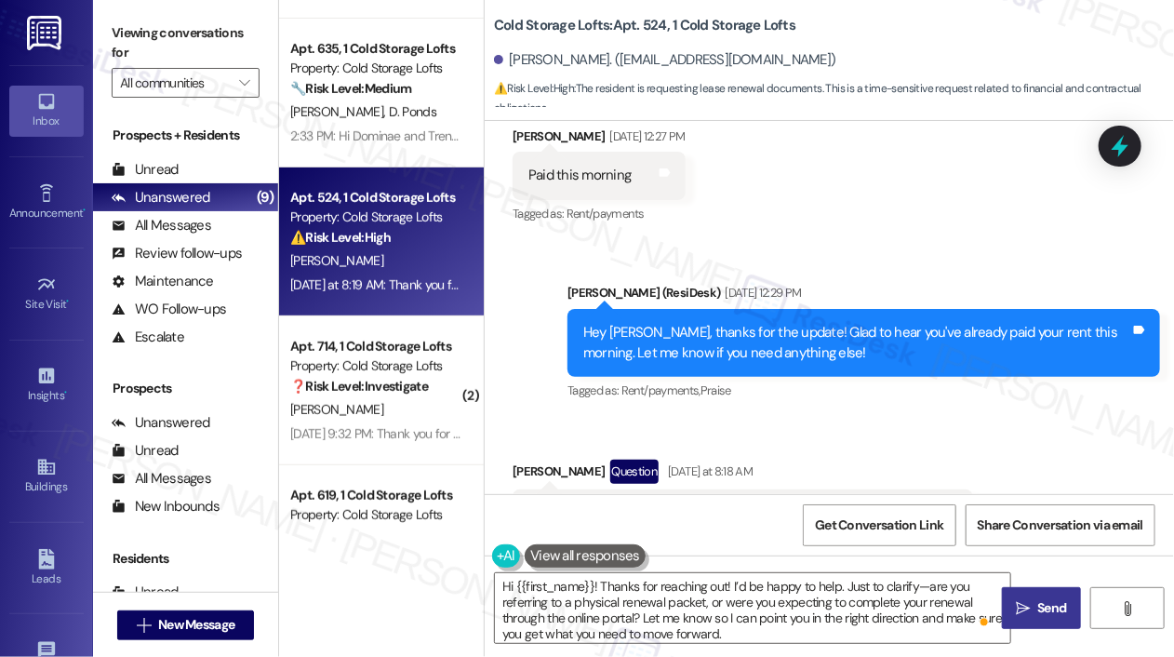
click at [1027, 609] on icon "" at bounding box center [1022, 608] width 14 height 15
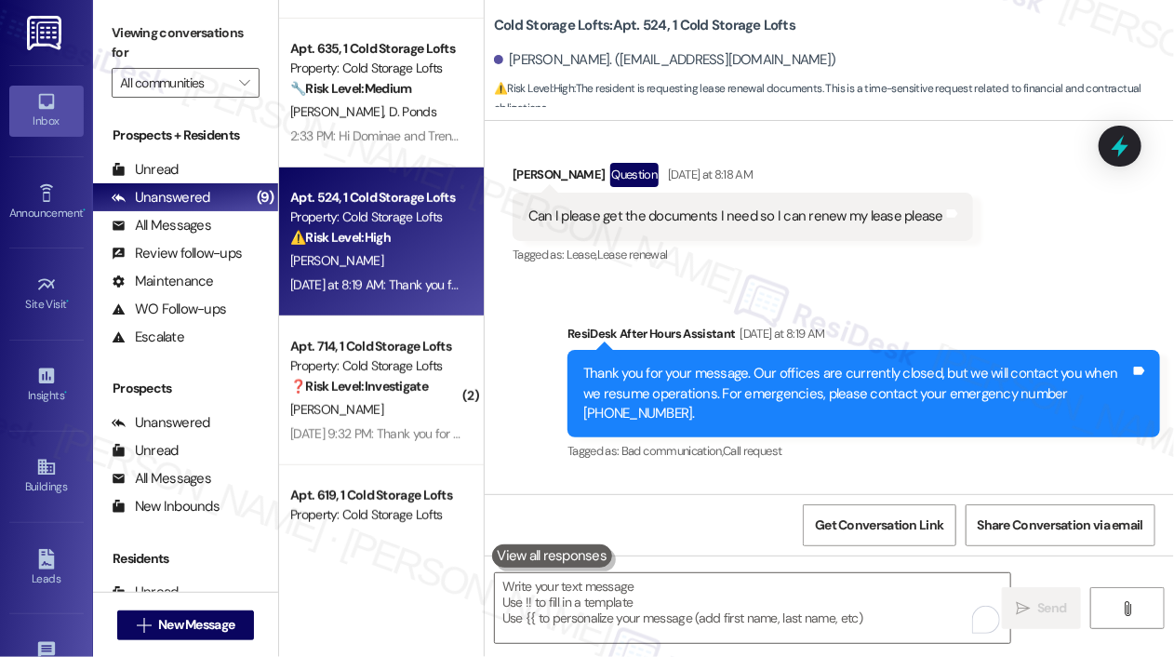
scroll to position [27962, 0]
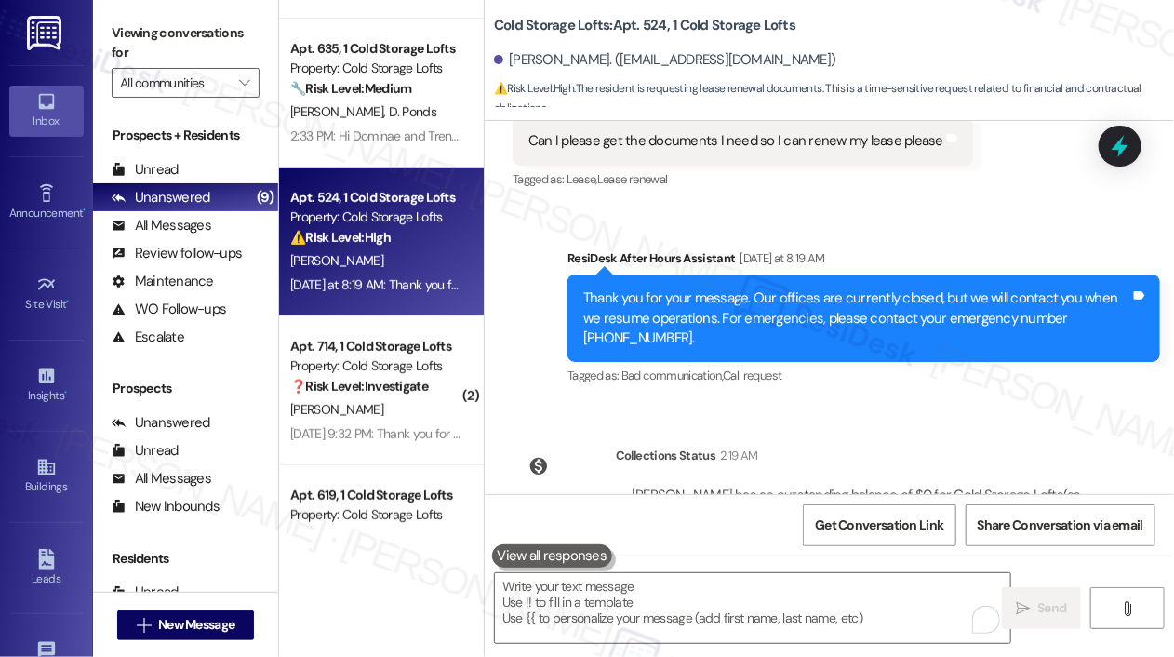
click at [822, 309] on div "Lease started Nov 07, 2024 at 7:00 PM Survey, sent via SMS Residesk Automated S…" at bounding box center [828, 307] width 689 height 373
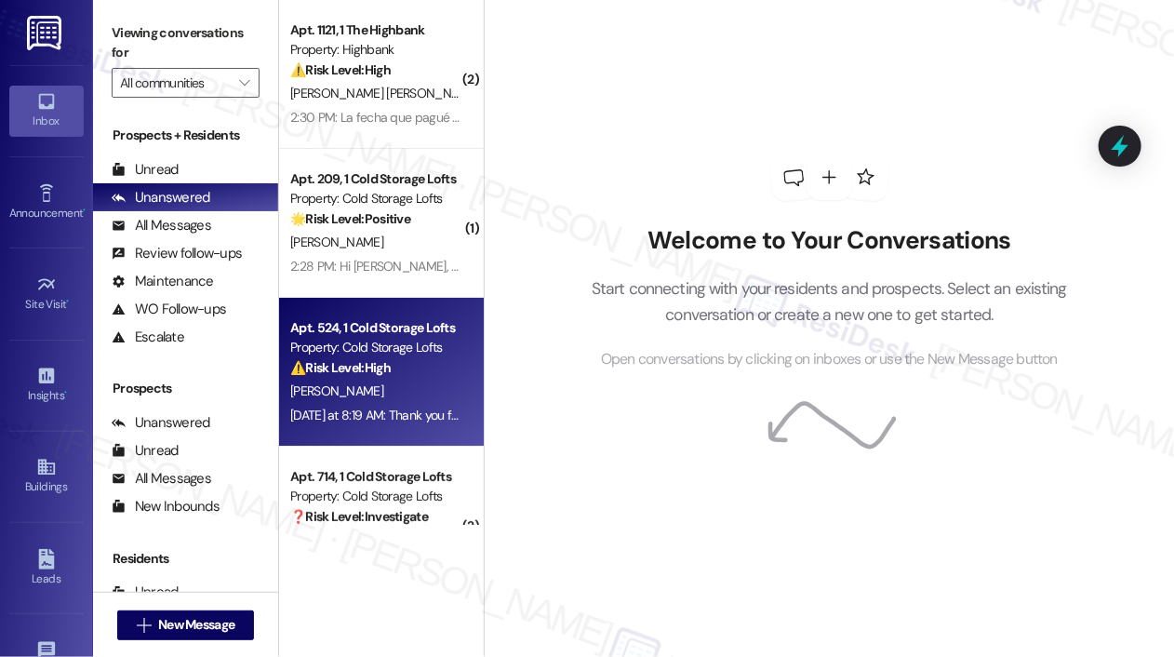
click at [359, 347] on div "Property: Cold Storage Lofts" at bounding box center [376, 348] width 172 height 20
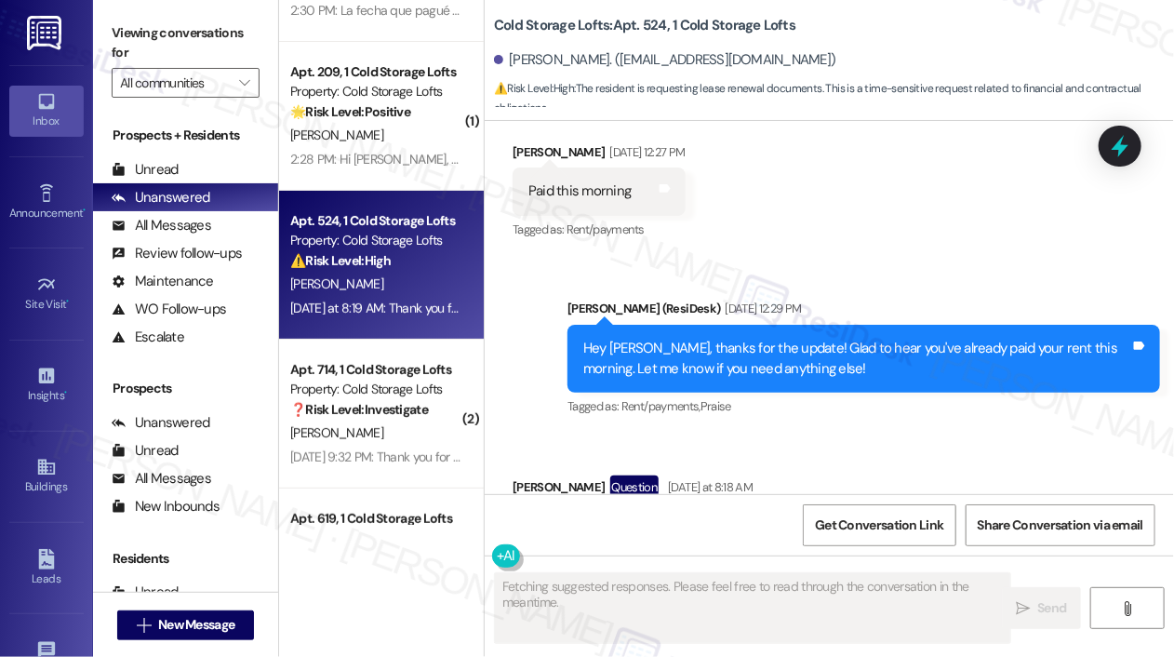
scroll to position [112, 0]
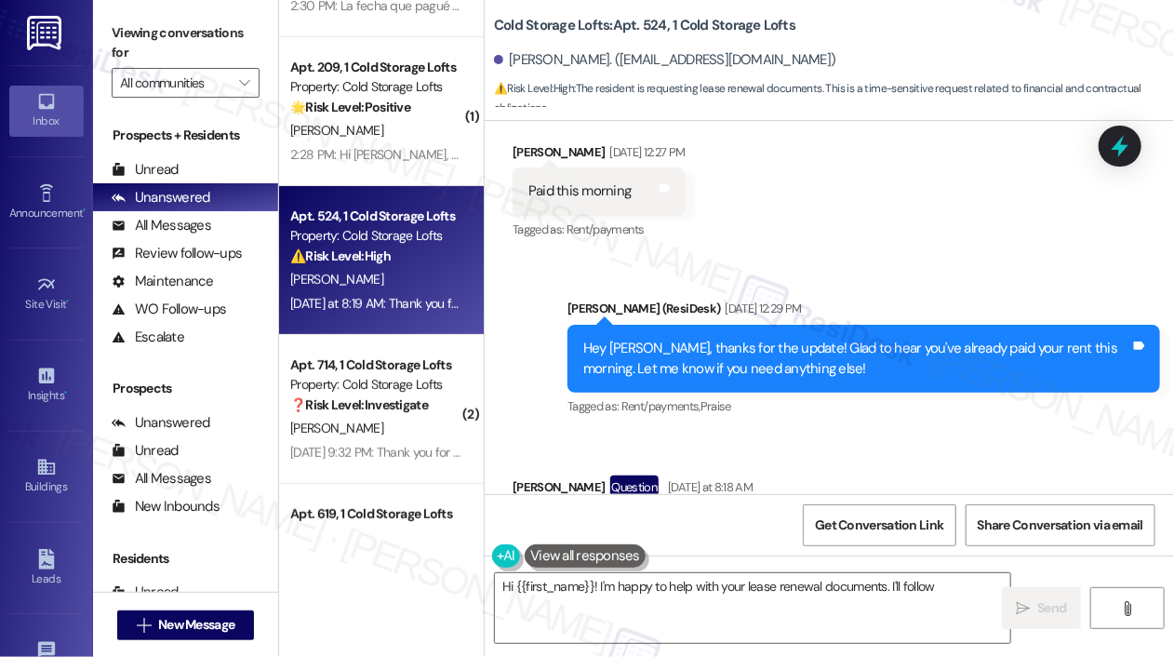
click at [975, 461] on div "Received via SMS Marcus Skinner Question Yesterday at 8:18 AM Can I please get …" at bounding box center [742, 527] width 488 height 133
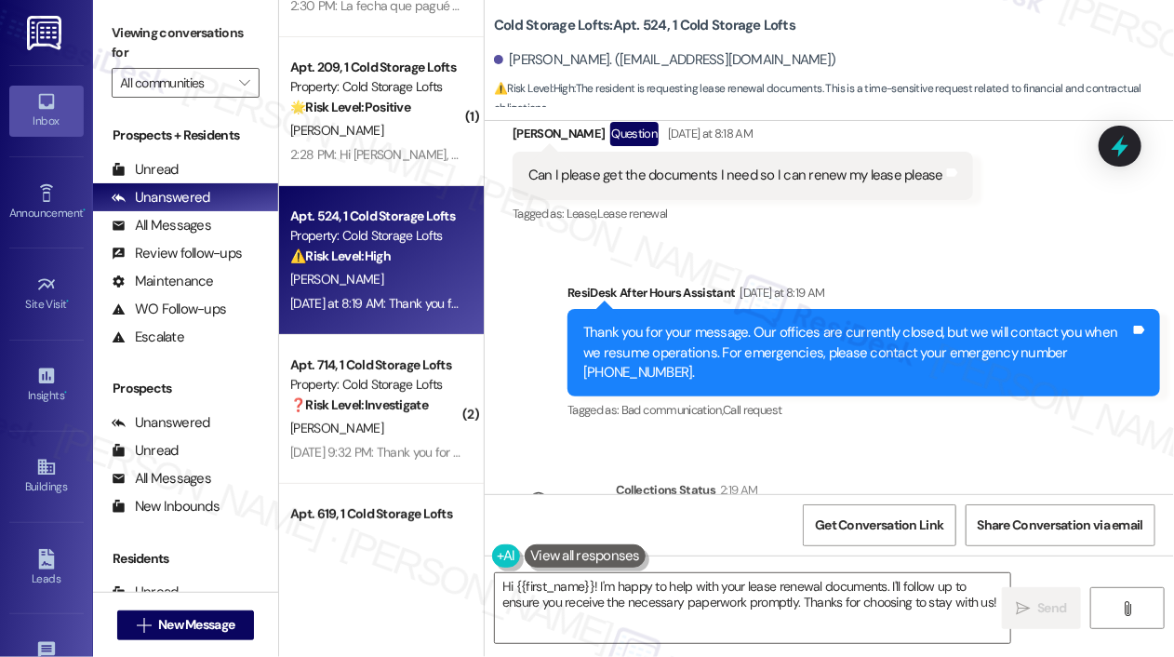
scroll to position [27962, 0]
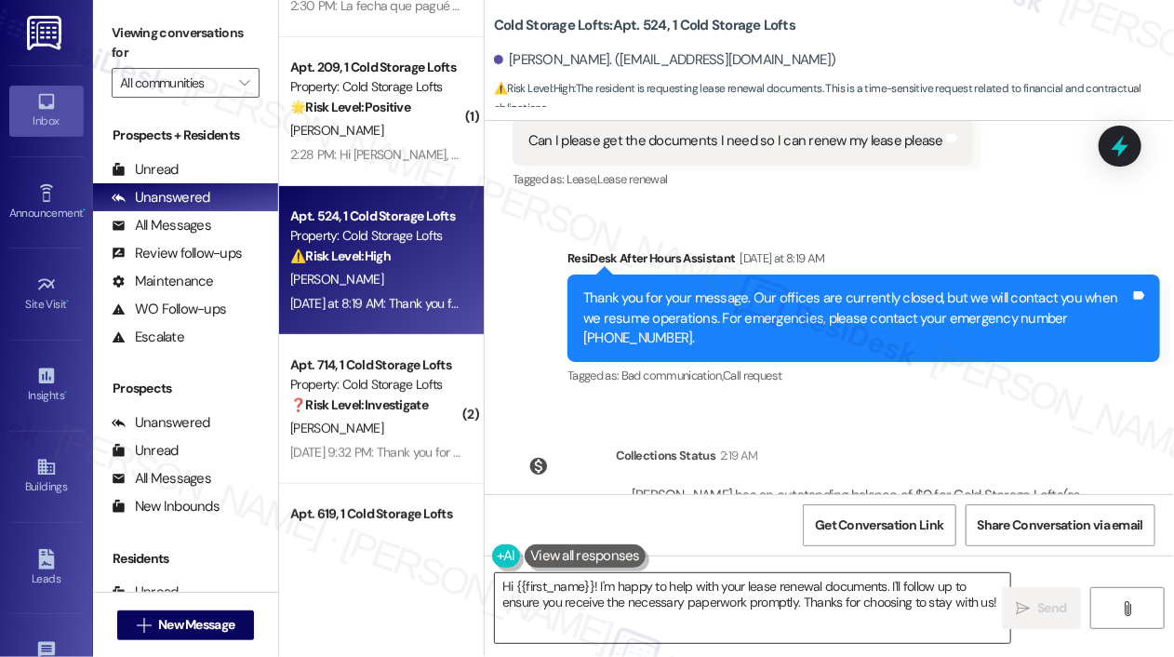
click at [871, 609] on textarea "Hi {{first_name}}! I'm happy to help with your lease renewal documents. I'll fo…" at bounding box center [752, 608] width 515 height 70
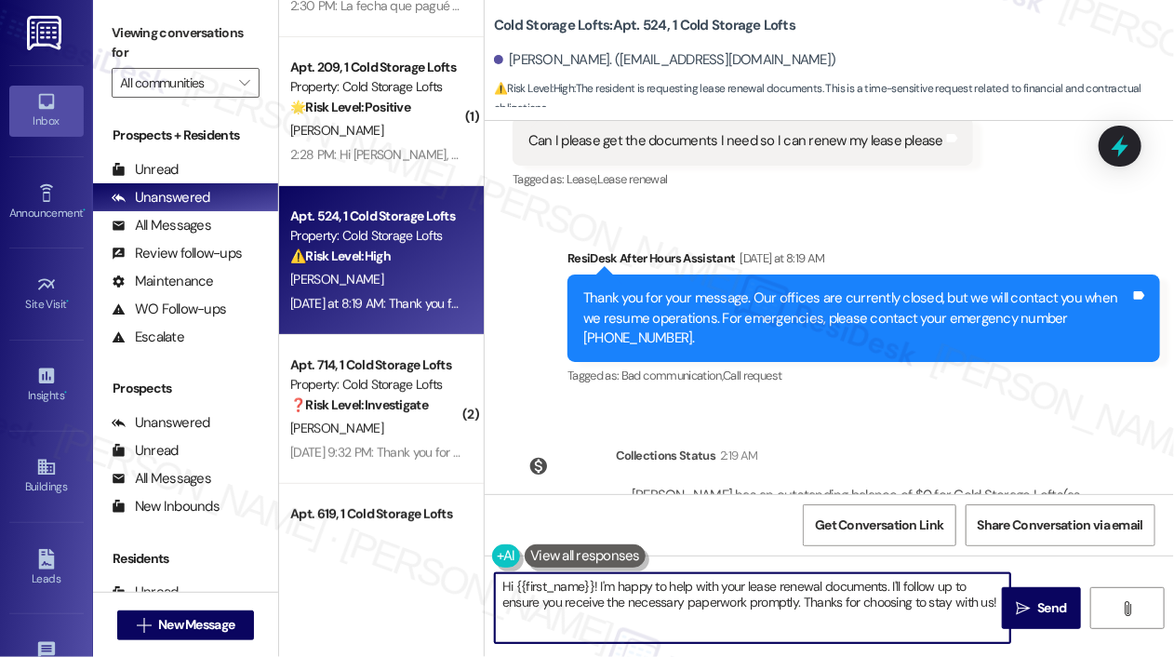
click at [871, 609] on textarea "Hi {{first_name}}! I'm happy to help with your lease renewal documents. I'll fo…" at bounding box center [752, 608] width 515 height 70
drag, startPoint x: 597, startPoint y: 587, endPoint x: 1015, endPoint y: 650, distance: 423.2
click at [1015, 650] on div "Hi {{first_name}}! I'm happy to help with your lease renewal documents. I'll fo…" at bounding box center [828, 624] width 689 height 139
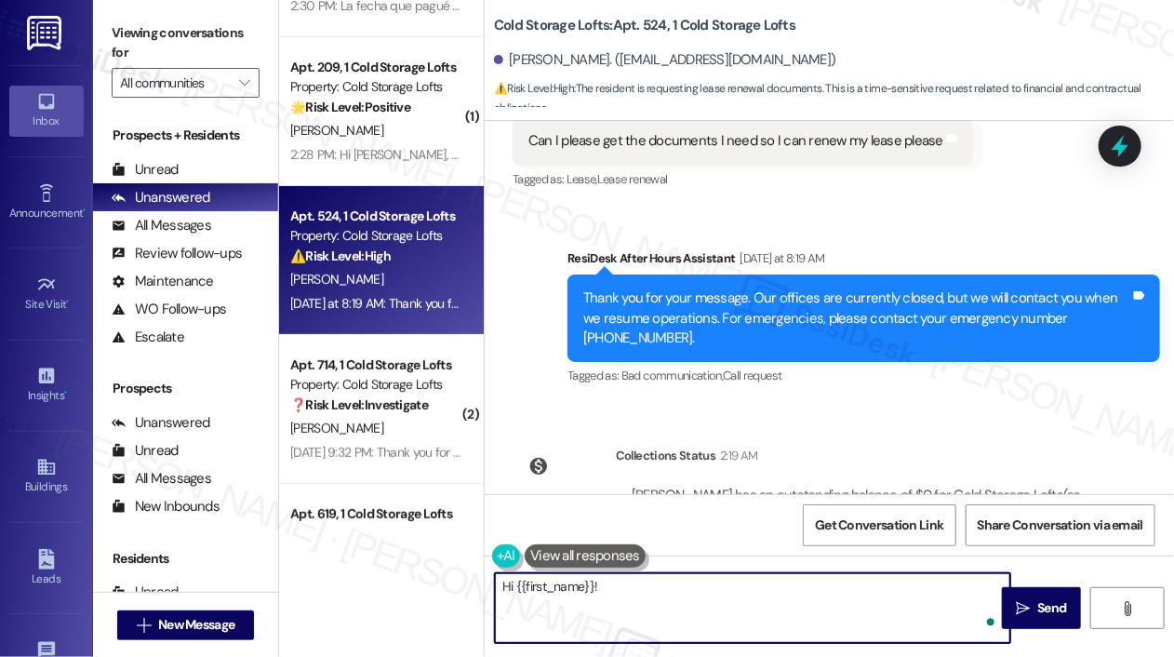
paste textarea "Thanks for reaching out! I’d be happy to help. Just to clarify—are you referrin…"
type textarea "Hi {{first_name}}! Thanks for reaching out! I’d be happy to help. Just to clari…"
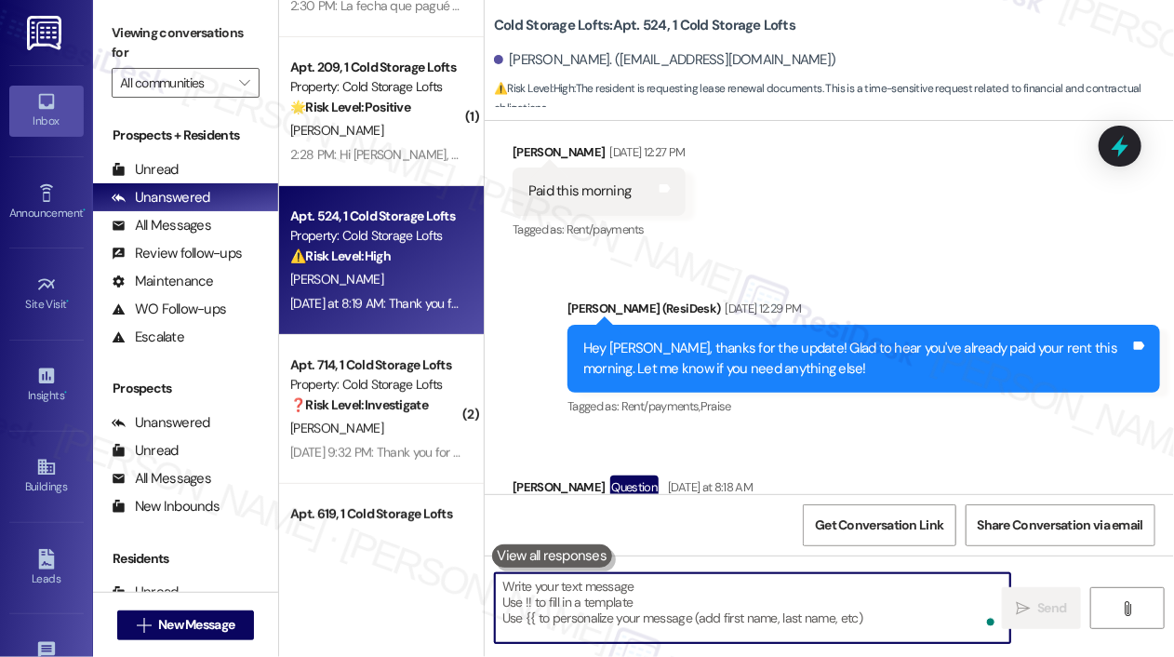
scroll to position [27574, 0]
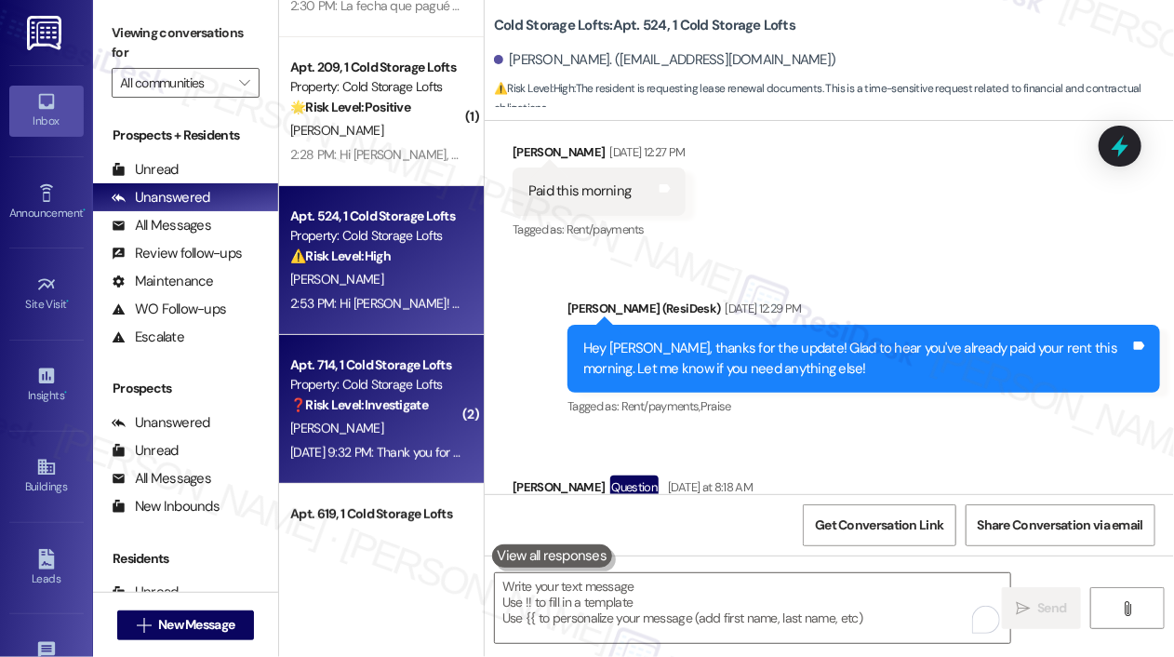
click at [394, 416] on div "Apt. 714, 1 Cold Storage Lofts Property: Cold Storage Lofts ❓ Risk Level: Inves…" at bounding box center [376, 384] width 176 height 63
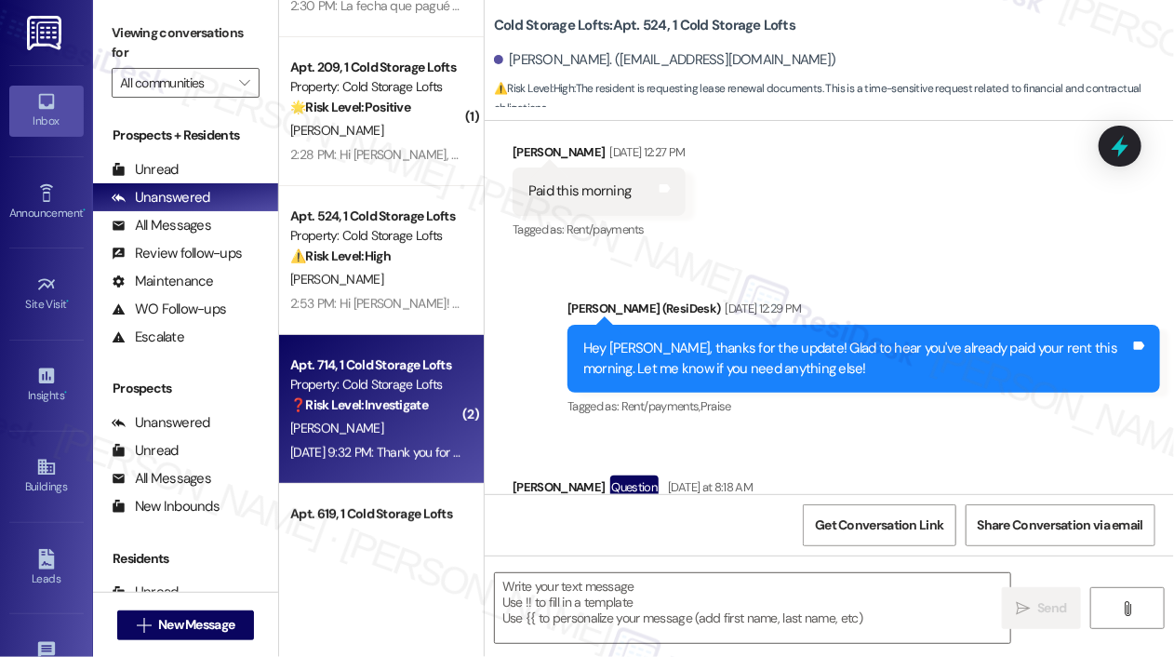
type textarea "Fetching suggested responses. Please feel free to read through the conversation…"
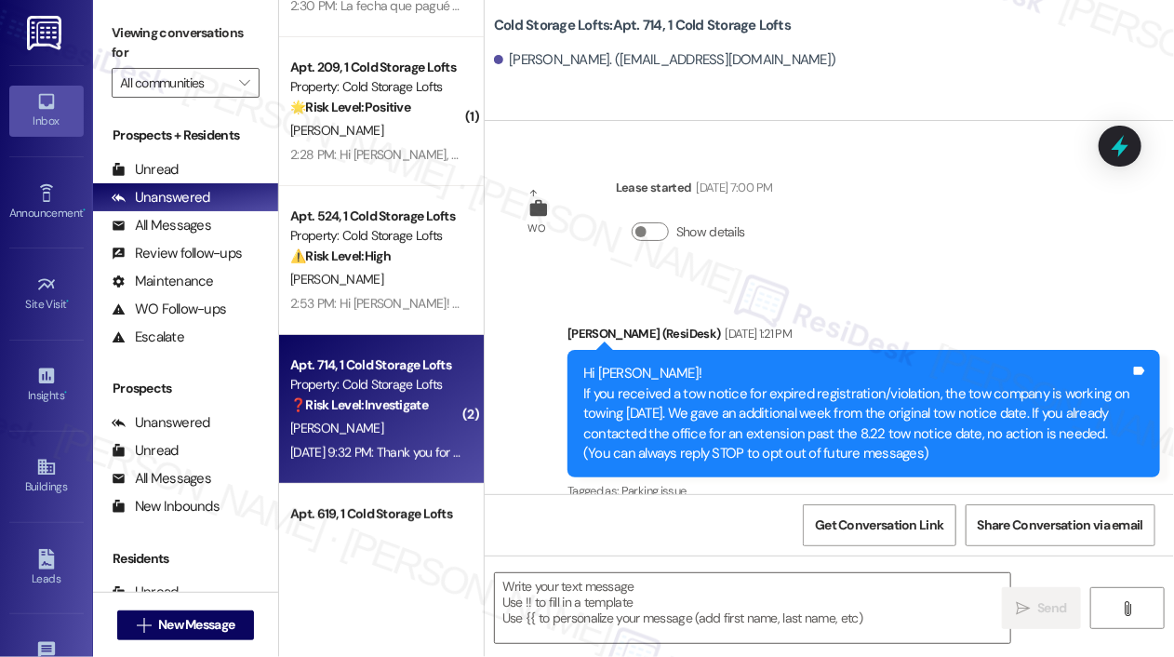
scroll to position [3829, 0]
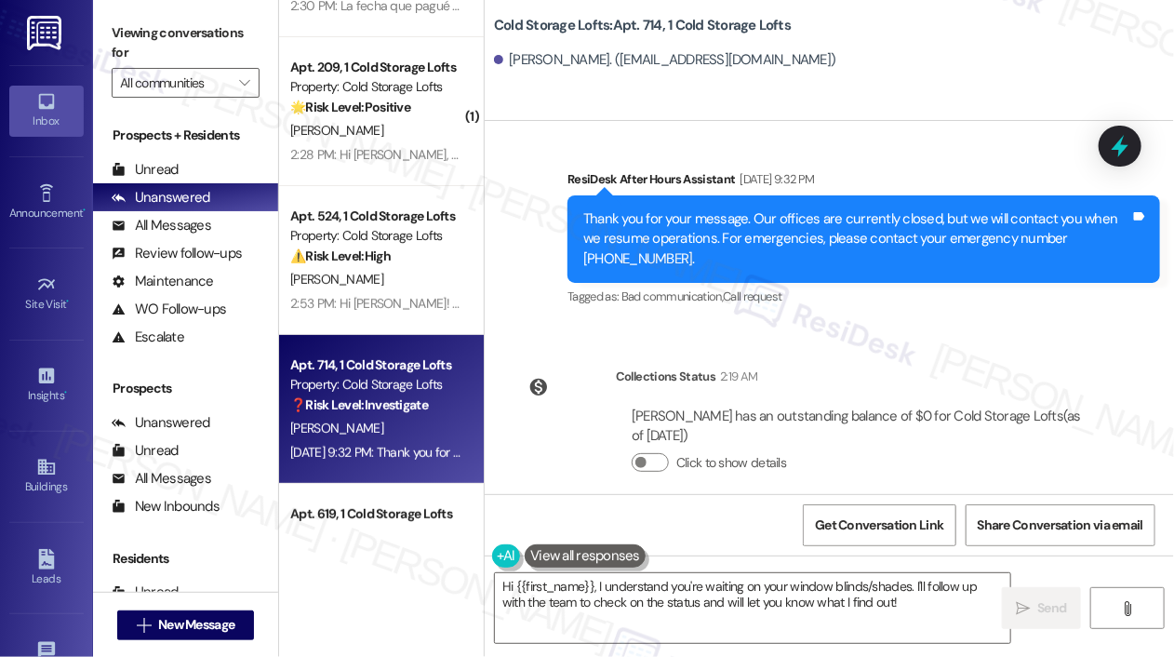
click at [829, 366] on div "Collections Status 2:19 AM" at bounding box center [860, 379] width 489 height 26
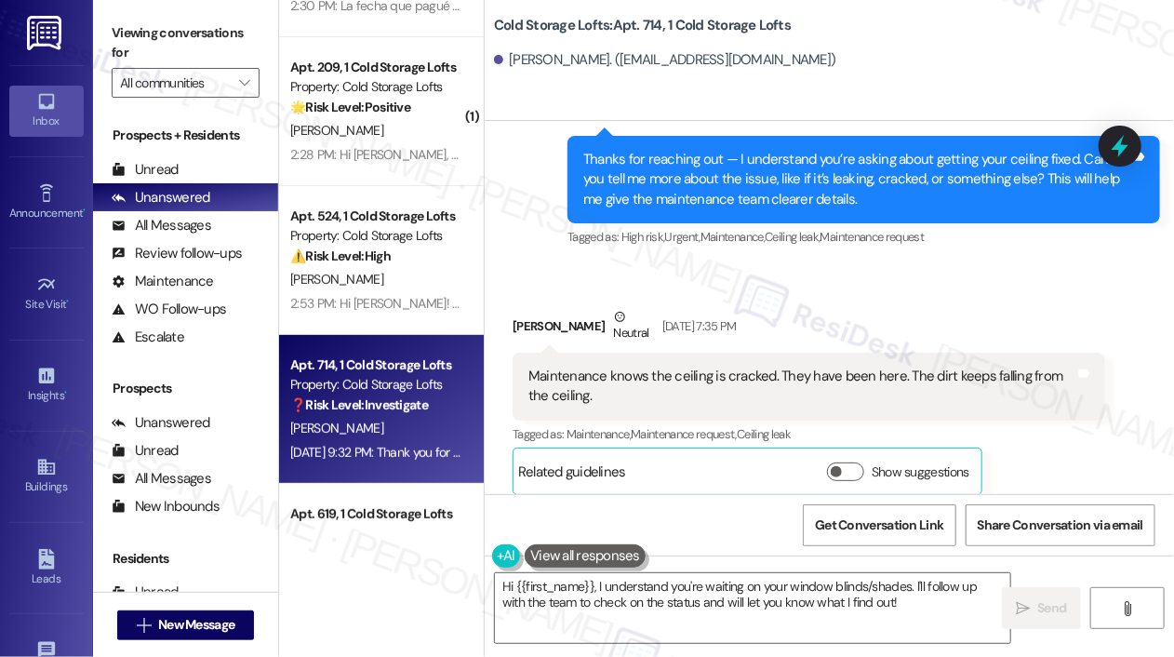
scroll to position [3308, 0]
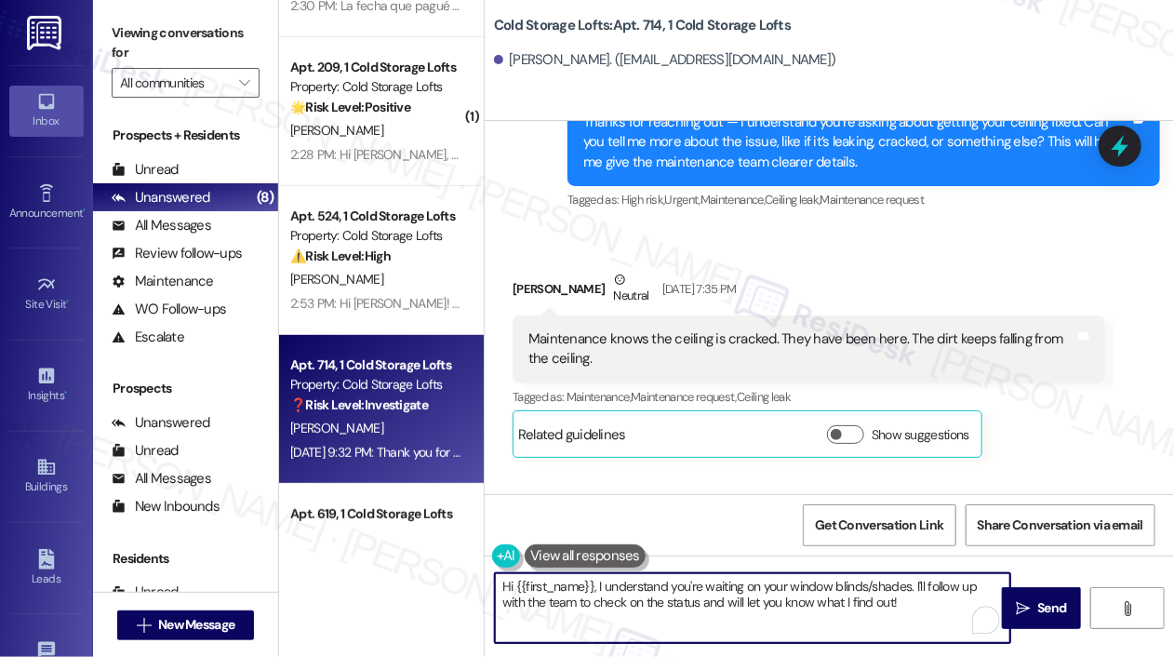
drag, startPoint x: 877, startPoint y: 602, endPoint x: 599, endPoint y: 589, distance: 278.4
click at [599, 589] on textarea "Hi {{first_name}}, I understand you're waiting on your window blinds/shades. I'…" at bounding box center [752, 608] width 515 height 70
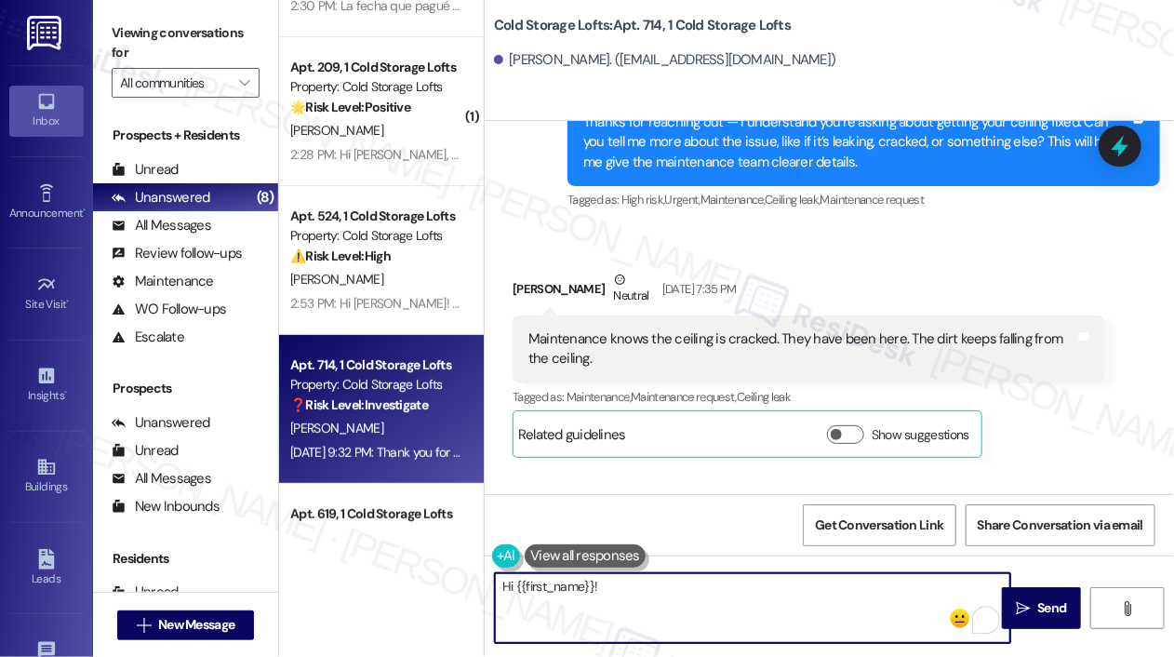
paste textarea "Thanks for reaching out! Have you already submitted work orders for the issues …"
type textarea "Hi {{first_name}}! Thanks for reaching out! Have you already submitted work ord…"
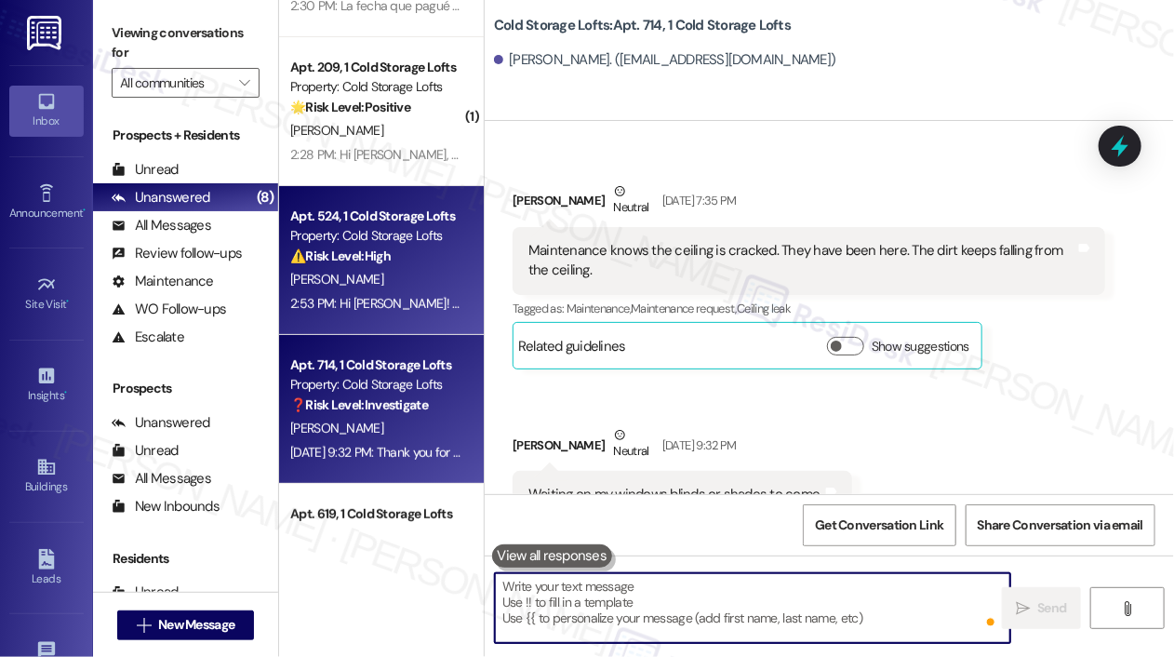
scroll to position [3441, 0]
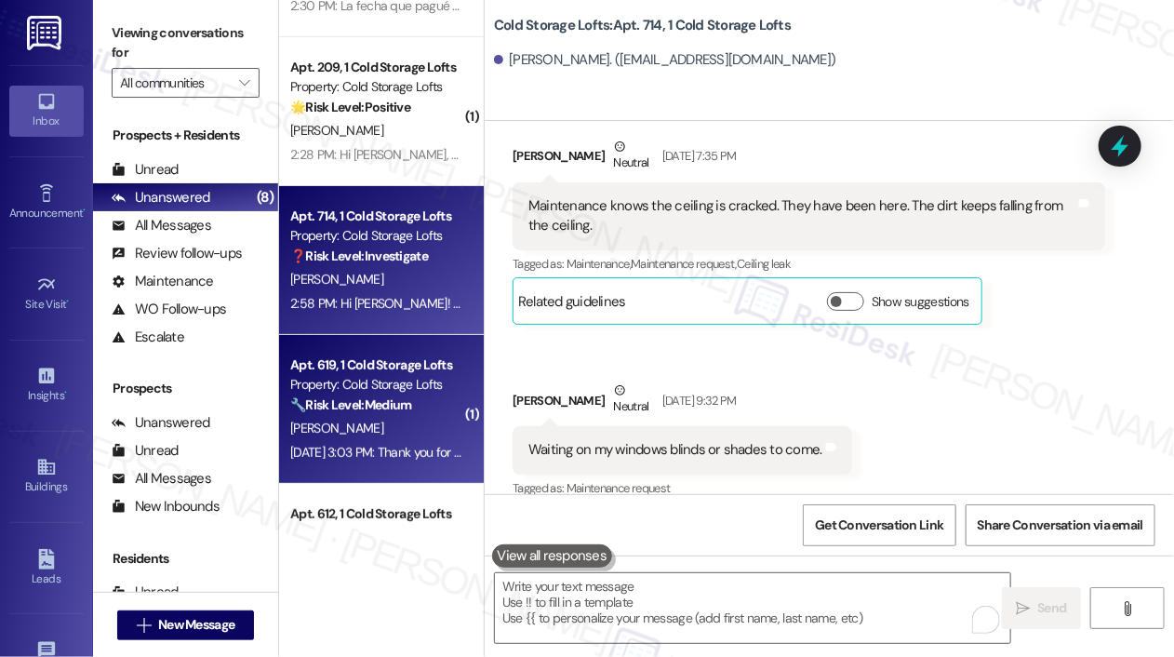
click at [426, 401] on div "🔧 Risk Level: Medium The resident disliked a rent reminder. This indicates a po…" at bounding box center [376, 405] width 172 height 20
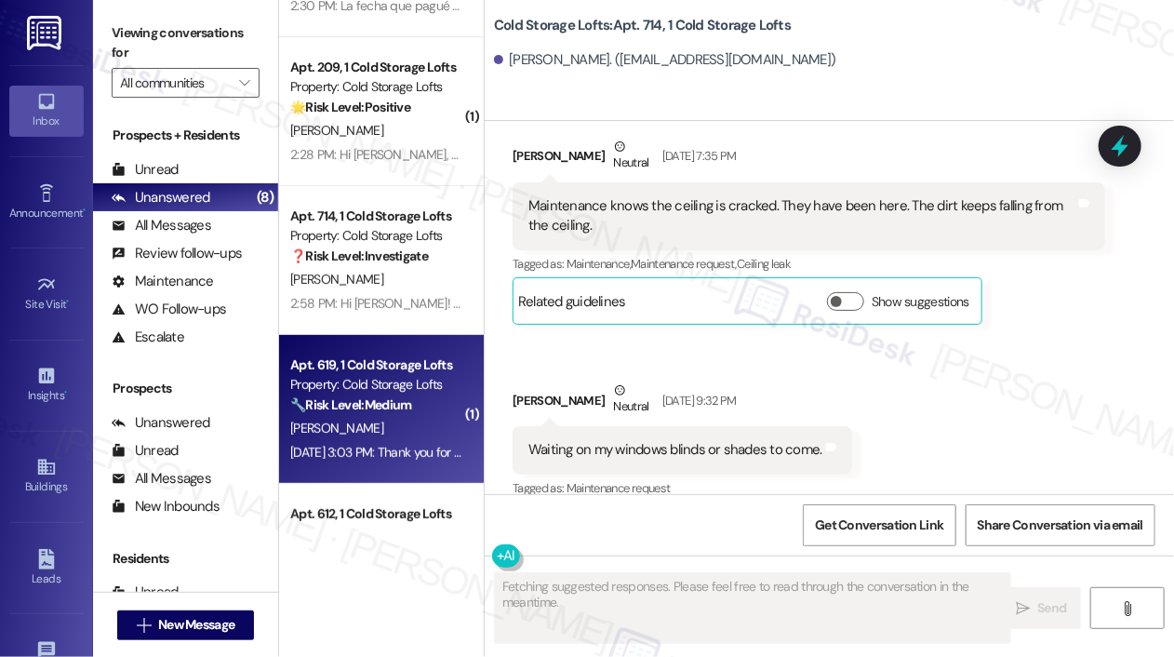
scroll to position [1612, 0]
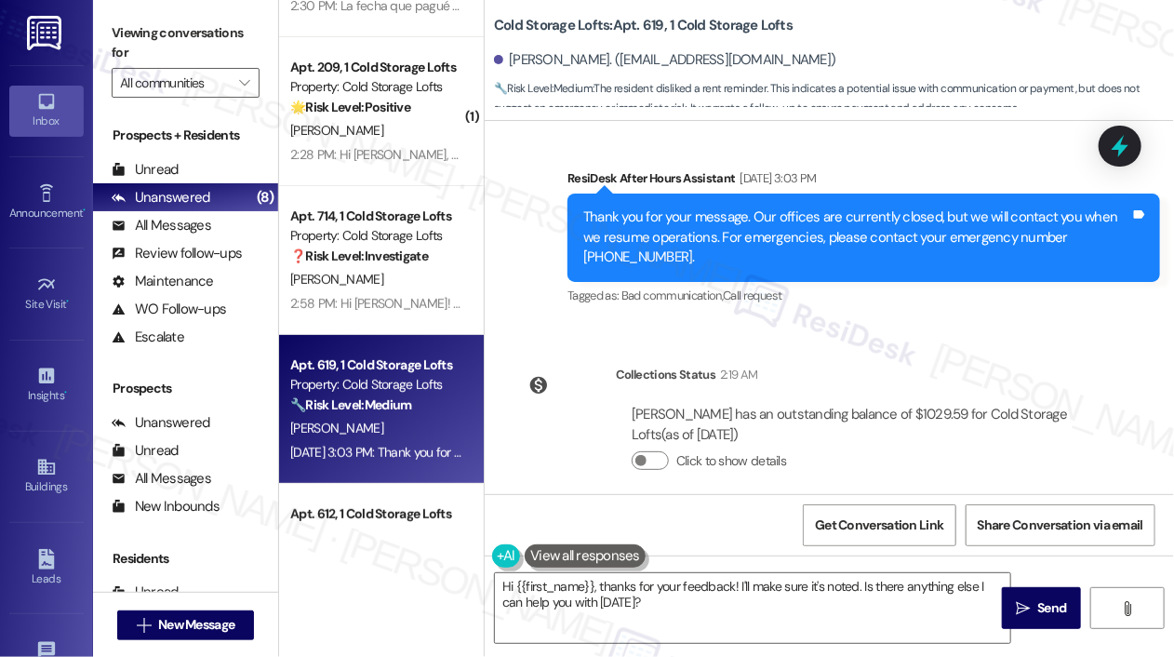
click at [718, 351] on div "Collections Status 2:19 AM Gina Singleton has an outstanding balance of $1029.5…" at bounding box center [808, 432] width 620 height 163
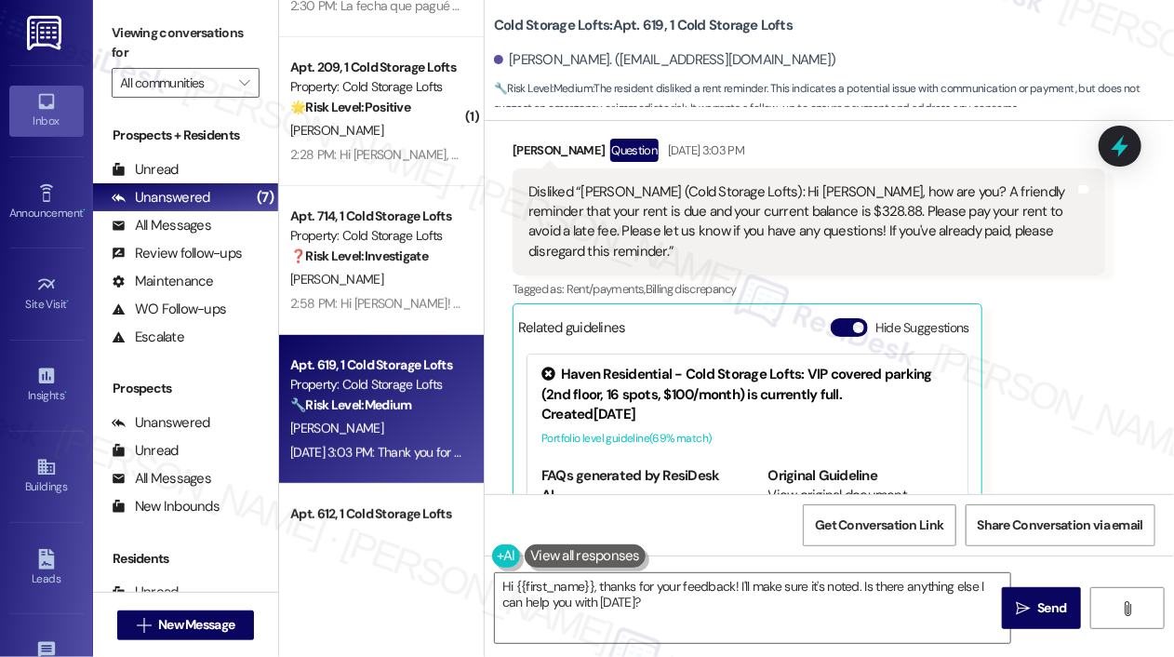
scroll to position [1128, 0]
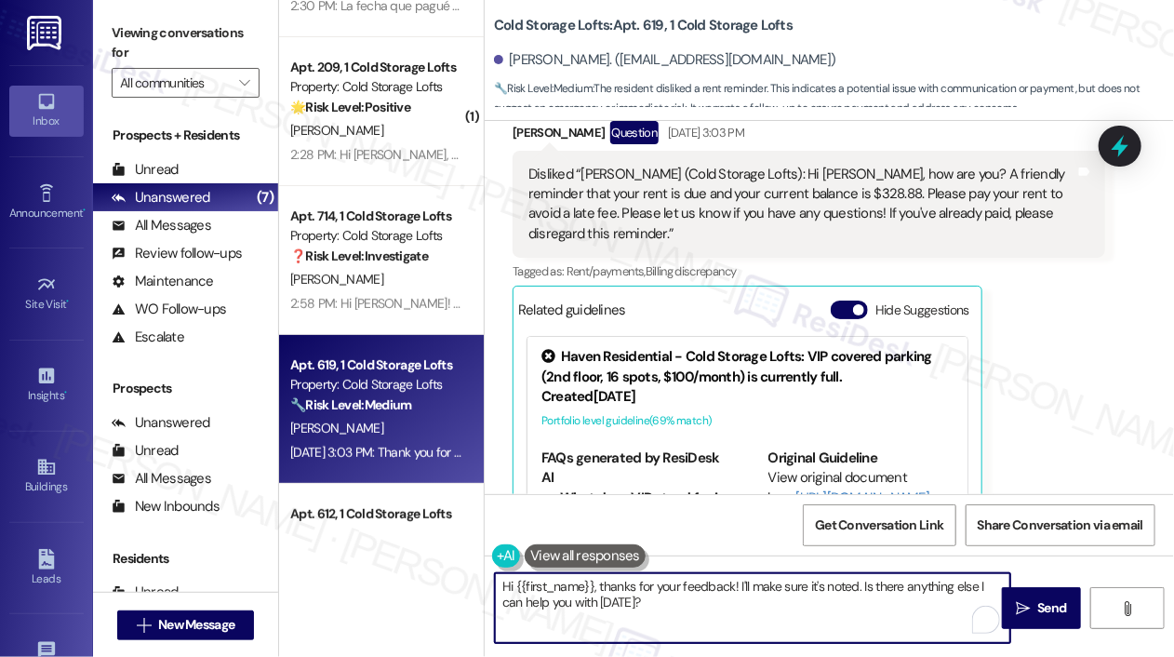
drag, startPoint x: 737, startPoint y: 587, endPoint x: 745, endPoint y: 617, distance: 30.9
click at [745, 617] on textarea "Hi {{first_name}}, thanks for your feedback! I'll make sure it's noted. Is ther…" at bounding box center [752, 608] width 515 height 70
type textarea "Hi {{first_name}}! Is there anything I can help you with today?"
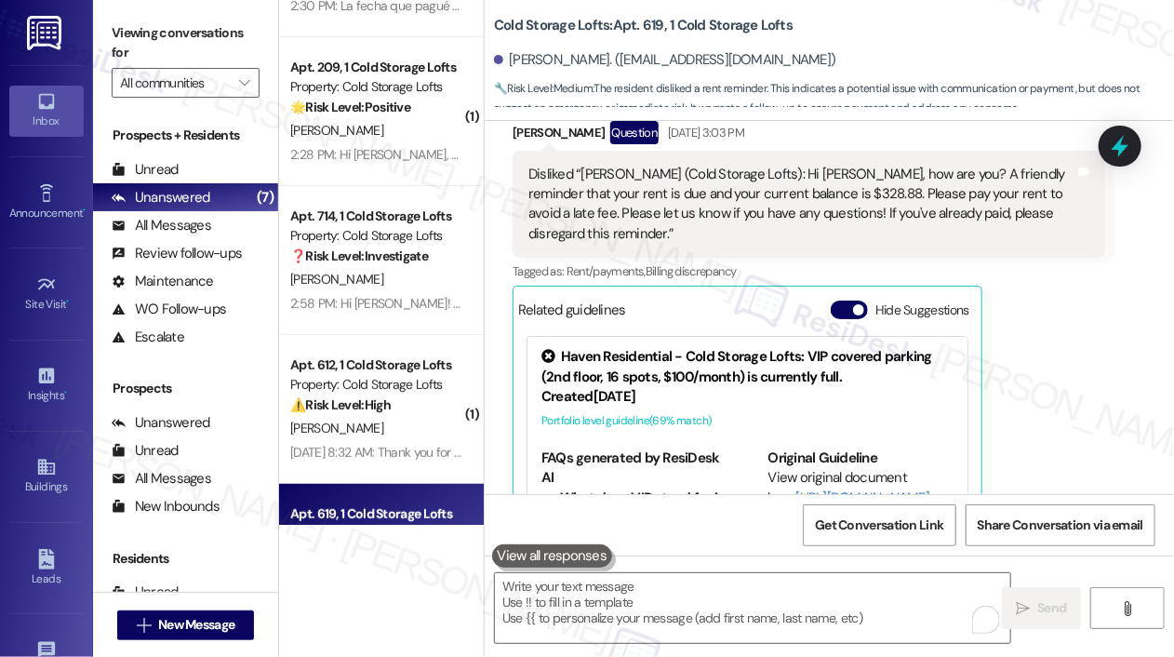
click at [1061, 408] on div "Gina Singleton Question Sep 06, 2025 at 3:03 PM Disliked “Sarah (Cold Storage L…" at bounding box center [808, 358] width 592 height 475
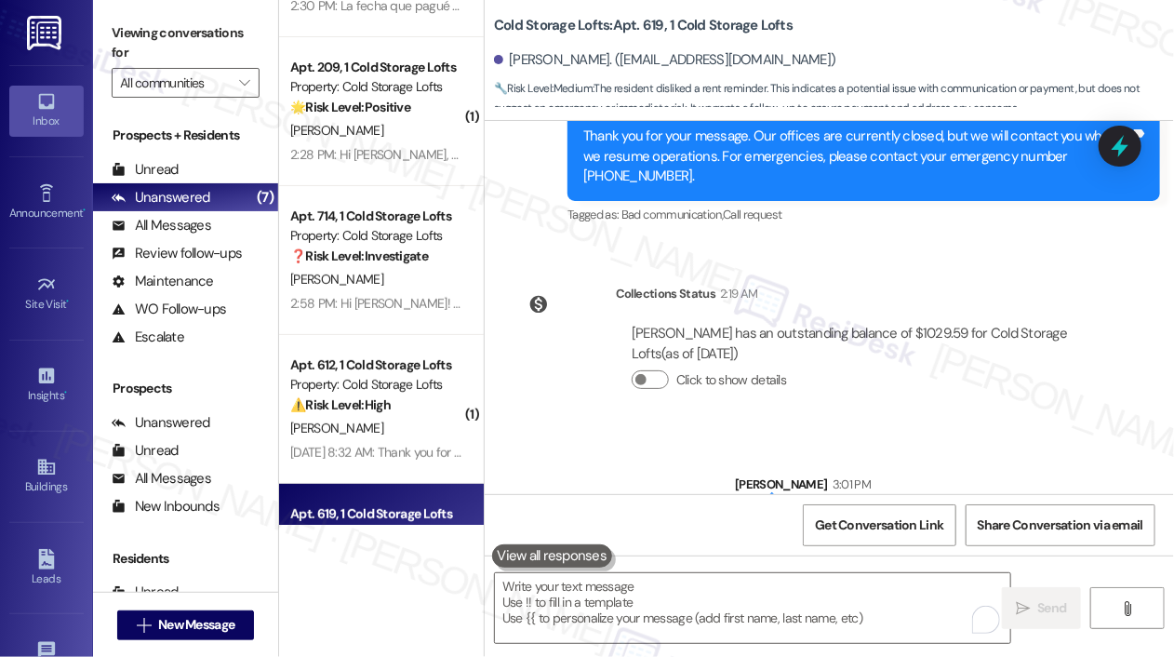
scroll to position [1741, 0]
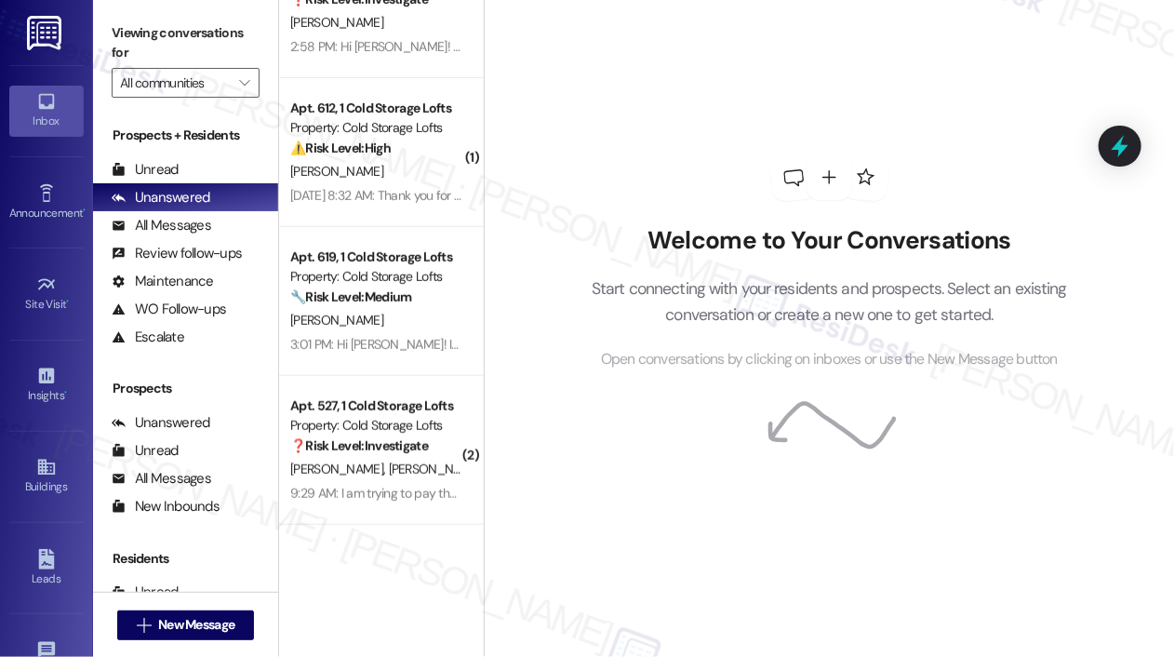
scroll to position [403, 0]
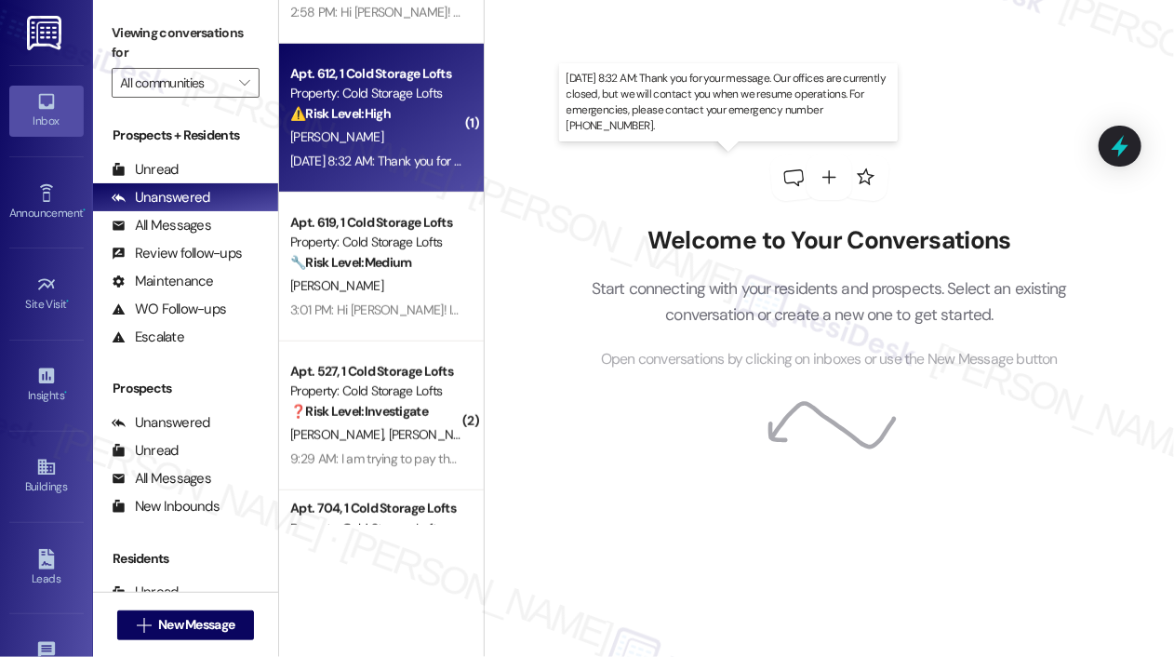
click at [374, 154] on div "[DATE] 8:32 AM: Thank you for your message. Our offices are currently closed, b…" at bounding box center [853, 161] width 1127 height 17
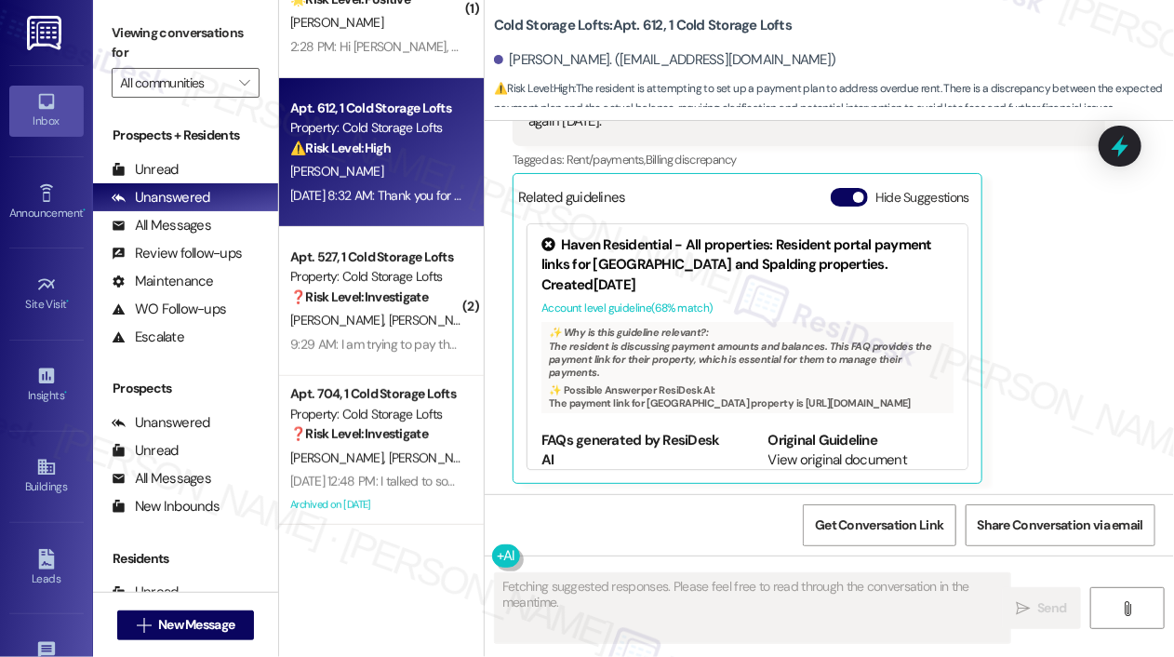
scroll to position [1806, 0]
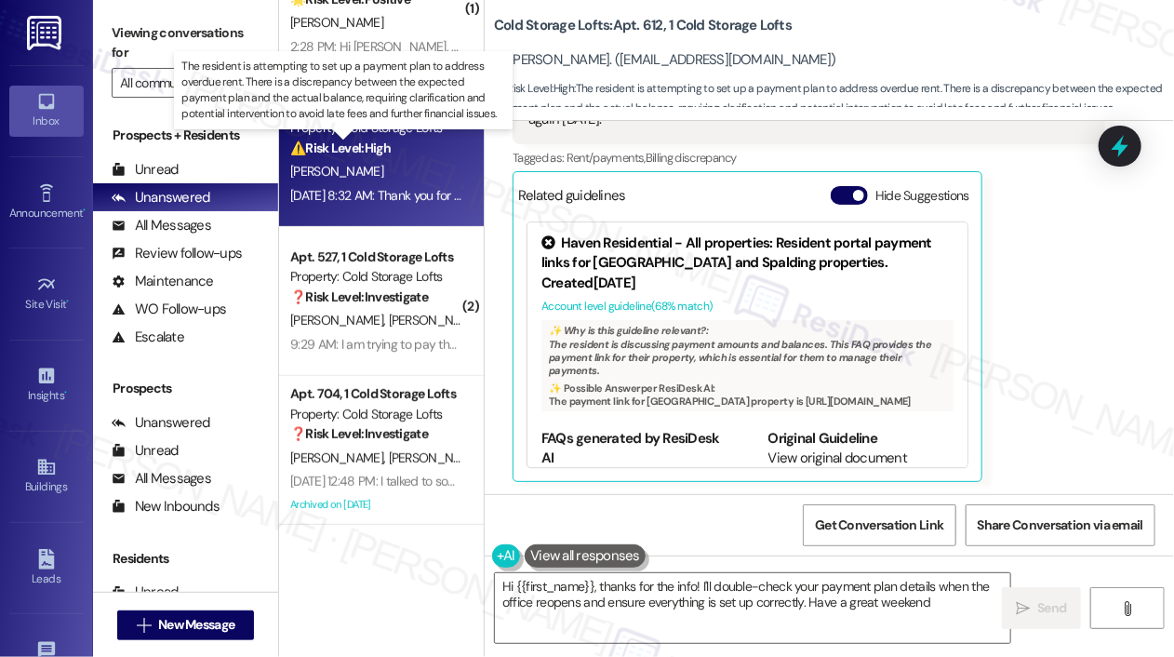
type textarea "Hi {{first_name}}, thanks for the info! I'll double-check your payment plan det…"
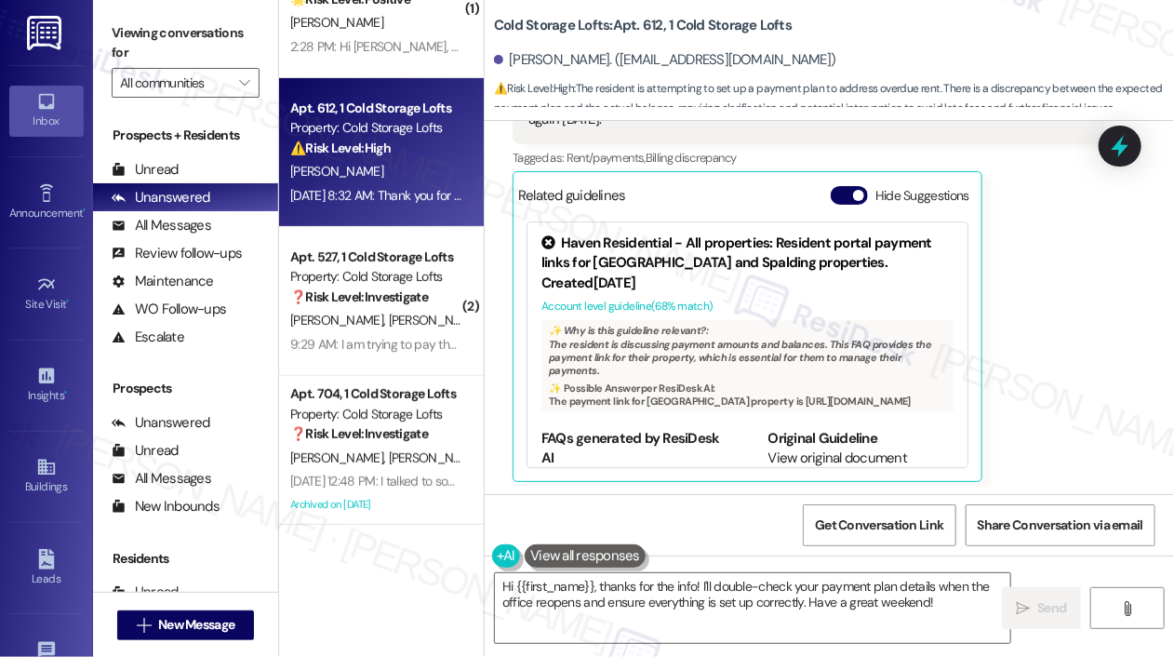
click at [1070, 364] on div "[PERSON_NAME] Neutral [DATE] 8:32 AM I honestly couldn't remember the exact amo…" at bounding box center [808, 245] width 592 height 471
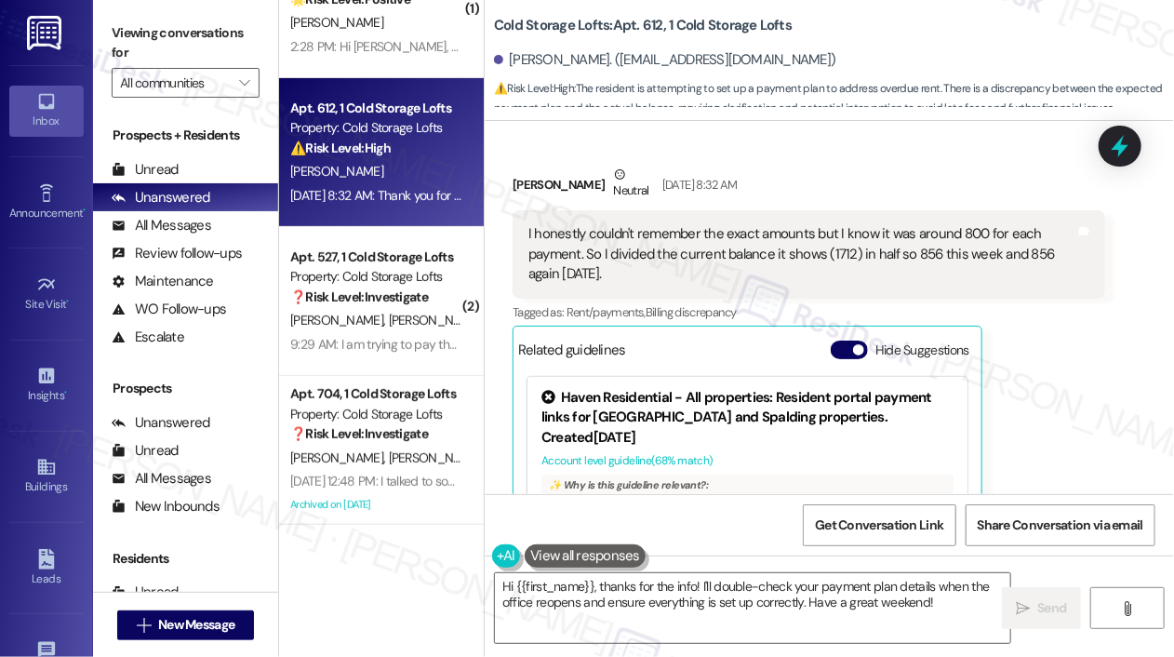
scroll to position [1657, 0]
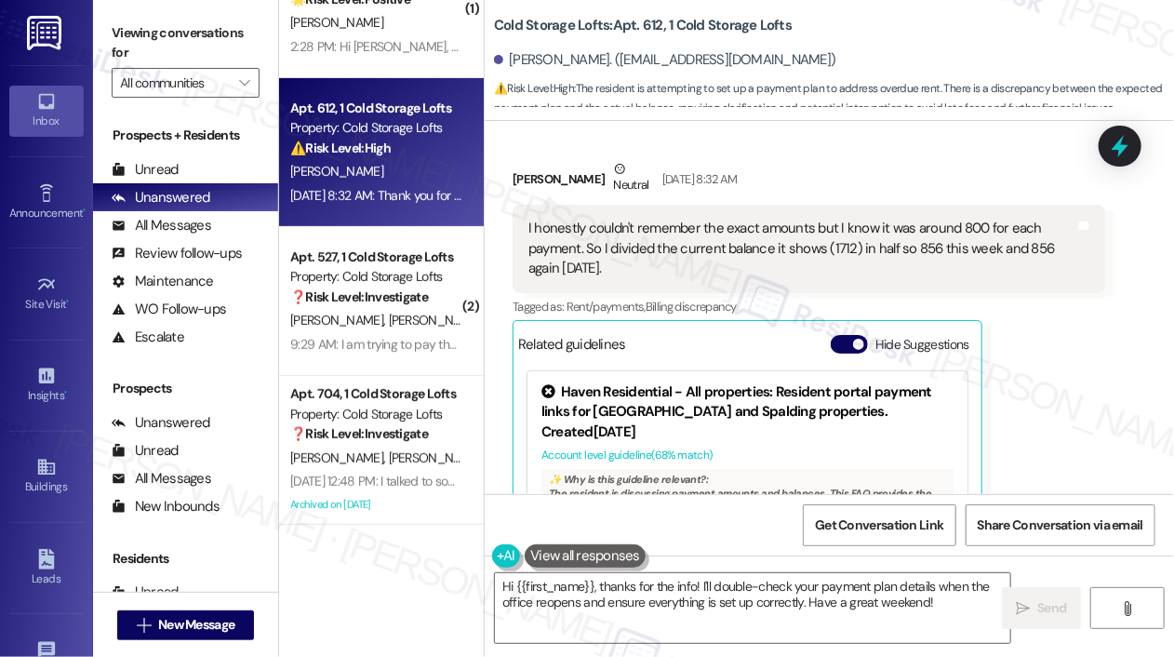
click at [856, 151] on div "Received via SMS [PERSON_NAME] Neutral [DATE] 8:32 AM I honestly couldn't remem…" at bounding box center [808, 394] width 620 height 498
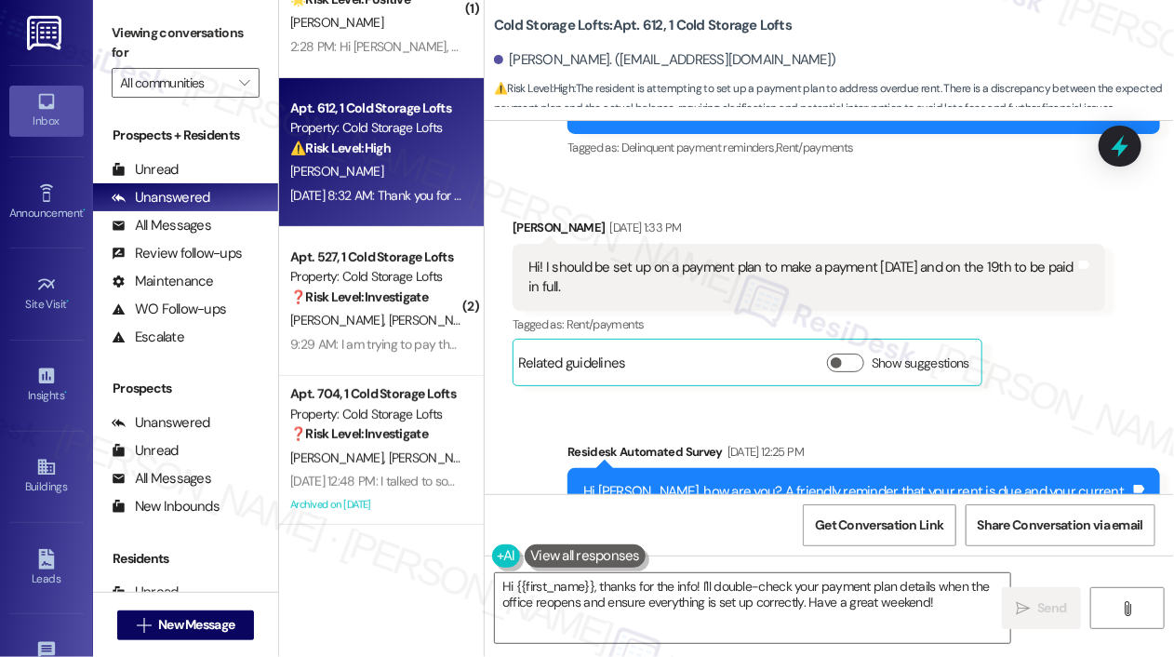
scroll to position [950, 0]
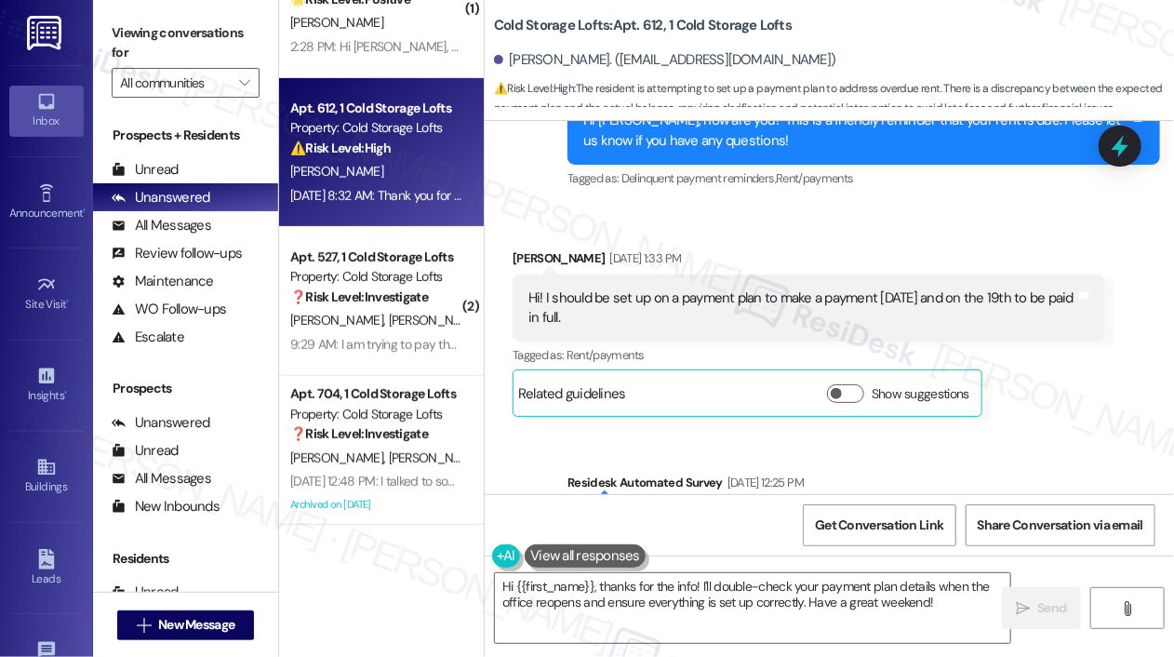
drag, startPoint x: 718, startPoint y: 323, endPoint x: 548, endPoint y: 297, distance: 172.2
click at [548, 297] on div "Hi! I should be set up on a payment plan to make a payment [DATE] and on the 19…" at bounding box center [801, 308] width 547 height 40
copy div "I should be set up on a payment plan to make a payment [DATE] and on the 19th t…"
click at [918, 242] on div "Received via SMS [PERSON_NAME] [DATE] 1:33 PM Hi! I should be set up on a payme…" at bounding box center [808, 332] width 620 height 197
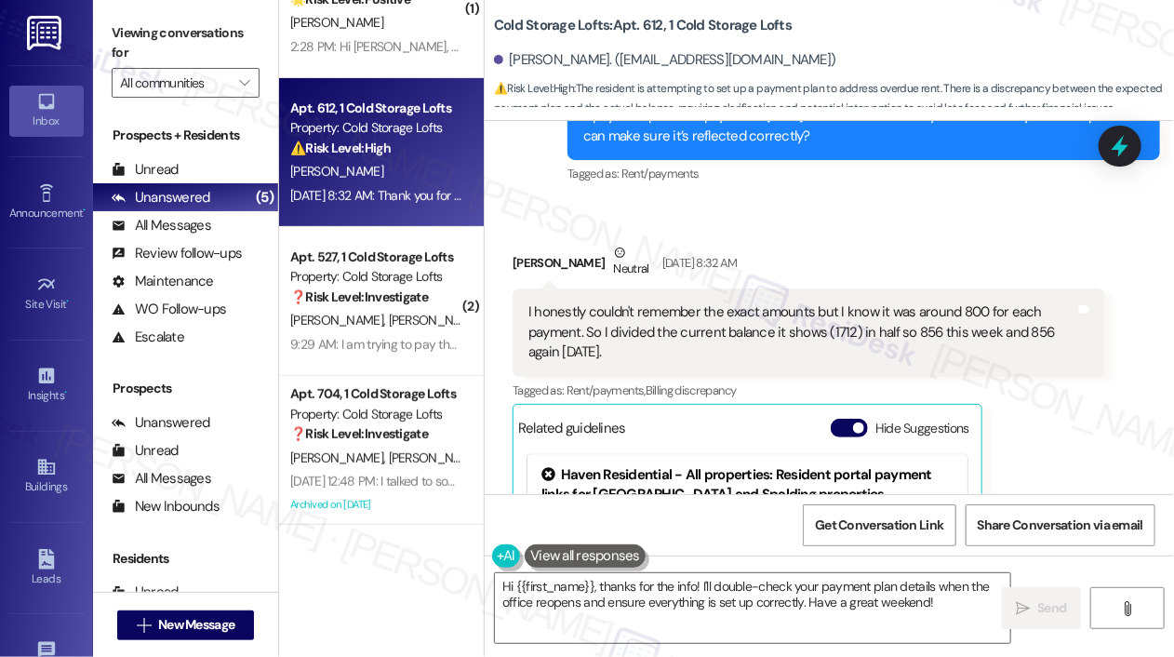
scroll to position [1583, 0]
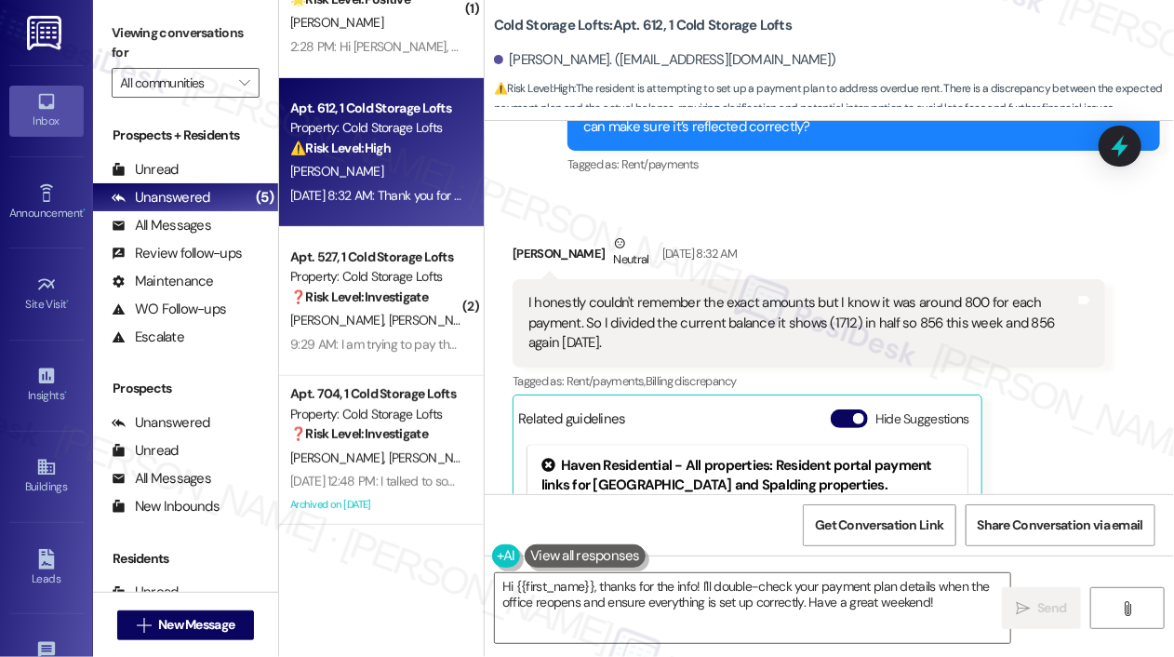
drag, startPoint x: 654, startPoint y: 338, endPoint x: 526, endPoint y: 301, distance: 132.5
click at [526, 301] on div "I honestly couldn't remember the exact amounts but I know it was around 800 for…" at bounding box center [801, 323] width 551 height 60
copy div "I honestly couldn't remember the exact amounts but I know it was around 800 for…"
click at [1005, 213] on div "Received via SMS [PERSON_NAME] Neutral [DATE] 8:32 AM I honestly couldn't remem…" at bounding box center [828, 455] width 689 height 526
click at [1128, 148] on icon at bounding box center [1119, 146] width 22 height 29
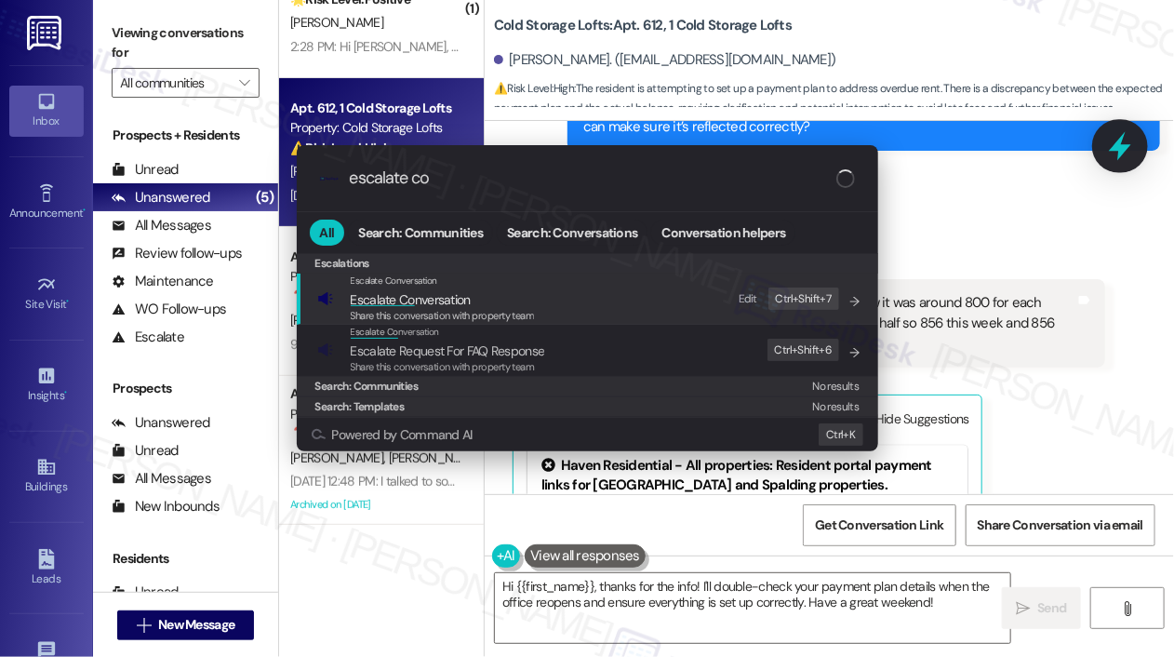
type input "escalate con"
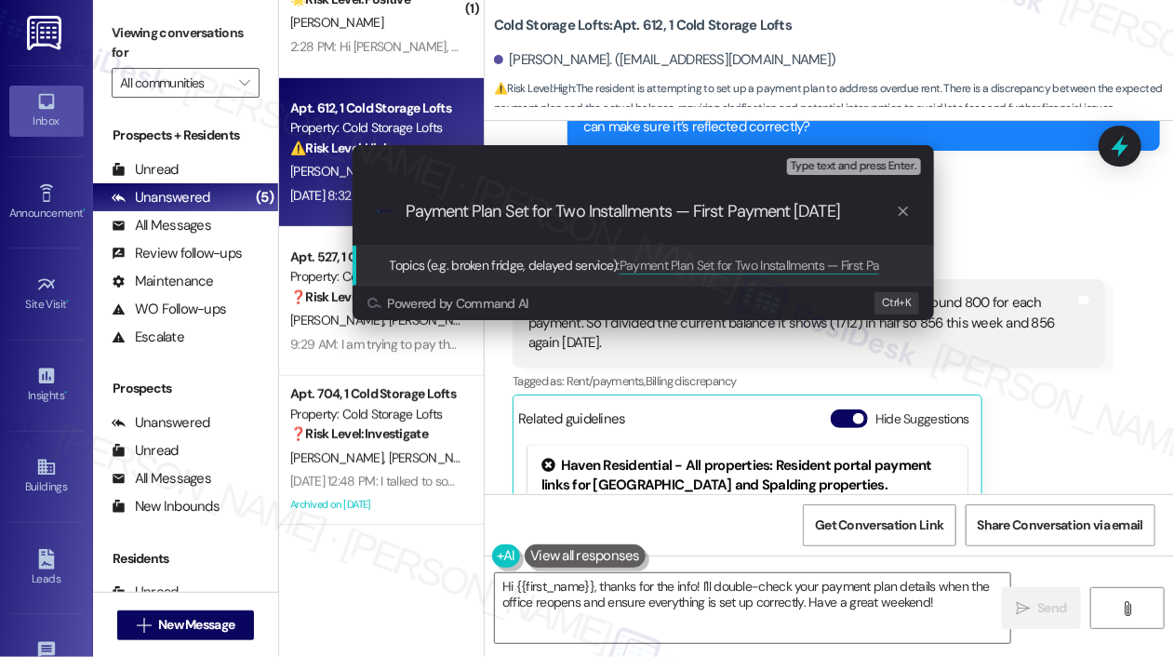
click at [821, 215] on input "Payment Plan Set for Two Installments — First Payment [DATE]" at bounding box center [650, 212] width 490 height 20
type input "Payment Plan Set for Two Installments — First Payment [DATE]"
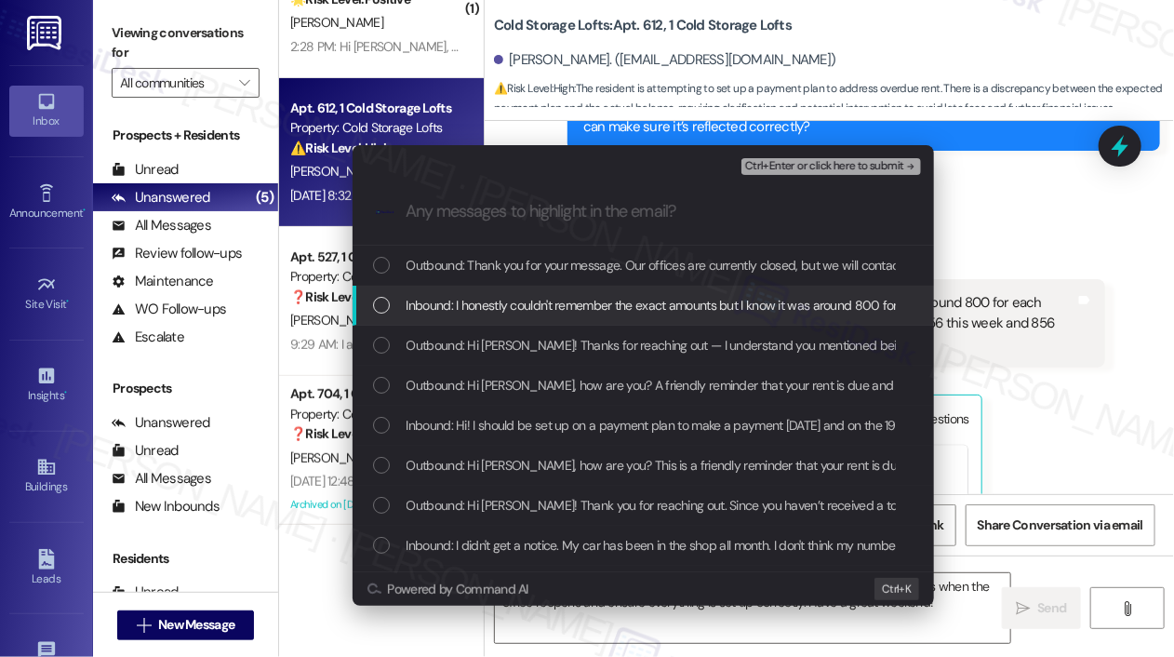
click at [475, 303] on span "Inbound: I honestly couldn't remember the exact amounts but I know it was aroun…" at bounding box center [946, 305] width 1081 height 20
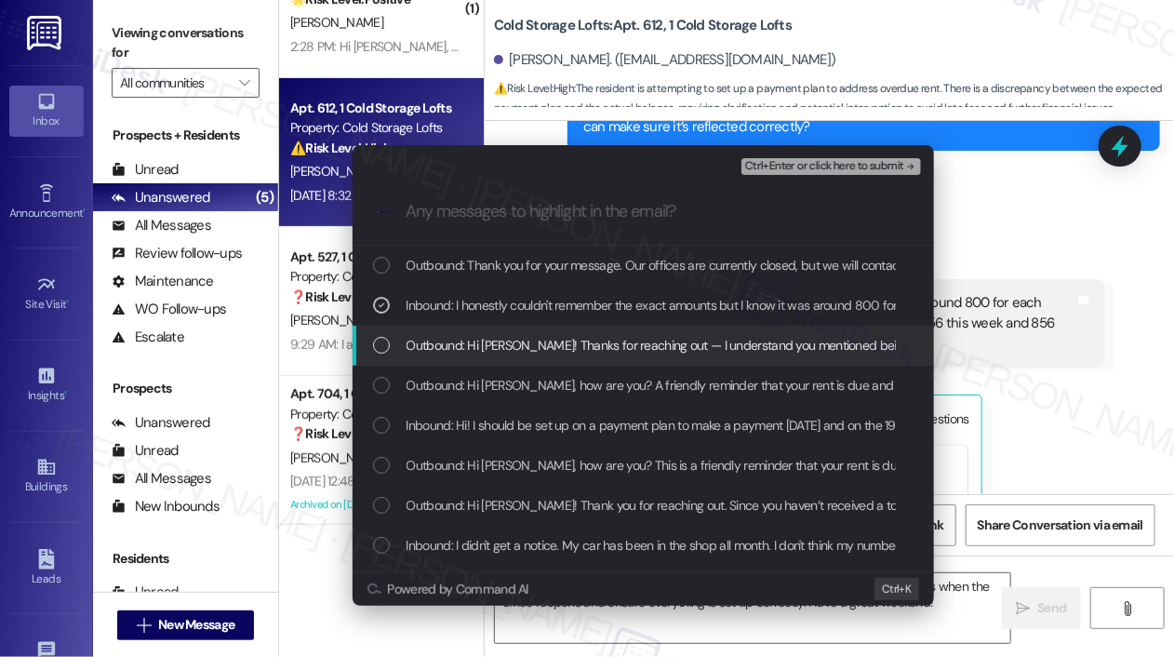
click at [458, 355] on span "Outbound: Hi [PERSON_NAME]! Thanks for reaching out — I understand you mentione…" at bounding box center [1039, 345] width 1266 height 20
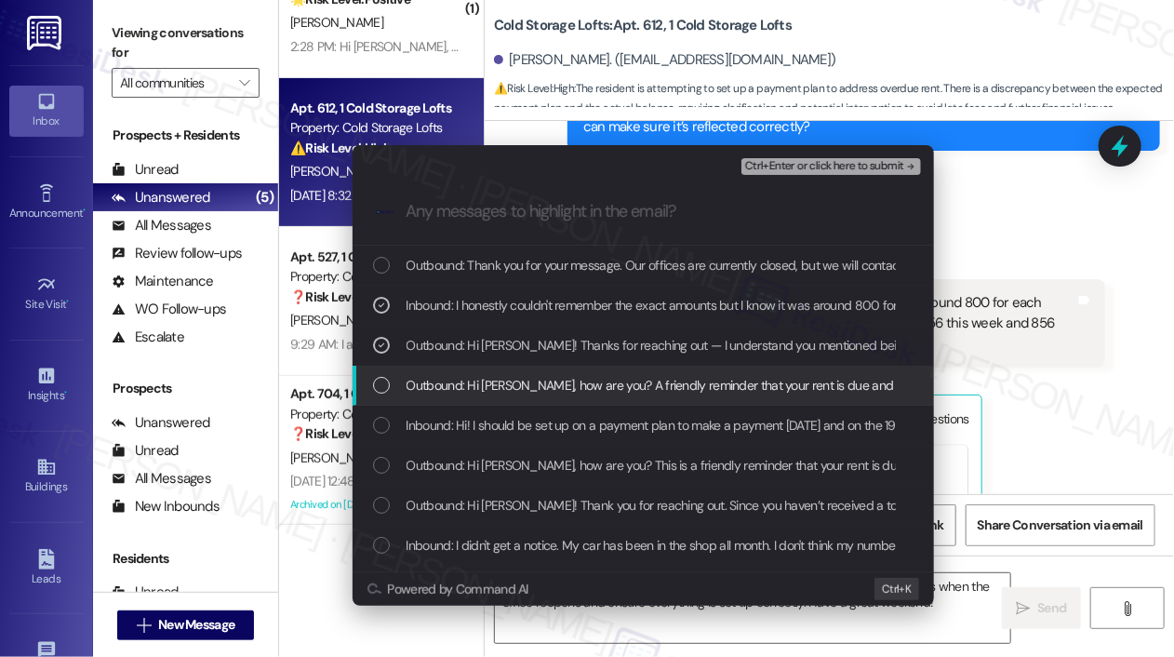
click at [454, 381] on span "Outbound: Hi [PERSON_NAME], how are you? A friendly reminder that your rent is …" at bounding box center [1111, 385] width 1411 height 20
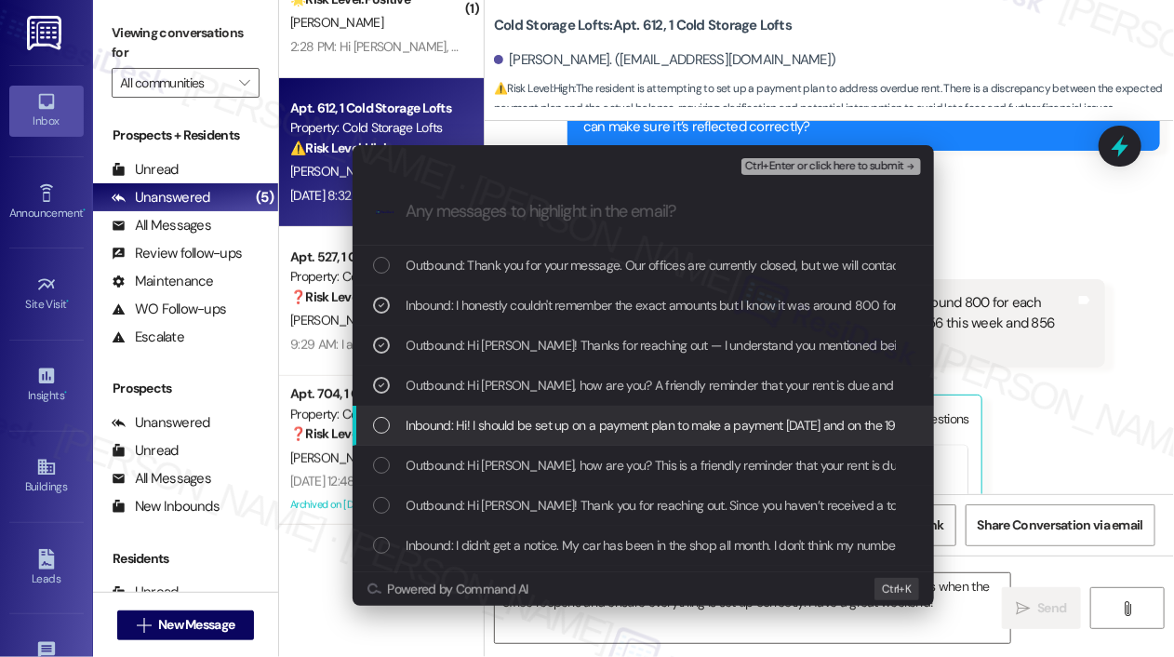
click at [451, 419] on span "Inbound: Hi! I should be set up on a payment plan to make a payment [DATE] and …" at bounding box center [701, 425] width 591 height 20
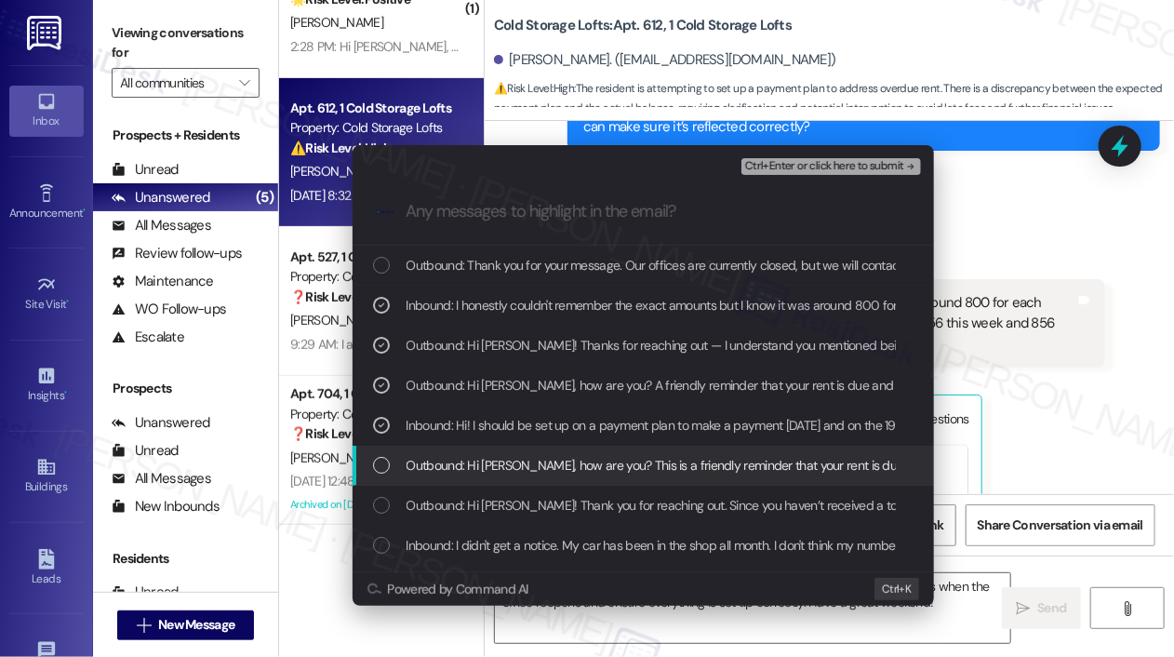
click at [463, 464] on span "Outbound: Hi [PERSON_NAME], how are you? This is a friendly reminder that your …" at bounding box center [778, 465] width 745 height 20
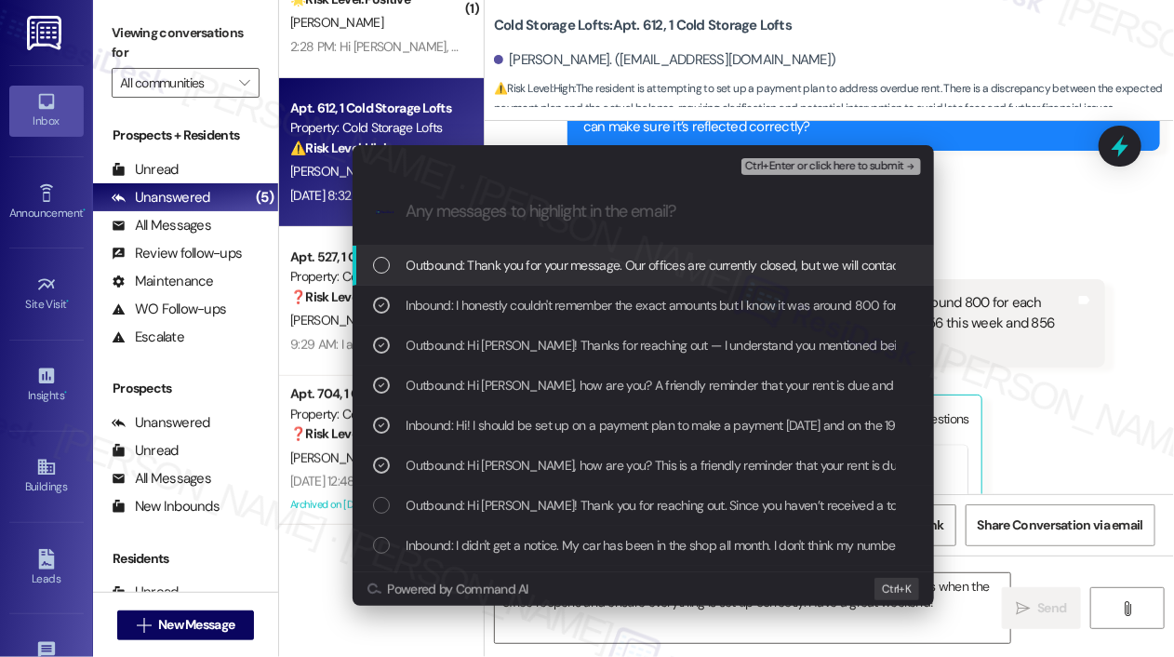
click at [833, 170] on span "Ctrl+Enter or click here to submit" at bounding box center [824, 166] width 159 height 13
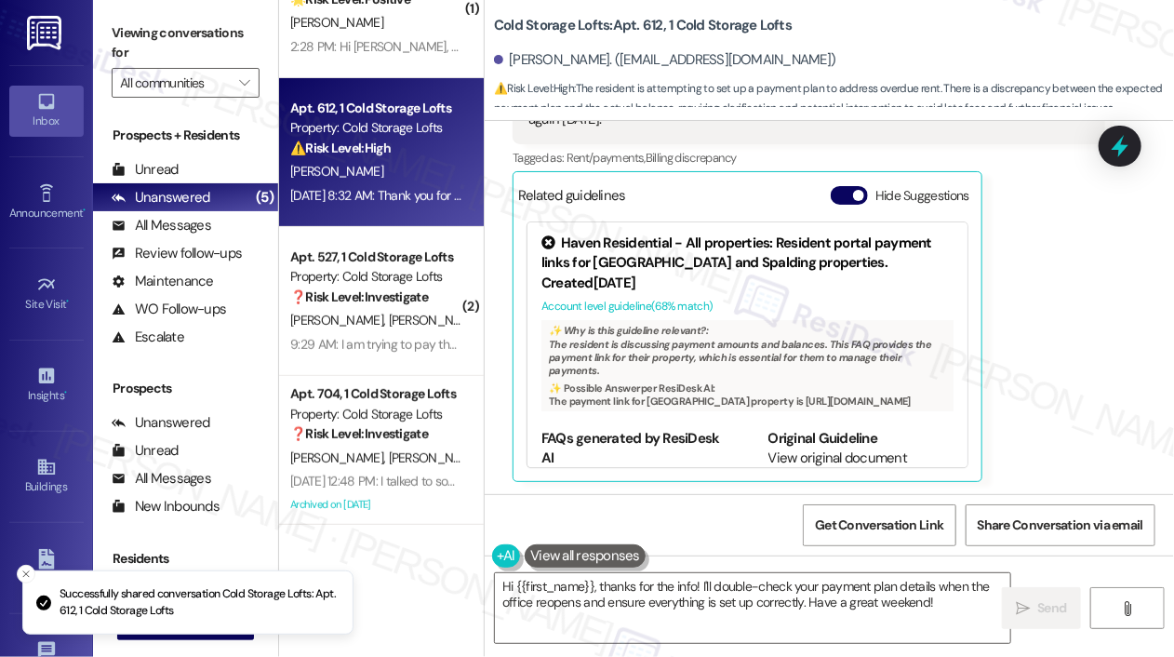
scroll to position [1806, 0]
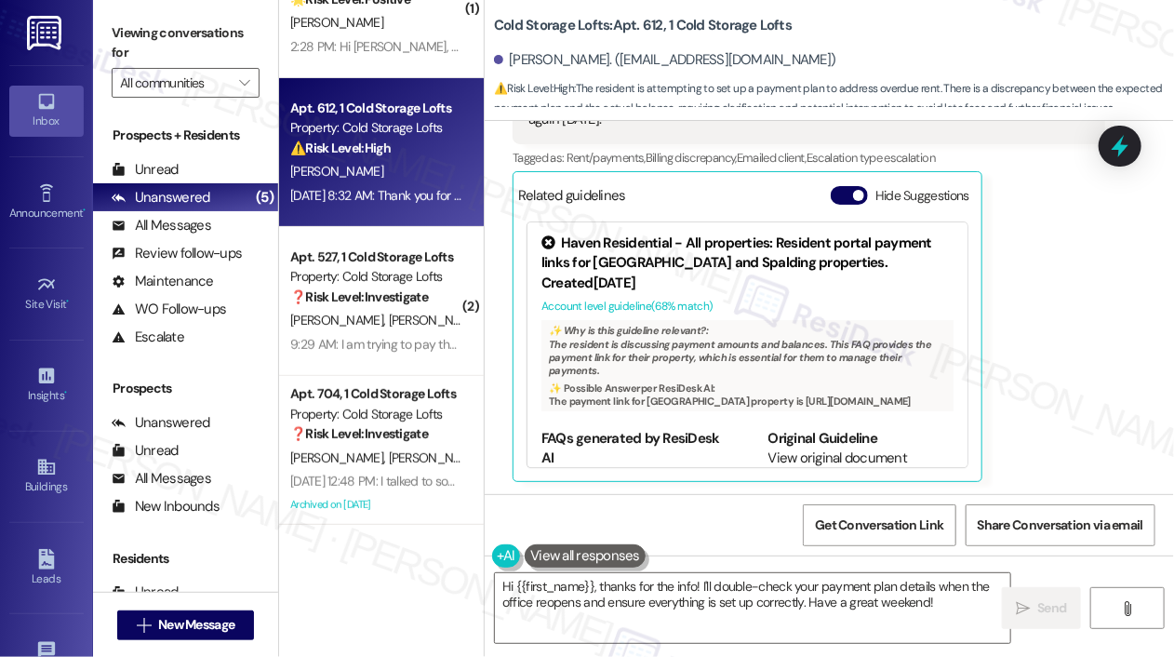
click at [1044, 442] on div "[PERSON_NAME] Neutral [DATE] 8:32 AM I honestly couldn't remember the exact amo…" at bounding box center [808, 245] width 592 height 471
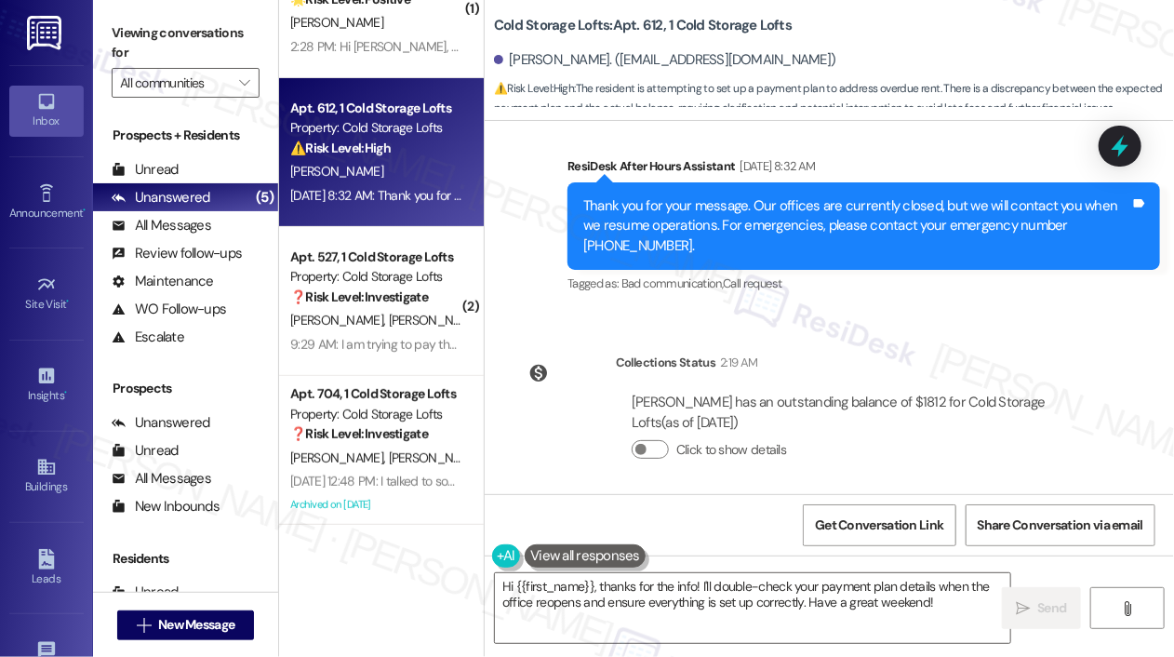
scroll to position [2195, 0]
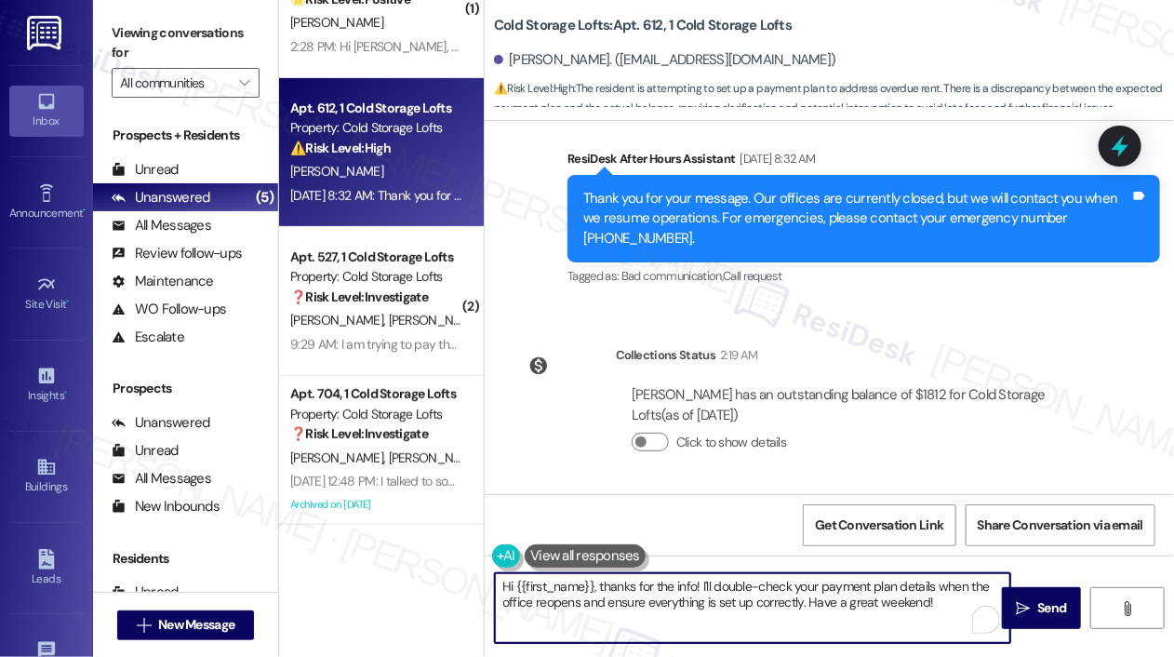
click at [923, 588] on textarea "Hi {{first_name}}, thanks for the info! I'll double-check your payment plan det…" at bounding box center [752, 608] width 515 height 70
click at [577, 603] on textarea "Hi {{first_name}}, thanks for the info! I'll double-check your payment plan det…" at bounding box center [752, 608] width 515 height 70
click at [792, 595] on textarea "Hi {{first_name}}, thanks for the info! I'll double-check your payment plan det…" at bounding box center [752, 608] width 515 height 70
type textarea "Hi {{first_name}}, thanks for the info! I'll double-check your payment plan det…"
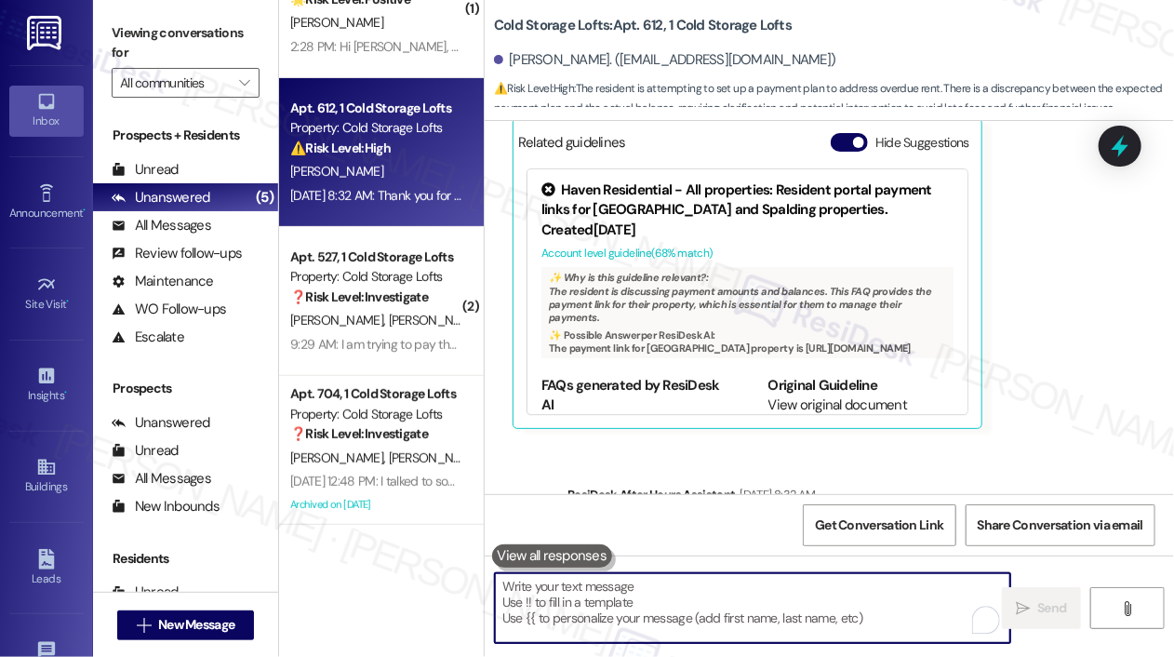
scroll to position [1806, 0]
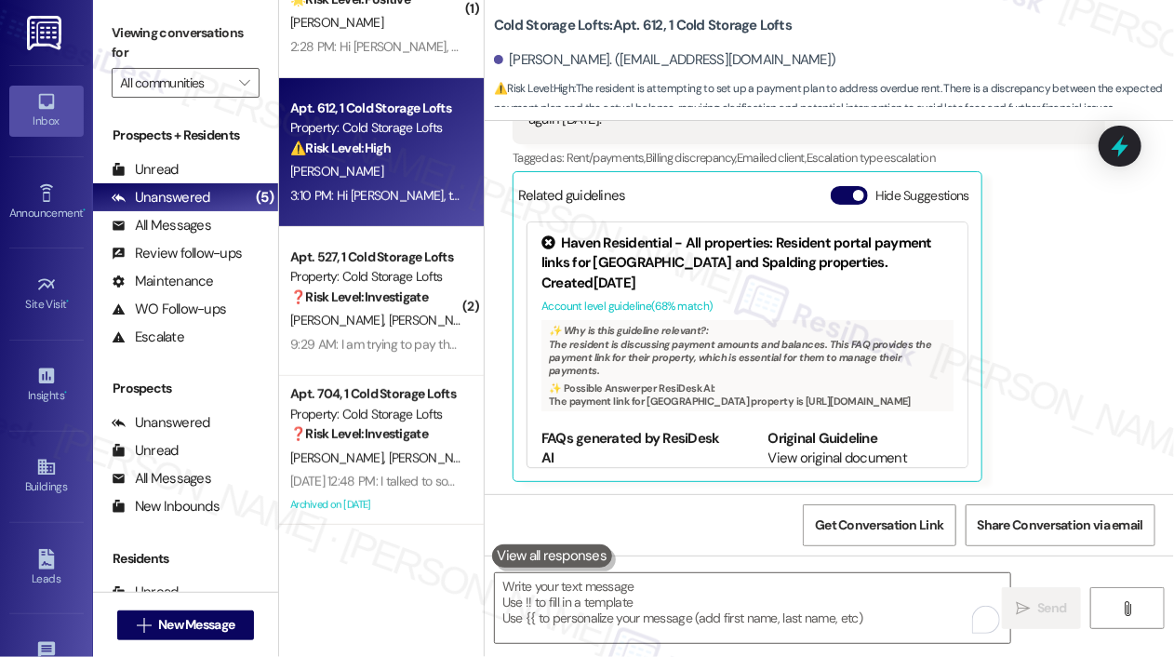
click at [1035, 272] on div "[PERSON_NAME] Neutral [DATE] 8:32 AM I honestly couldn't remember the exact amo…" at bounding box center [808, 245] width 592 height 471
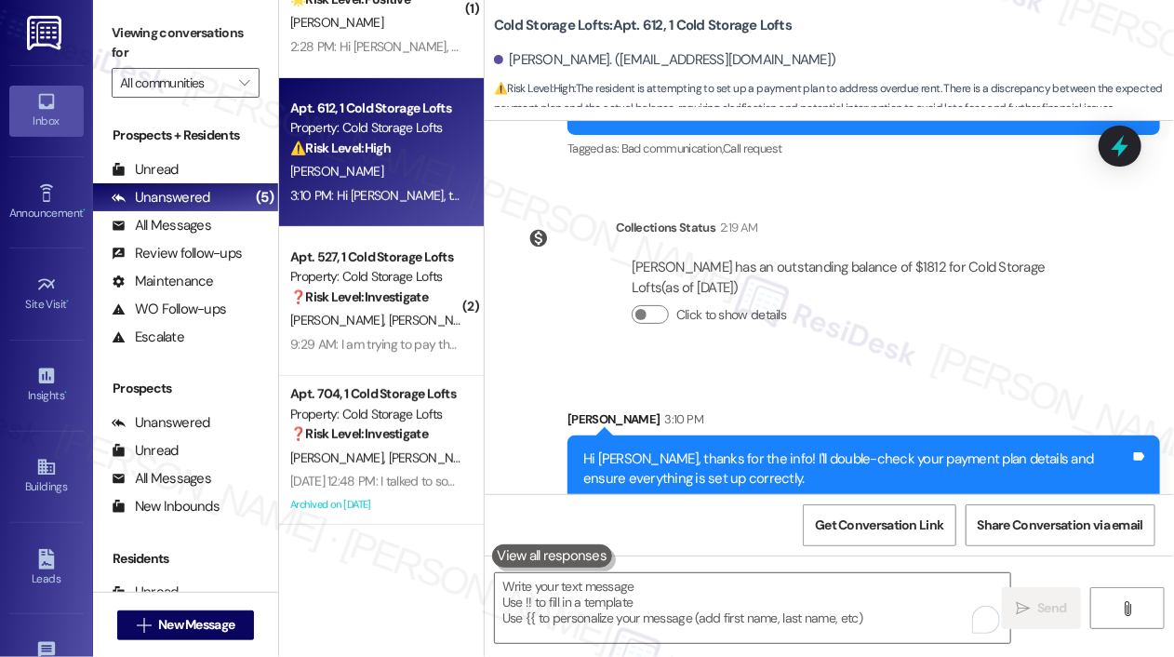
scroll to position [2343, 0]
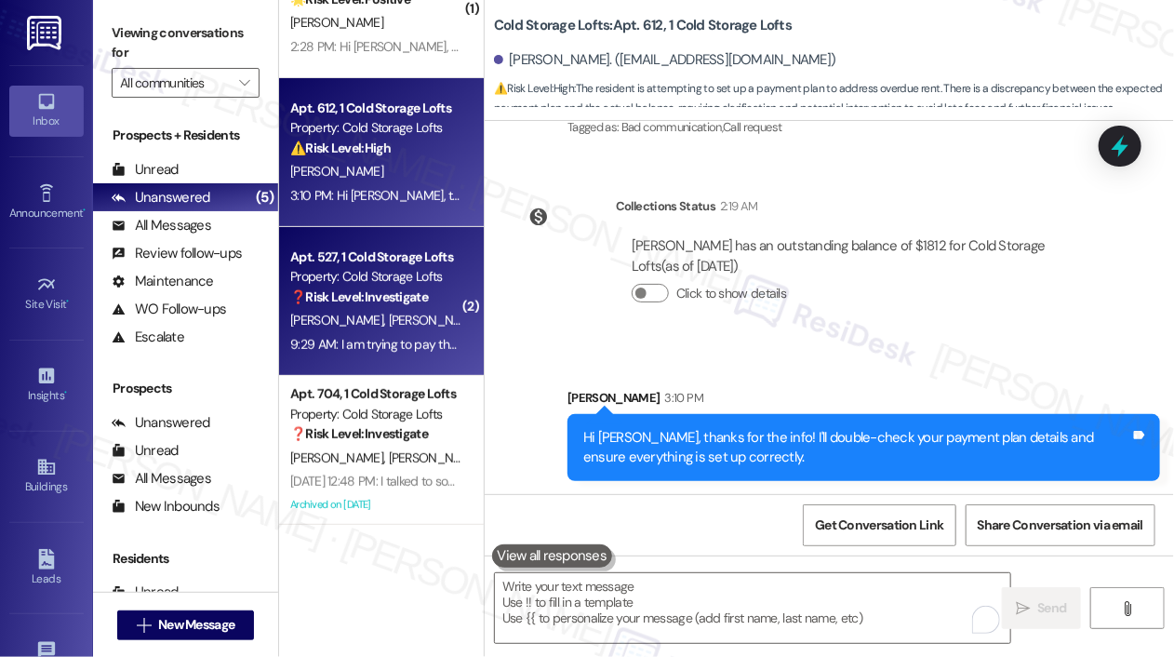
click at [415, 330] on div "[PERSON_NAME] [PERSON_NAME] [PERSON_NAME]" at bounding box center [376, 320] width 176 height 23
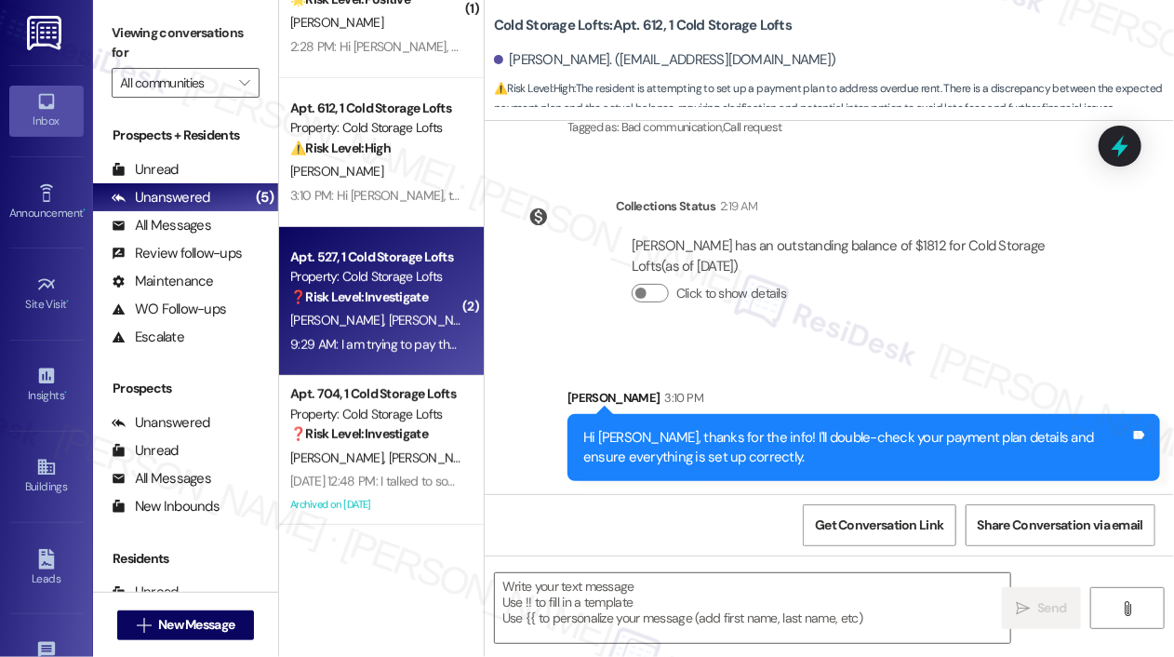
type textarea "Fetching suggested responses. Please feel free to read through the conversation…"
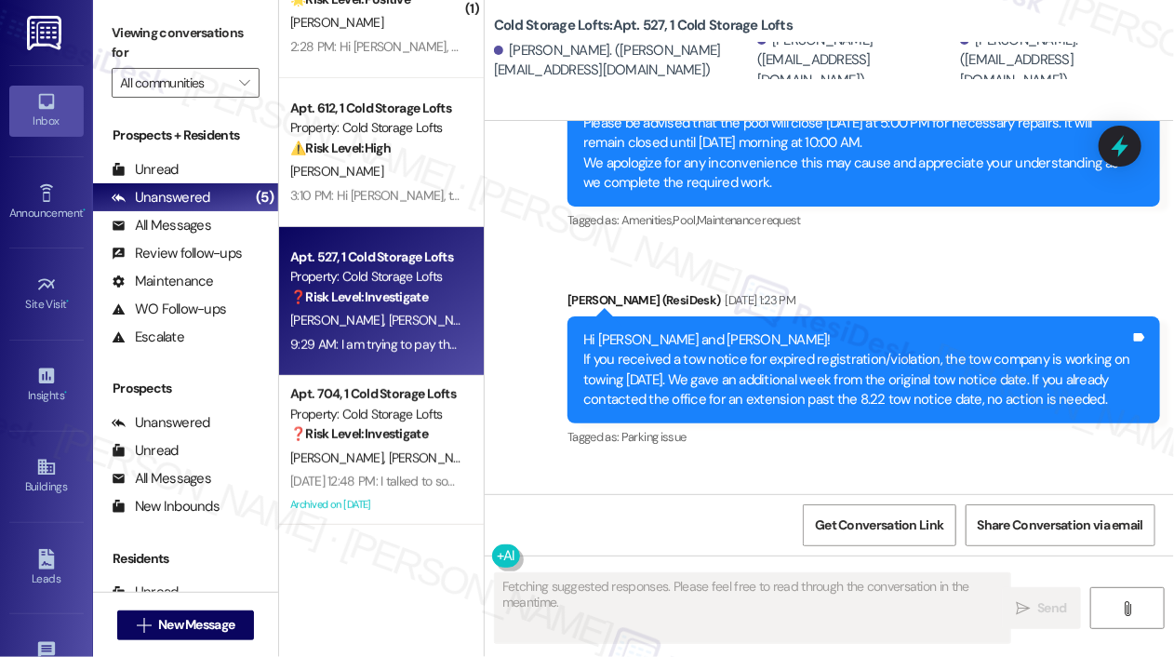
scroll to position [18052, 0]
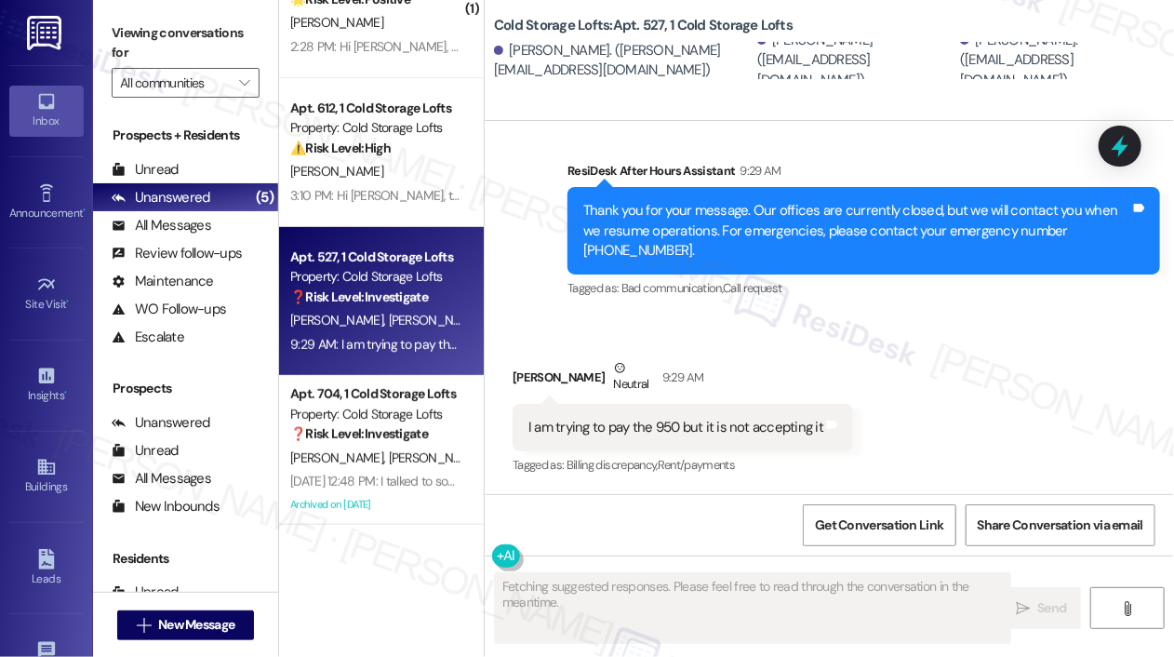
click at [662, 348] on div "Received via SMS [PERSON_NAME] Neutral 9:29 AM I am trying to pay the 950 but i…" at bounding box center [682, 418] width 368 height 149
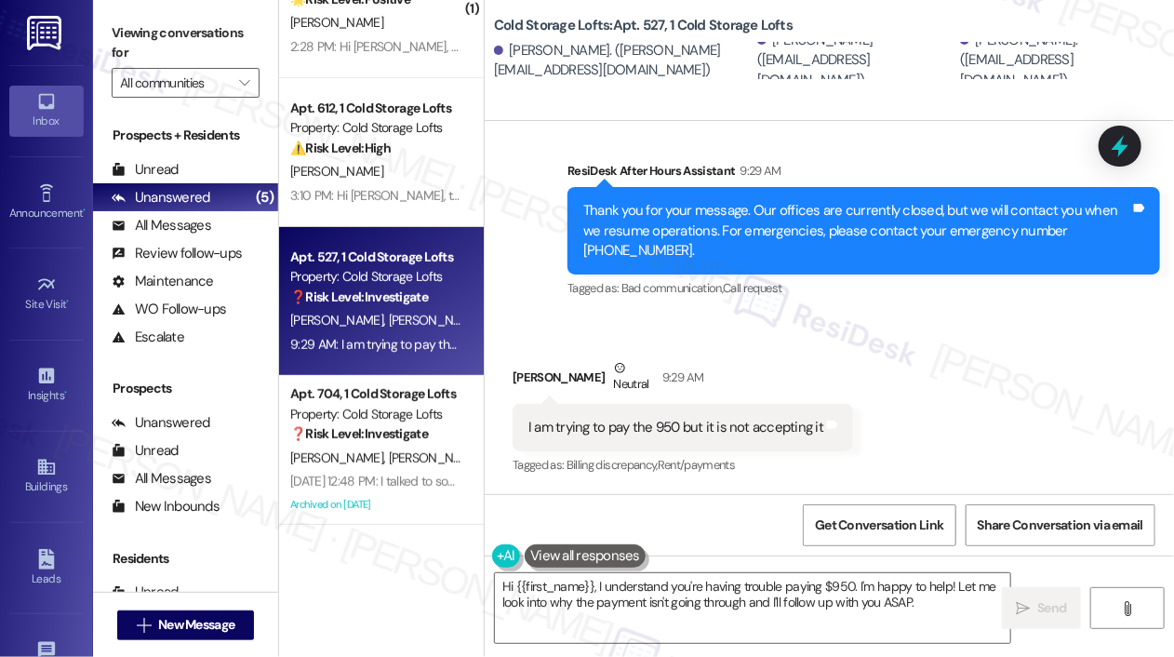
click at [675, 336] on div "Received via SMS [PERSON_NAME] Neutral 9:29 AM I am trying to pay the 950 but i…" at bounding box center [828, 404] width 689 height 177
click at [621, 429] on div "I am trying to pay the 950 but it is not accepting it" at bounding box center [675, 428] width 295 height 20
click at [634, 317] on div "Received via SMS [PERSON_NAME] Neutral 9:29 AM I am trying to pay the 950 but i…" at bounding box center [828, 404] width 689 height 177
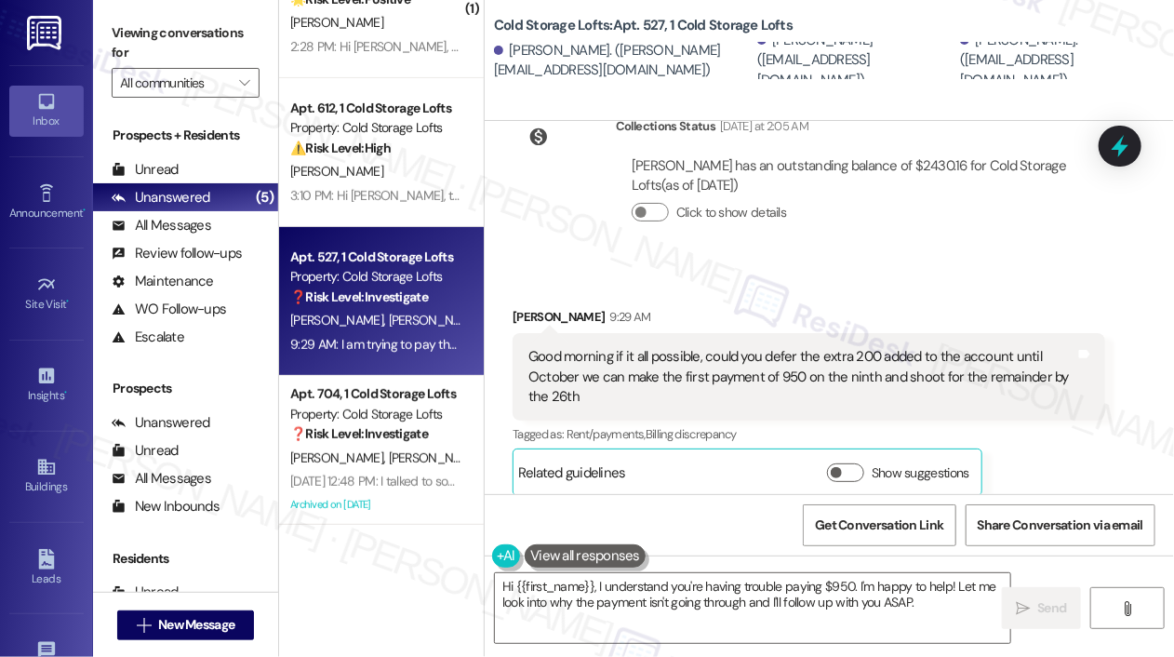
scroll to position [17680, 0]
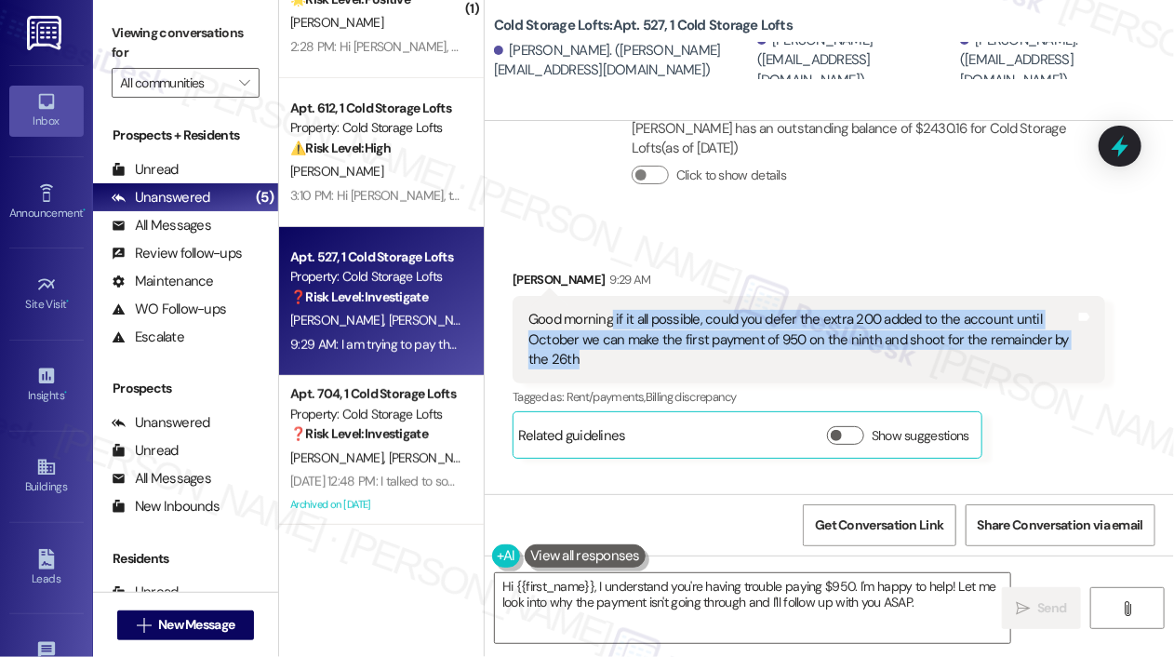
drag, startPoint x: 622, startPoint y: 372, endPoint x: 612, endPoint y: 342, distance: 31.5
click at [612, 342] on div "Good morning if it all possible, could you defer the extra 200 added to the acc…" at bounding box center [801, 340] width 547 height 60
copy div "if it all possible, could you defer the extra 200 added to the account until Oc…"
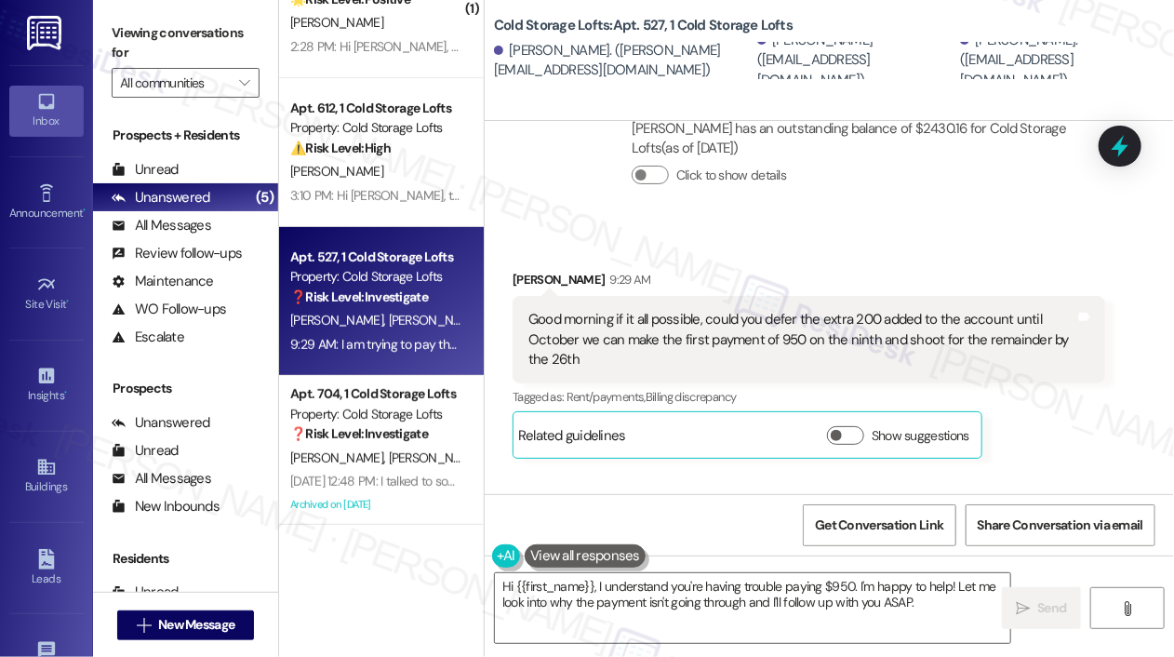
click at [826, 228] on div "Collections Status [DATE] at 2:05 AM [PERSON_NAME] has an outstanding balance o…" at bounding box center [808, 146] width 620 height 163
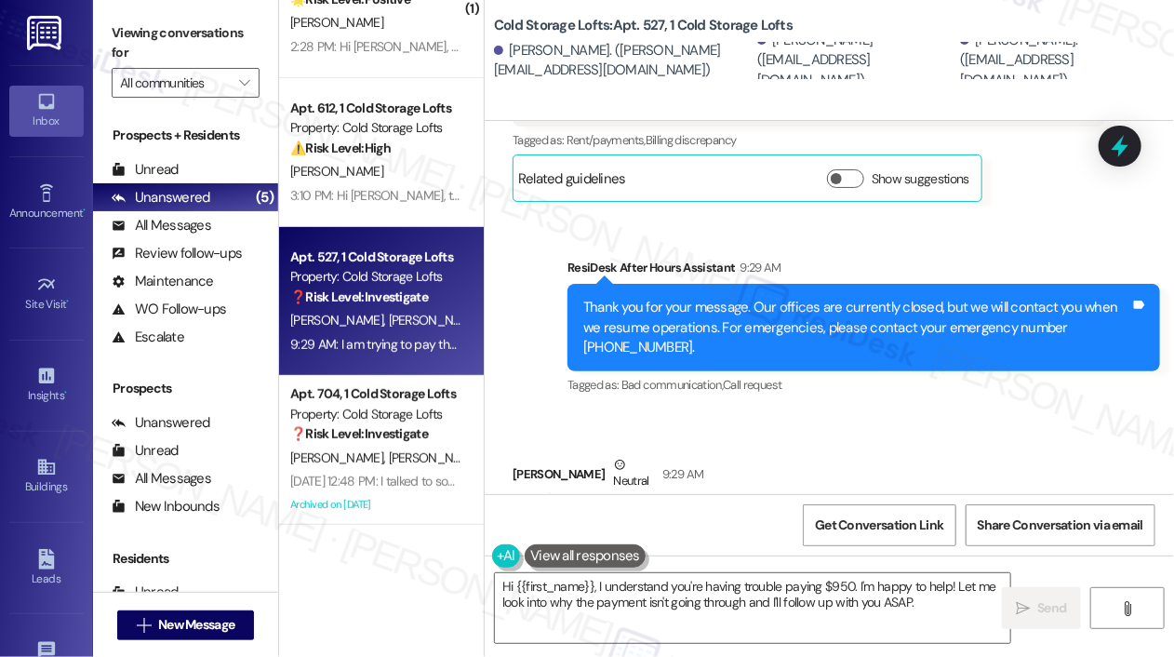
scroll to position [18052, 0]
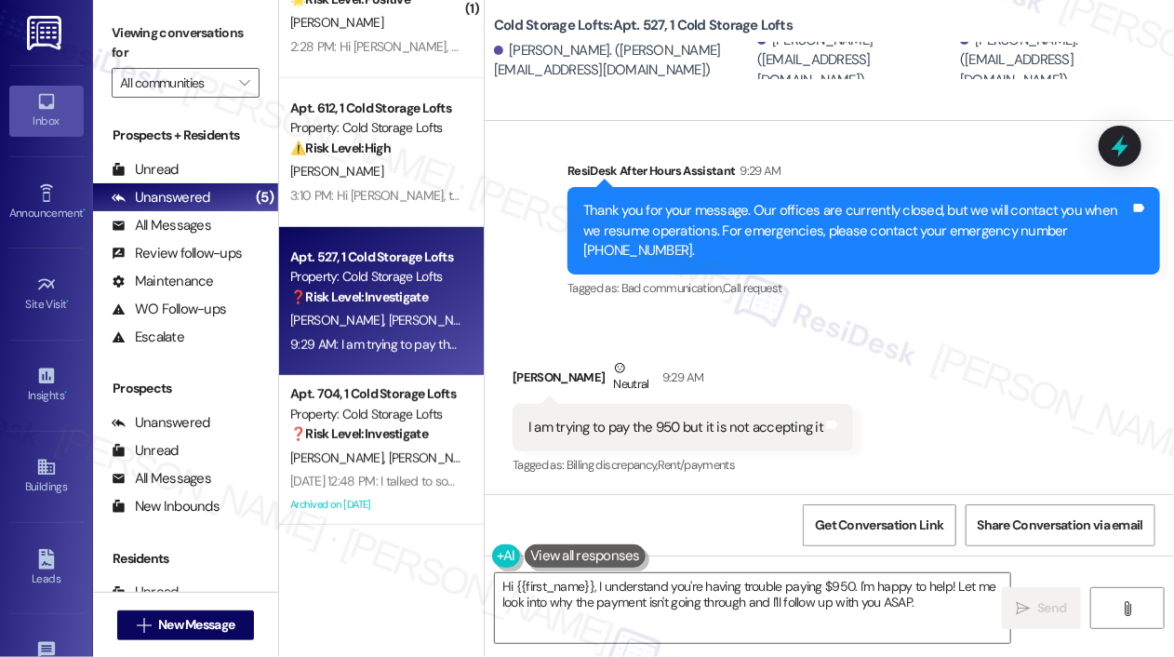
click at [740, 421] on div "I am trying to pay the 950 but it is not accepting it" at bounding box center [675, 428] width 295 height 20
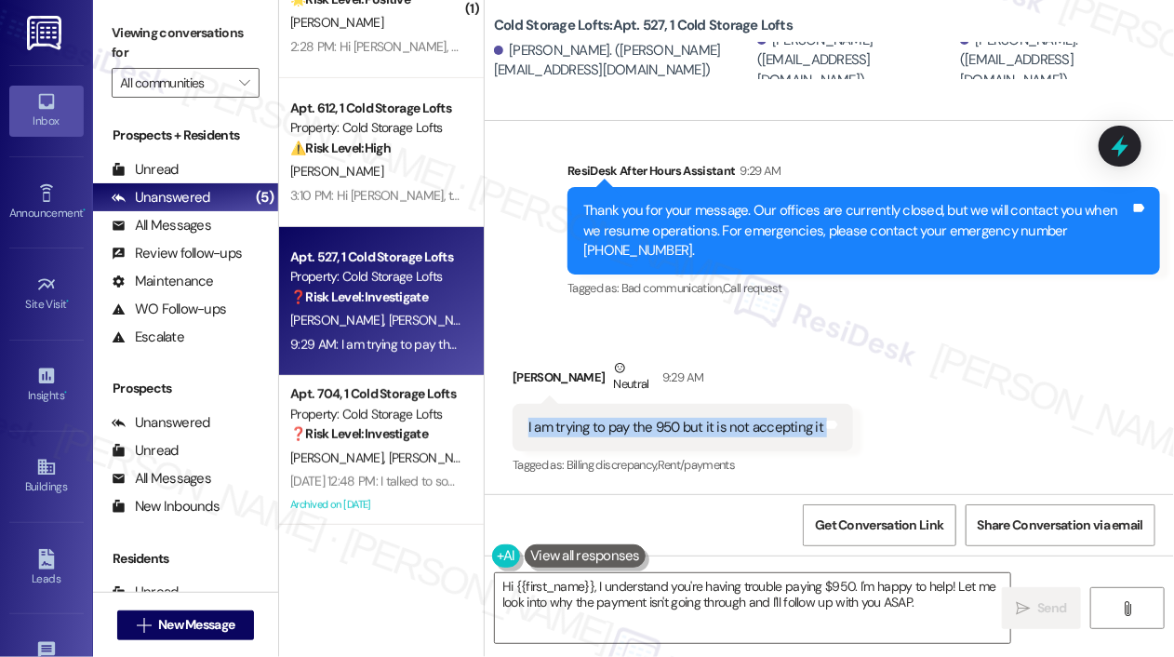
copy div "I am trying to pay the 950 but it is not accepting it Tags and notes"
click at [826, 303] on div "Sent via SMS ResiDesk After Hours Assistant 9:29 AM Thank you for your message.…" at bounding box center [863, 231] width 620 height 169
click at [816, 356] on div "Received via SMS [PERSON_NAME] Neutral 9:29 AM I am trying to pay the 950 but i…" at bounding box center [682, 418] width 368 height 149
click at [973, 409] on div "Received via SMS [PERSON_NAME] Neutral 9:29 AM I am trying to pay the 950 but i…" at bounding box center [828, 404] width 689 height 177
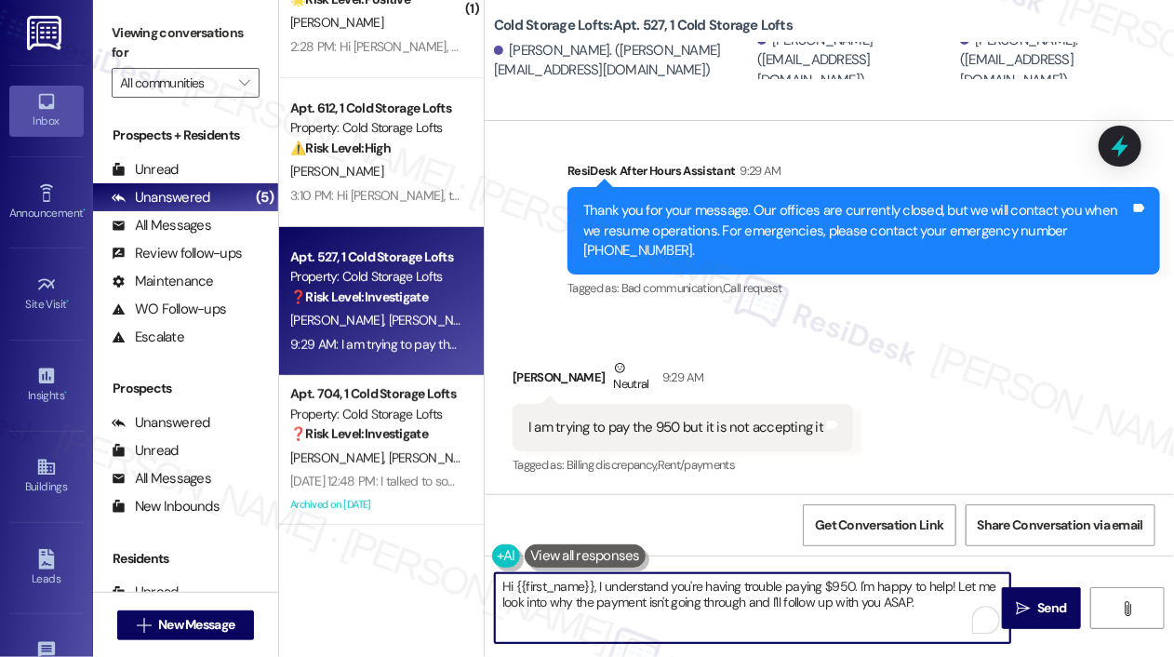
drag, startPoint x: 957, startPoint y: 599, endPoint x: 598, endPoint y: 584, distance: 359.3
click at [598, 584] on textarea "Hi {{first_name}}, I understand you're having trouble paying $950. I'm happy to…" at bounding box center [752, 608] width 515 height 70
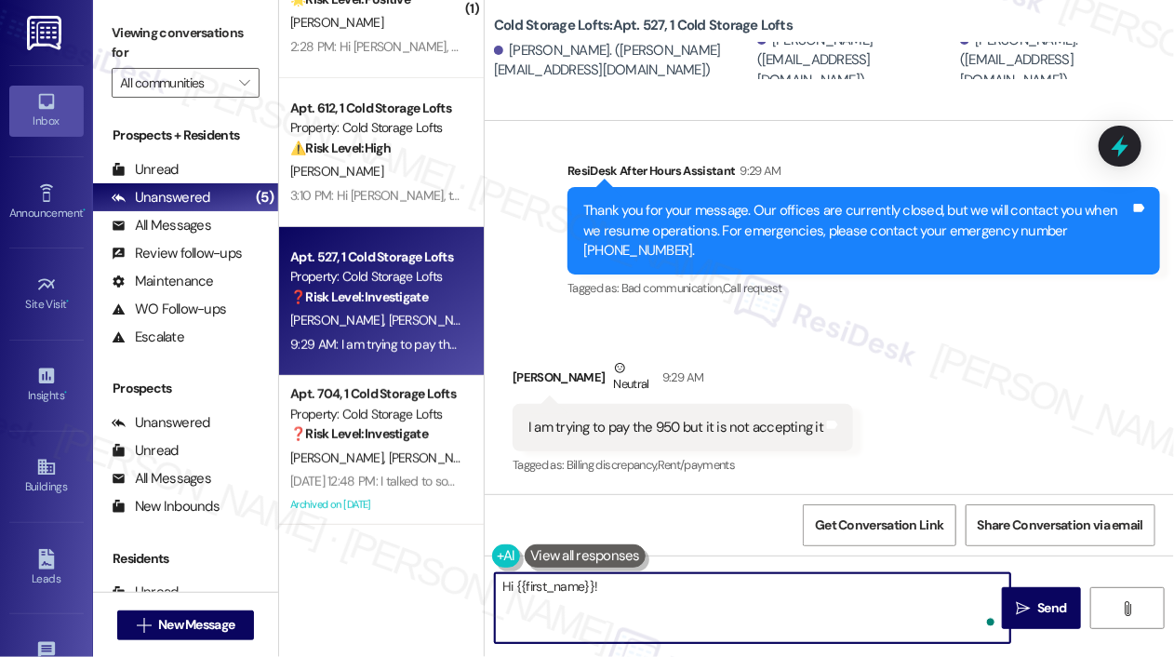
paste textarea "Thanks for reaching out! Just to clarify—are you requesting to defer the additi…"
type textarea "Hi {{first_name}}! Thanks for reaching out! Just to clarify—are you requesting …"
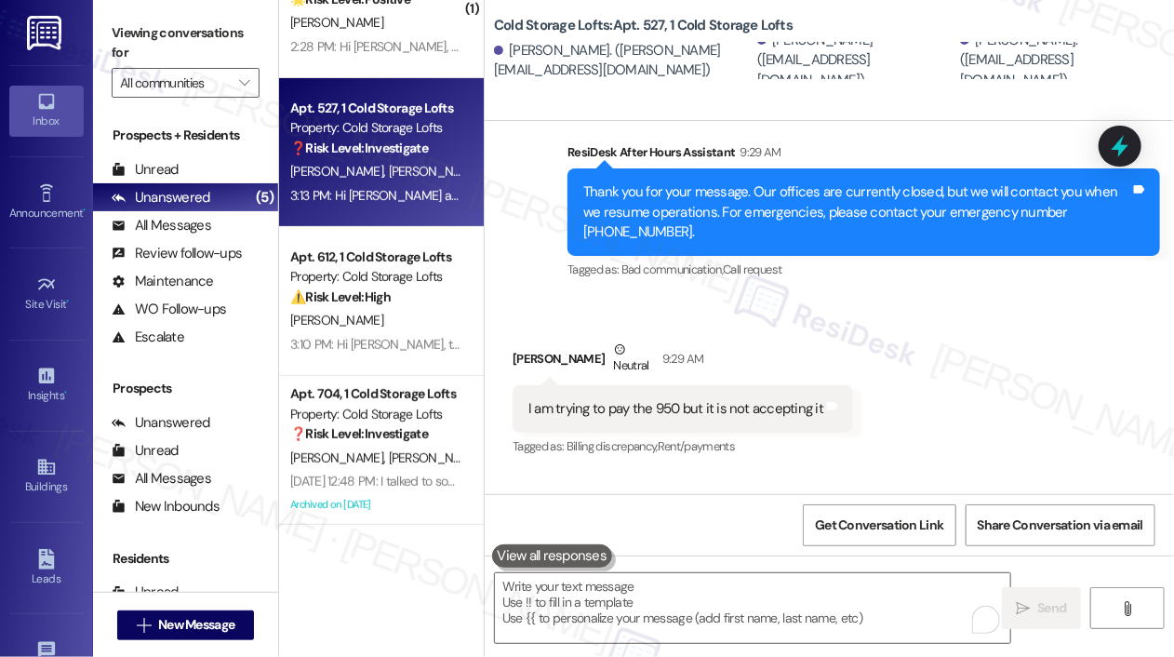
click at [868, 298] on div "Sent via SMS ResiDesk After Hours Assistant 9:29 AM Thank you for your message.…" at bounding box center [863, 212] width 620 height 169
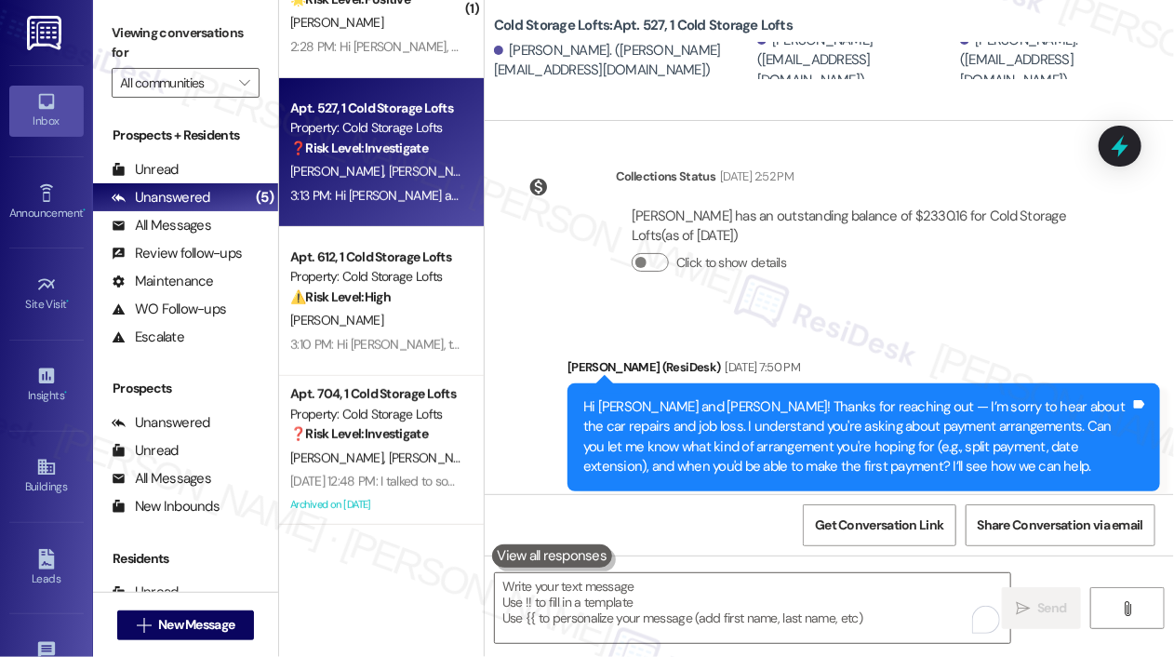
scroll to position [17182, 0]
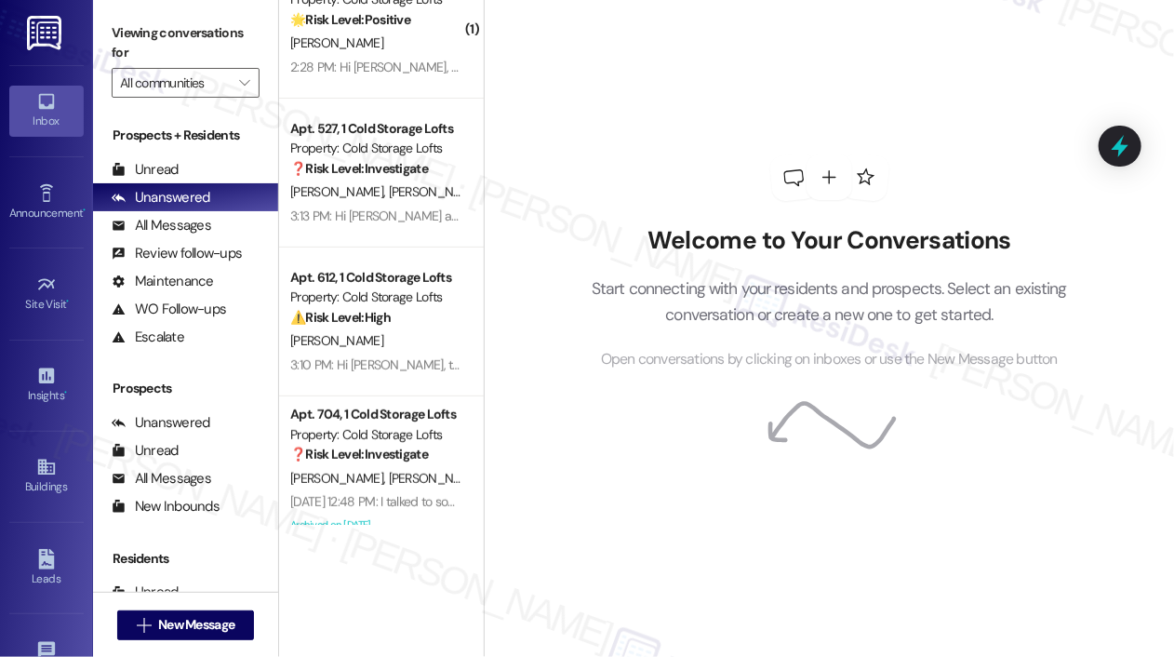
scroll to position [219, 0]
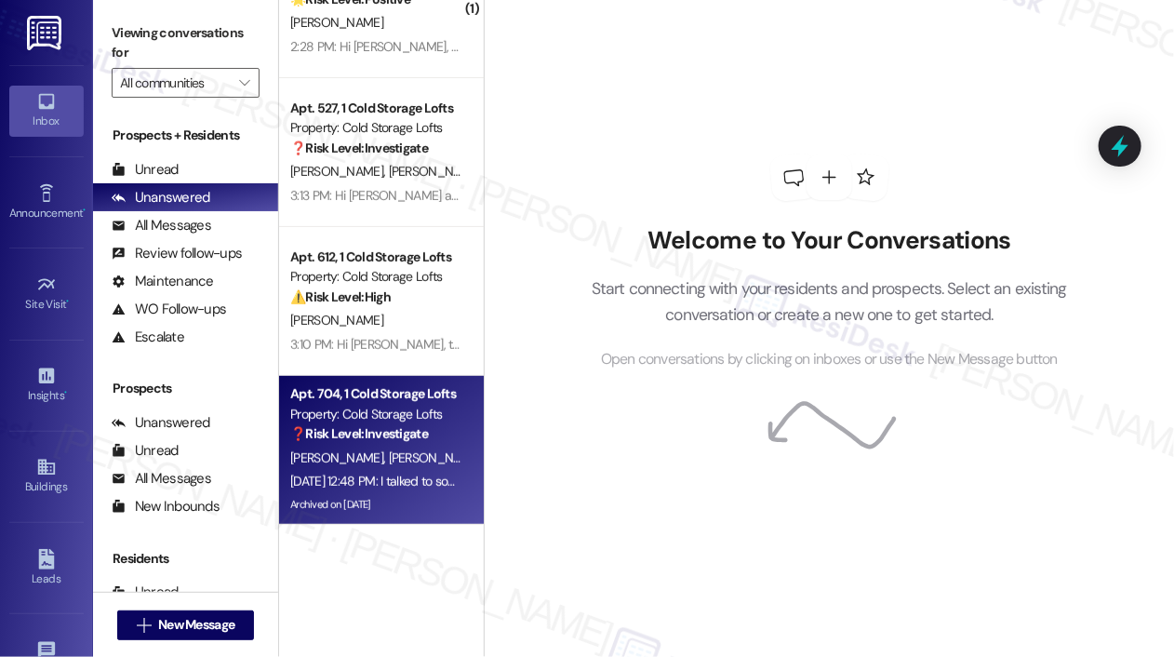
click at [384, 443] on div "❓ Risk Level: Investigate" at bounding box center [376, 434] width 172 height 20
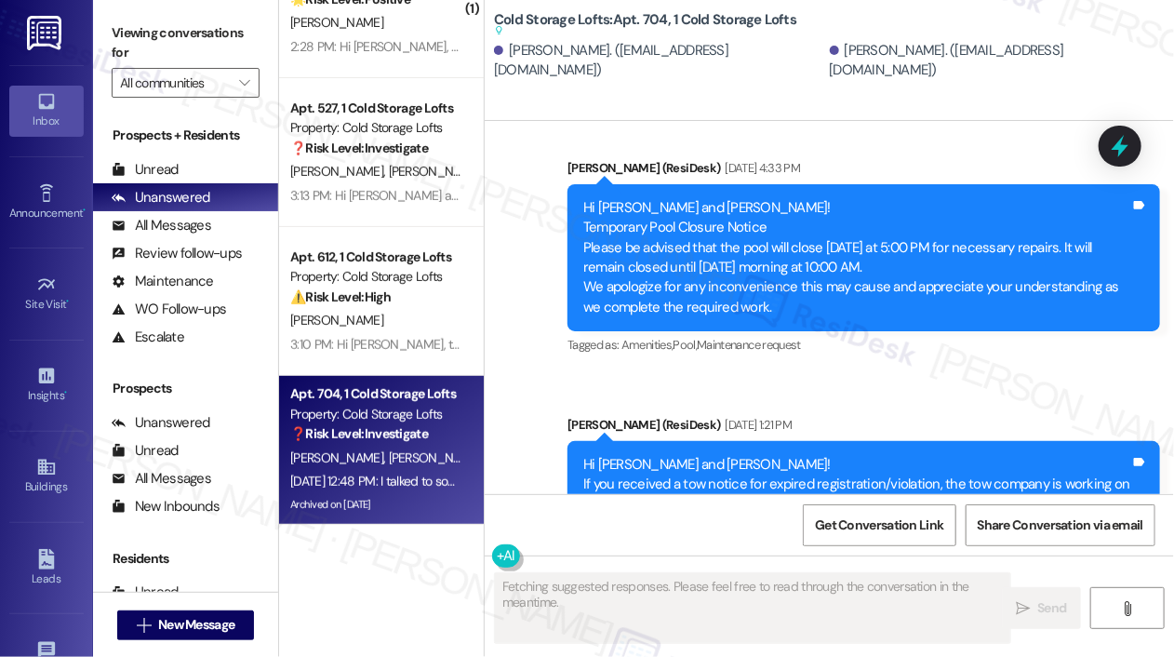
scroll to position [30304, 0]
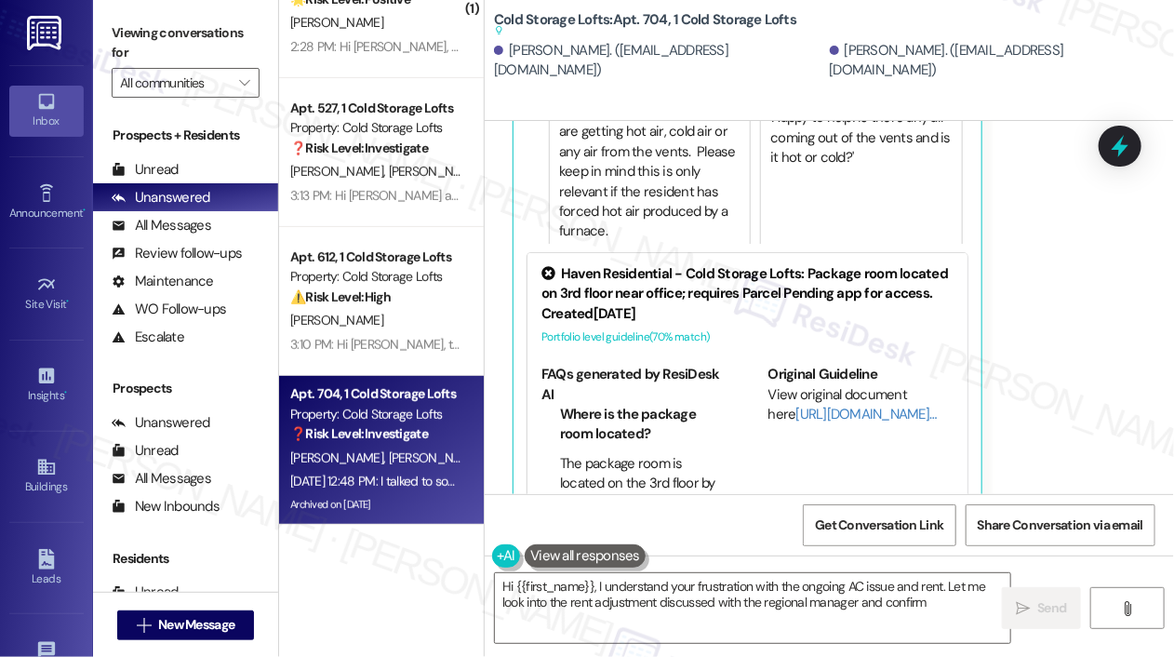
click at [731, 379] on div "Received via SMS Araanna Bowling Question Neutral Sep 05, 2025 at 12:47 PM I've…" at bounding box center [828, 187] width 689 height 940
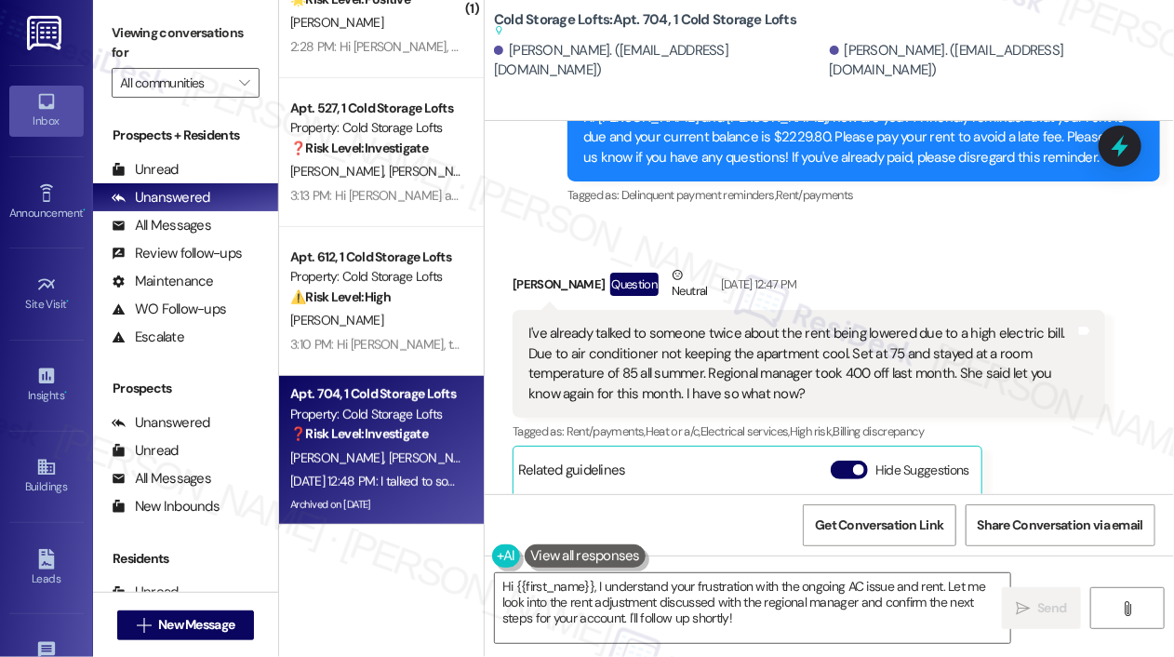
scroll to position [29784, 0]
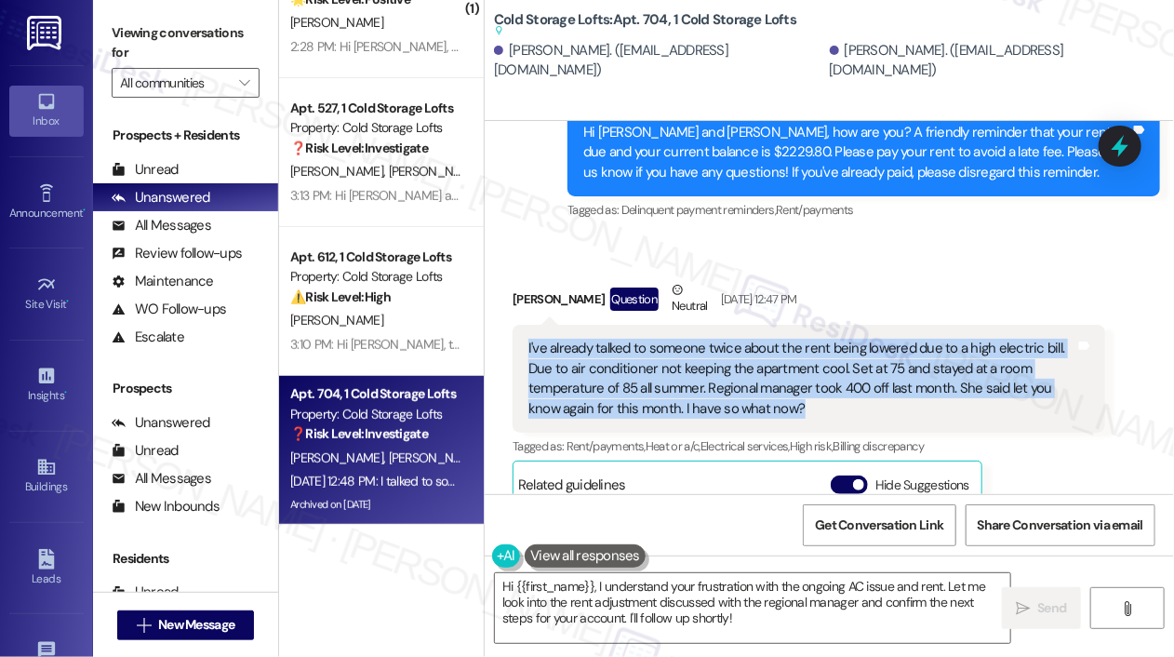
drag, startPoint x: 813, startPoint y: 246, endPoint x: 528, endPoint y: 188, distance: 290.5
click at [528, 338] on div "I've already talked to someone twice about the rent being lowered due to a high…" at bounding box center [801, 378] width 547 height 80
copy div "I've already talked to someone twice about the rent being lowered due to a high…"
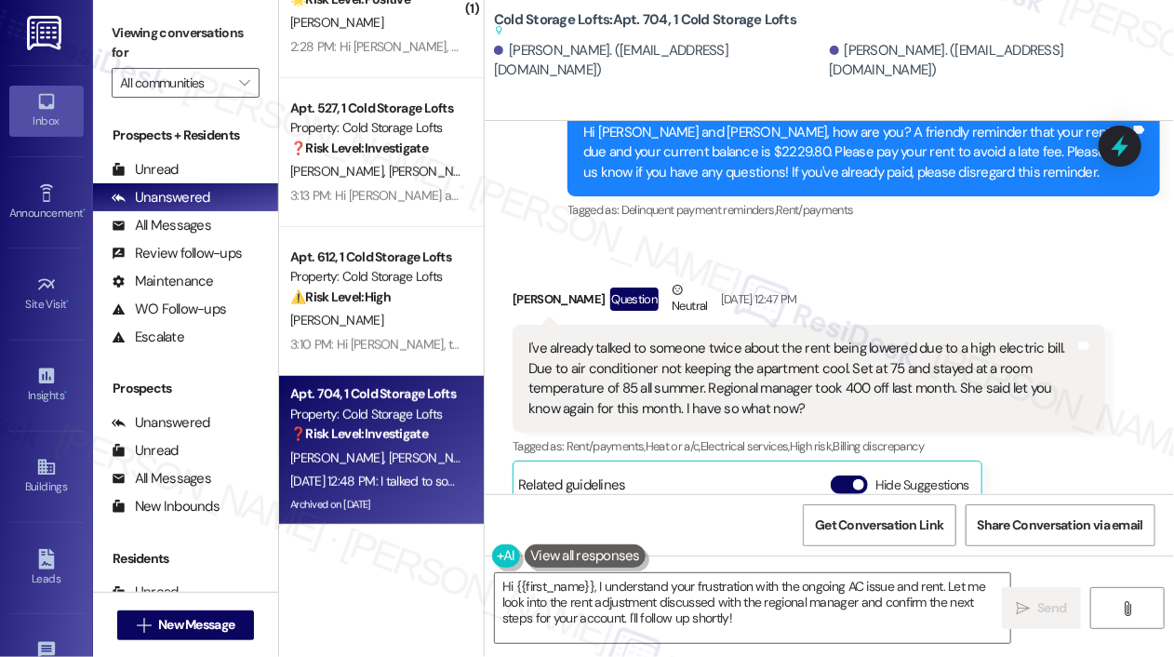
click at [999, 412] on div "Araanna Bowling Question Neutral Sep 05, 2025 at 12:47 PM I've already talked t…" at bounding box center [808, 656] width 592 height 753
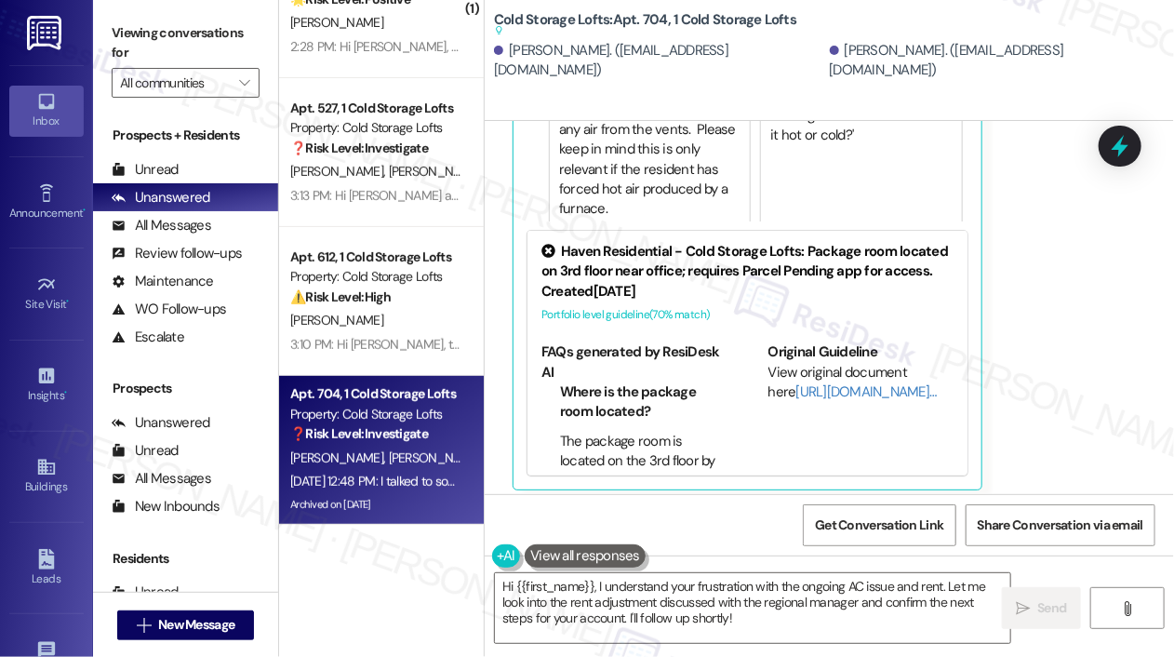
scroll to position [30496, 0]
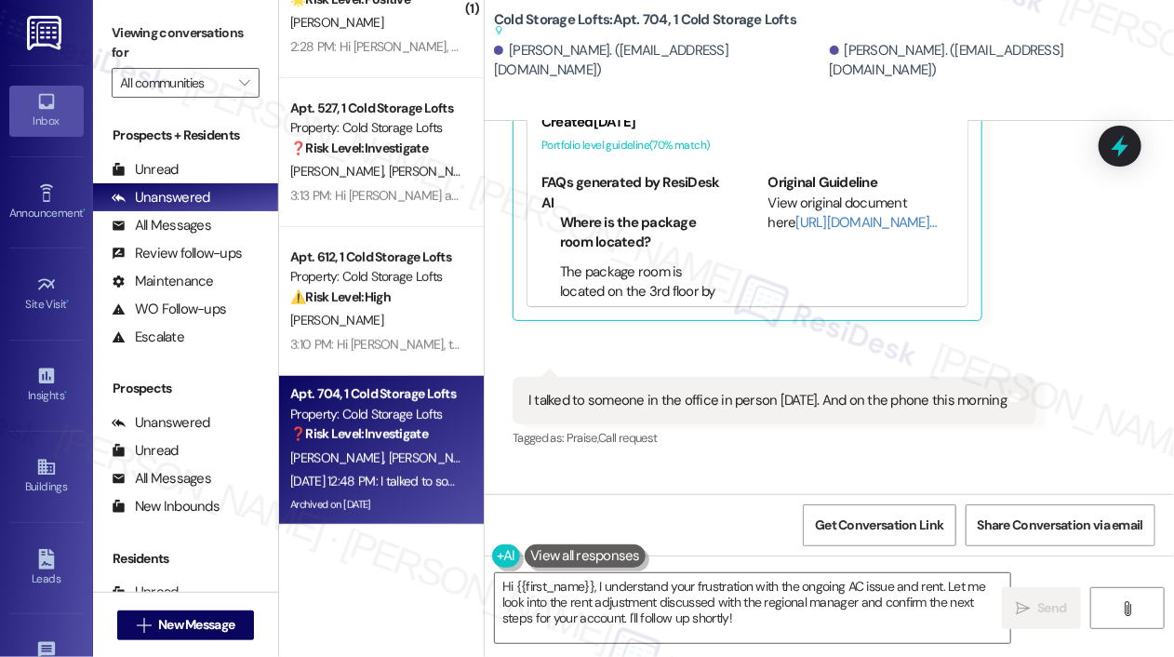
click at [863, 391] on div "I talked to someone in the office in person yesterday. And on the phone this mo…" at bounding box center [767, 401] width 478 height 20
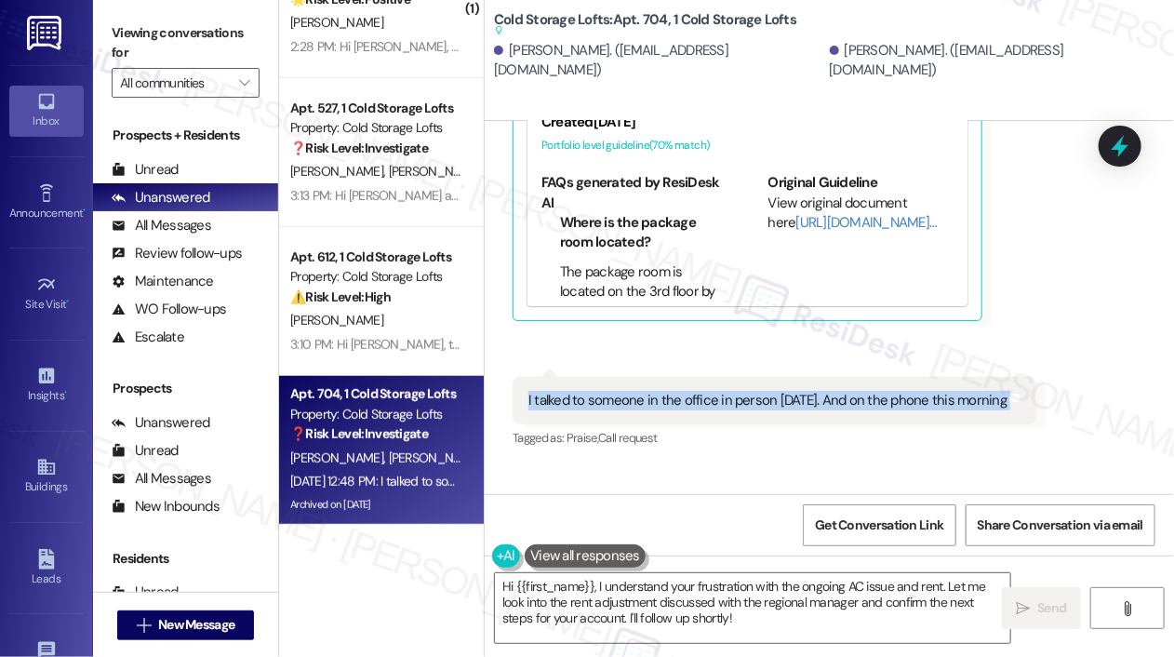
click at [863, 391] on div "I talked to someone in the office in person yesterday. And on the phone this mo…" at bounding box center [767, 401] width 478 height 20
copy div "I talked to someone in the office in person yesterday. And on the phone this mo…"
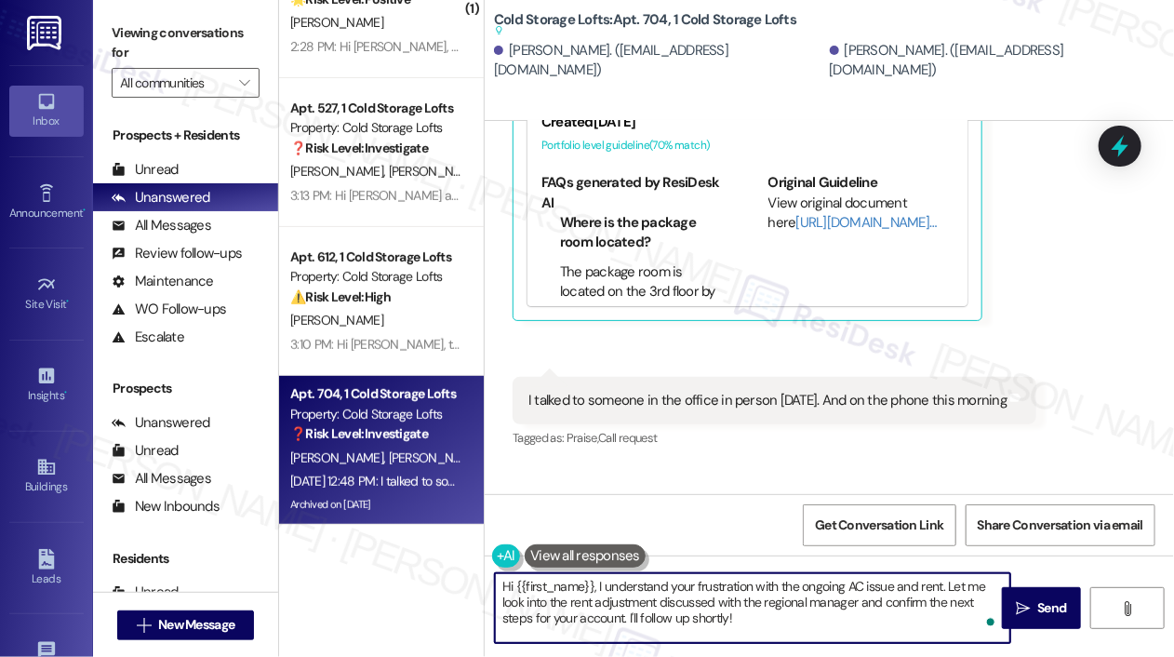
drag, startPoint x: 746, startPoint y: 621, endPoint x: 599, endPoint y: 591, distance: 149.9
click at [599, 591] on textarea "Hi {{first_name}}, I understand your frustration with the ongoing AC issue and …" at bounding box center [752, 608] width 515 height 70
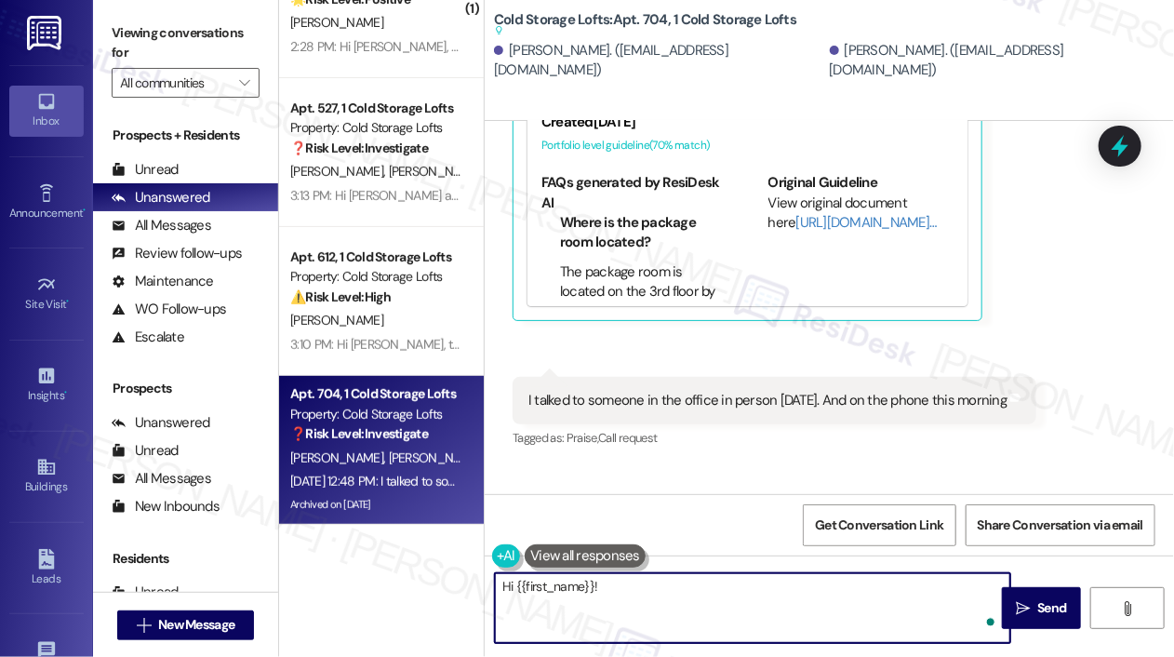
paste textarea "Thanks for reaching out and for the update—I’m really sorry you’ve had to deal …"
type textarea "Hi {{first_name}}! Thanks for reaching out and for the update—I’m really sorry …"
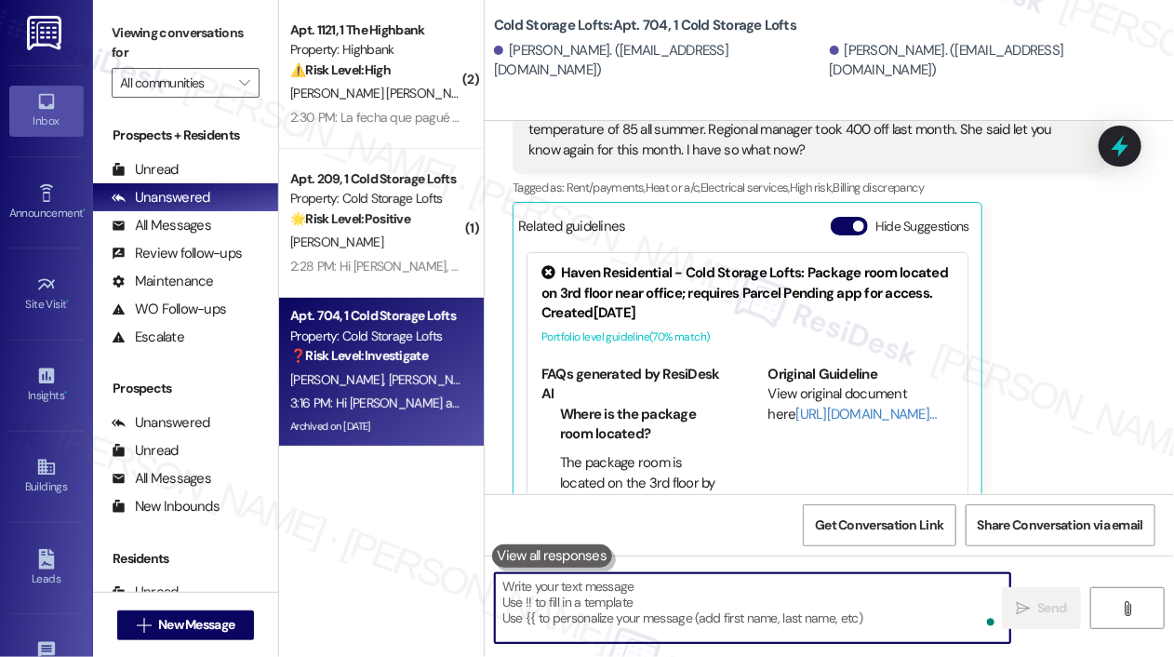
scroll to position [0, 0]
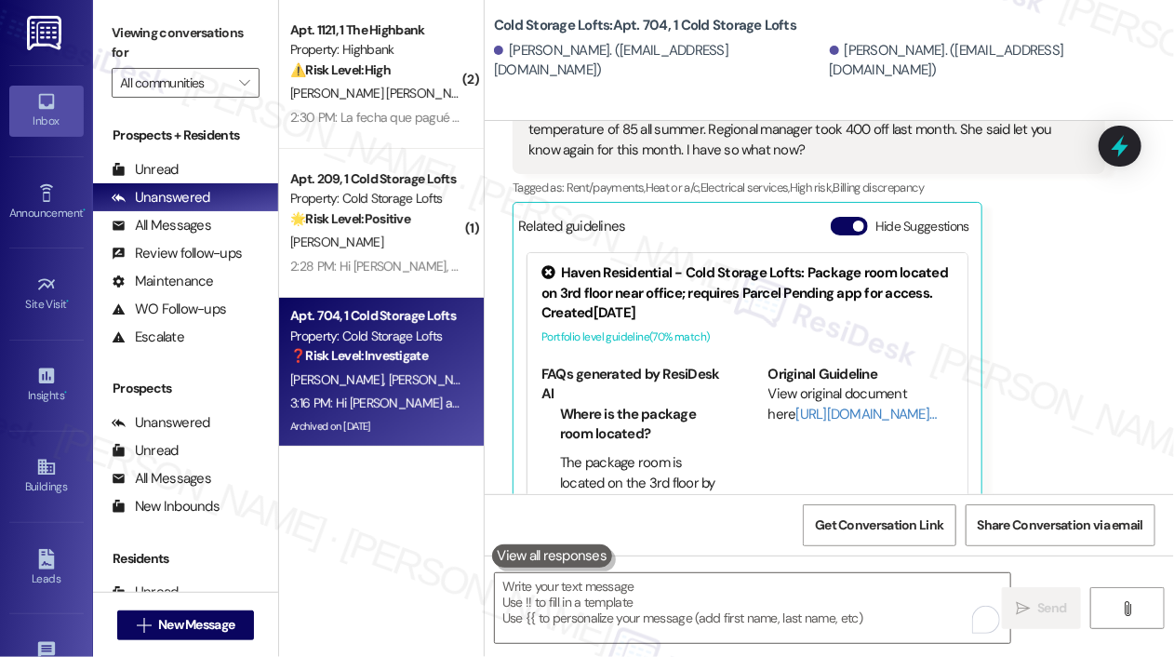
click at [1007, 254] on div "Araanna Bowling Question Neutral Sep 05, 2025 at 12:47 PM I've already talked t…" at bounding box center [808, 266] width 592 height 491
click at [1027, 314] on div "Araanna Bowling Question Neutral Sep 05, 2025 at 12:47 PM I've already talked t…" at bounding box center [808, 266] width 592 height 491
click at [1031, 68] on div "Mark Bryant. (mbeezy5@icloud.com) Araanna Bowling. (araannat@yahoo.com)" at bounding box center [834, 60] width 680 height 37
click at [1089, 241] on div "Araanna Bowling Question Neutral Sep 05, 2025 at 12:47 PM I've already talked t…" at bounding box center [808, 266] width 592 height 491
click at [1091, 289] on div "Araanna Bowling Question Neutral Sep 05, 2025 at 12:47 PM I've already talked t…" at bounding box center [808, 266] width 592 height 491
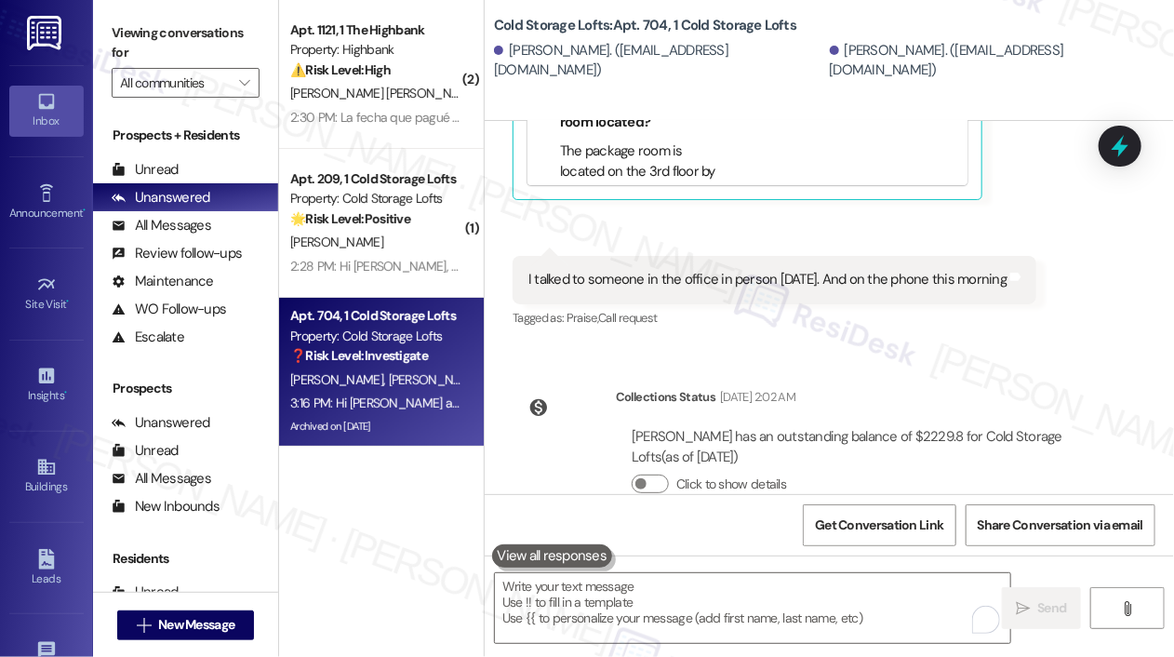
scroll to position [30443, 0]
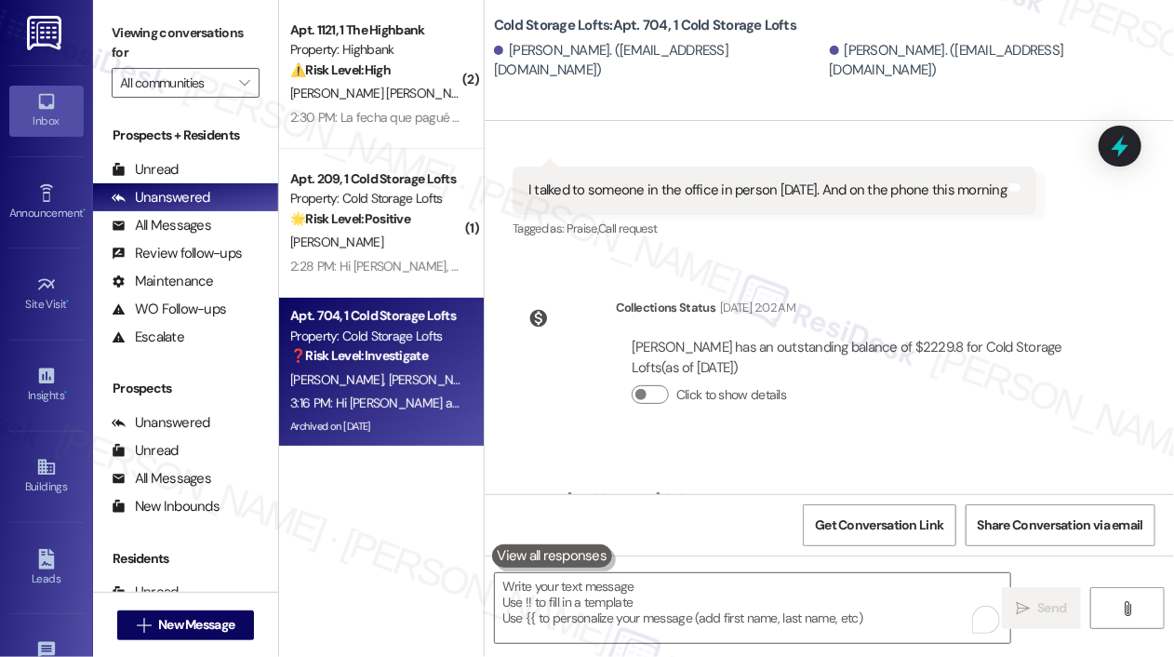
click at [1091, 446] on div "Sent via SMS Sarah 3:16 PM Hi Mark and Araanna! Thanks for reaching out and for…" at bounding box center [828, 560] width 689 height 229
click at [822, 284] on div "Collections Status Sep 06, 2025 at 2:02 AM Mark Bryant has an outstanding balan…" at bounding box center [808, 365] width 620 height 163
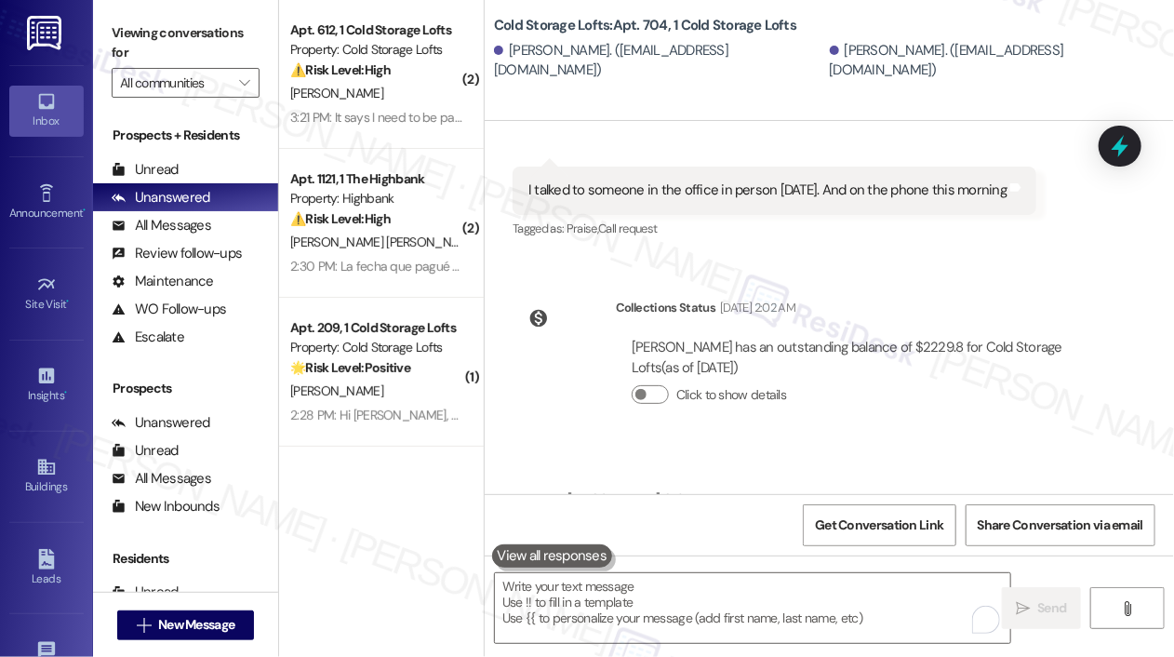
scroll to position [30592, 0]
